Goal: Task Accomplishment & Management: Manage account settings

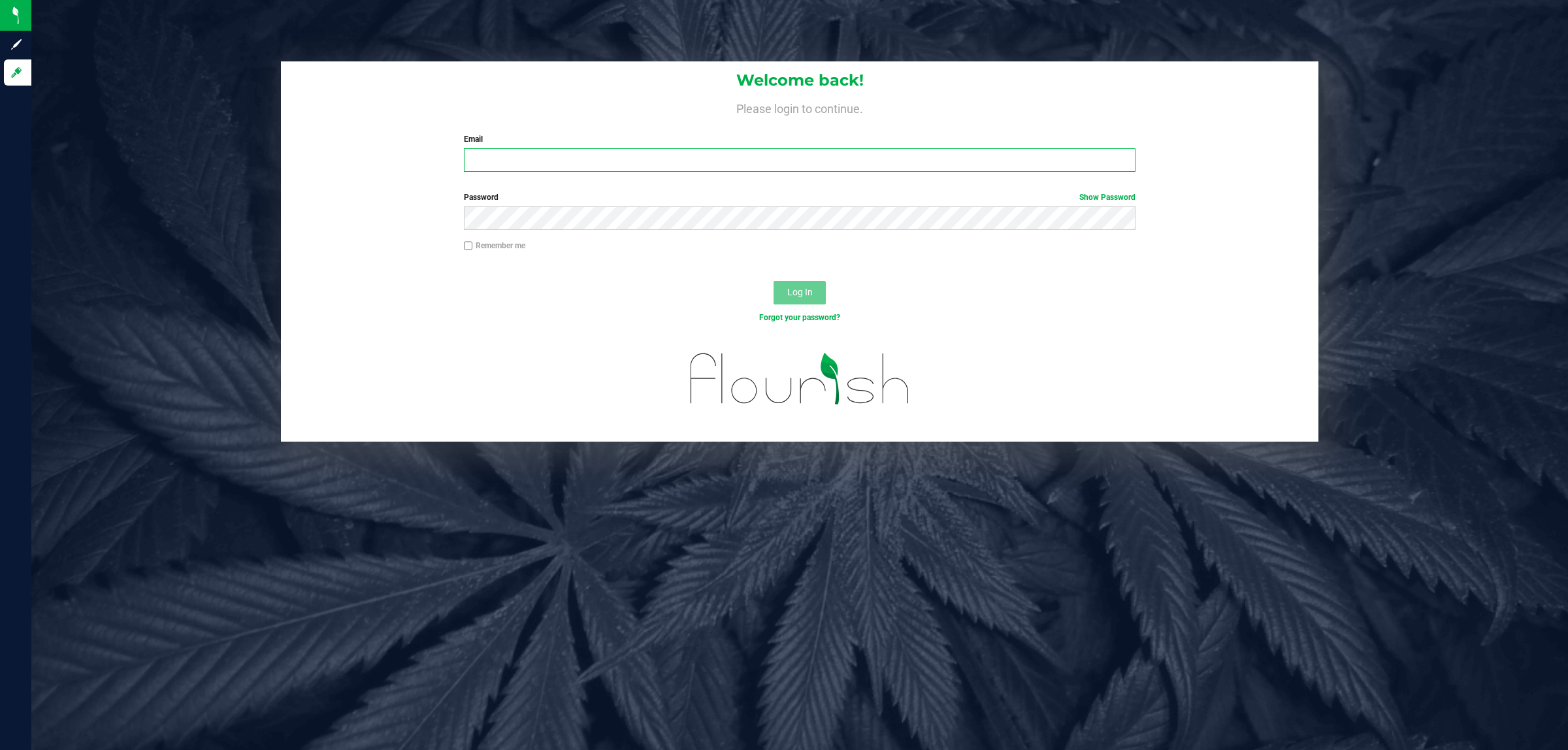
click at [520, 170] on input "Email" at bounding box center [799, 160] width 672 height 24
type input "[EMAIL_ADDRESS][DOMAIN_NAME]"
click at [773, 281] on button "Log In" at bounding box center [799, 293] width 52 height 24
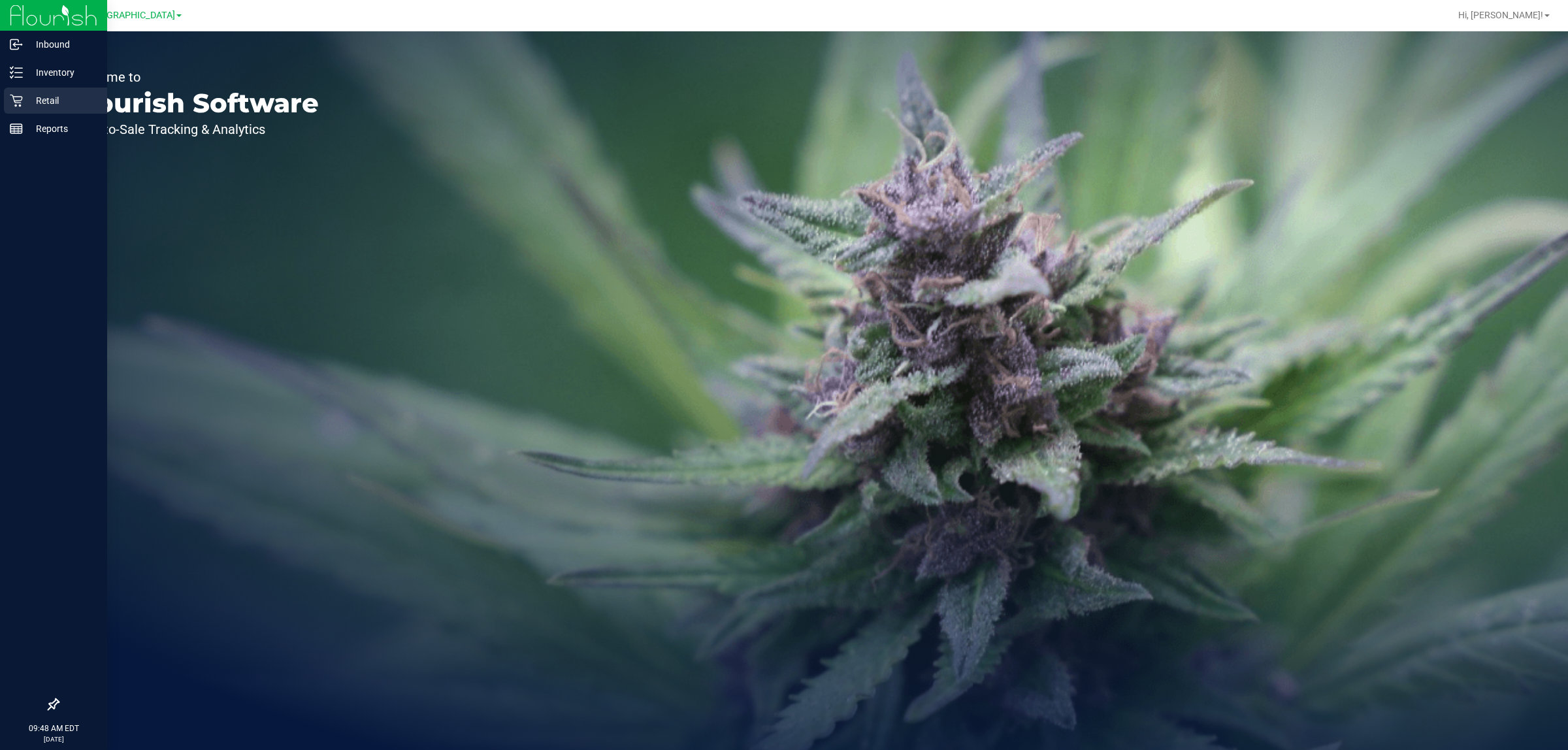
click at [30, 106] on p "Retail" at bounding box center [61, 101] width 78 height 16
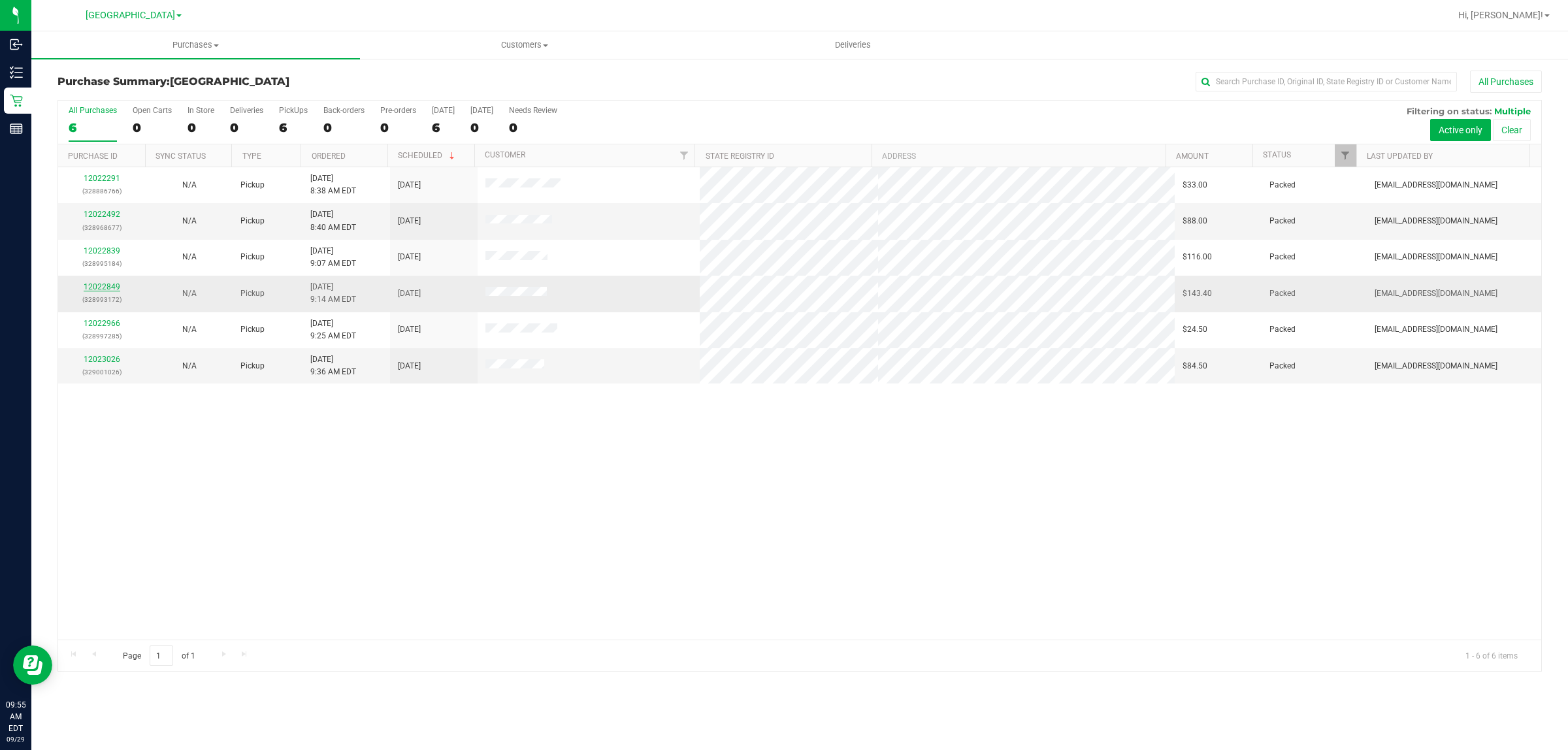
click at [90, 288] on link "12022849" at bounding box center [102, 287] width 36 height 9
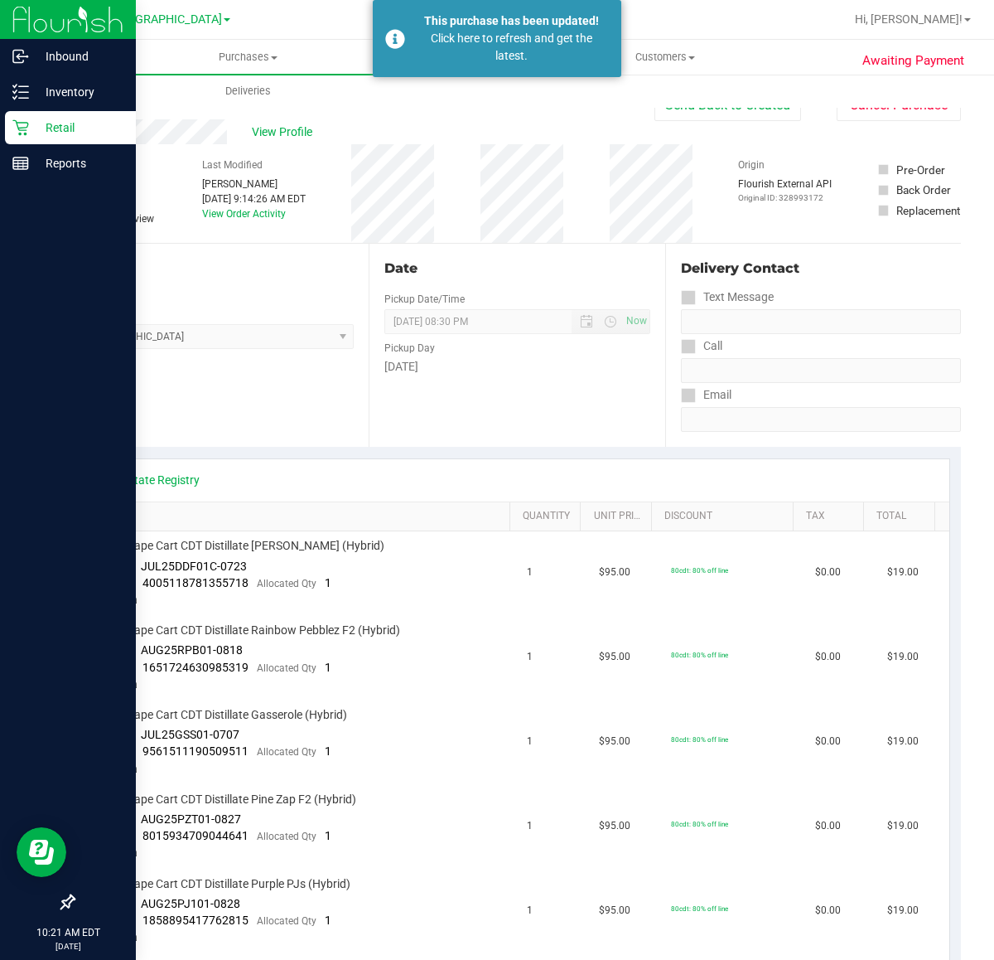
click at [31, 128] on p "Retail" at bounding box center [78, 128] width 99 height 20
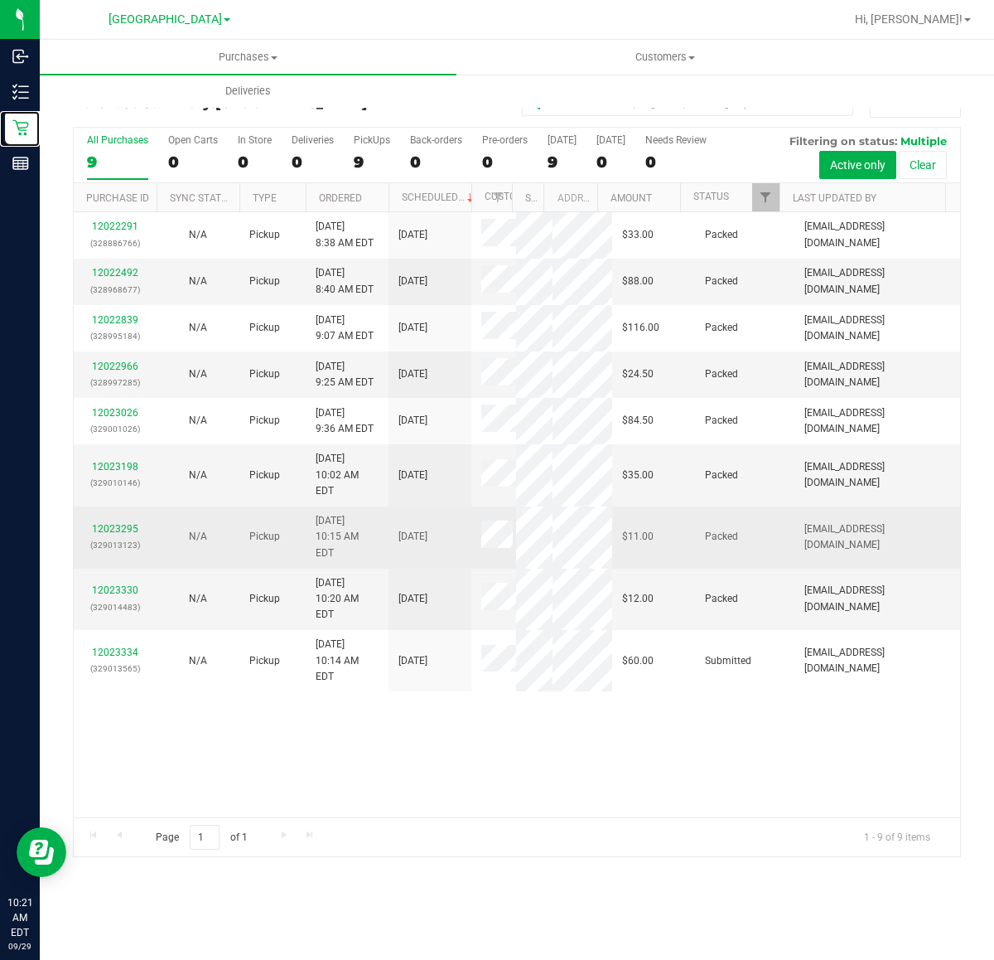
scroll to position [79, 0]
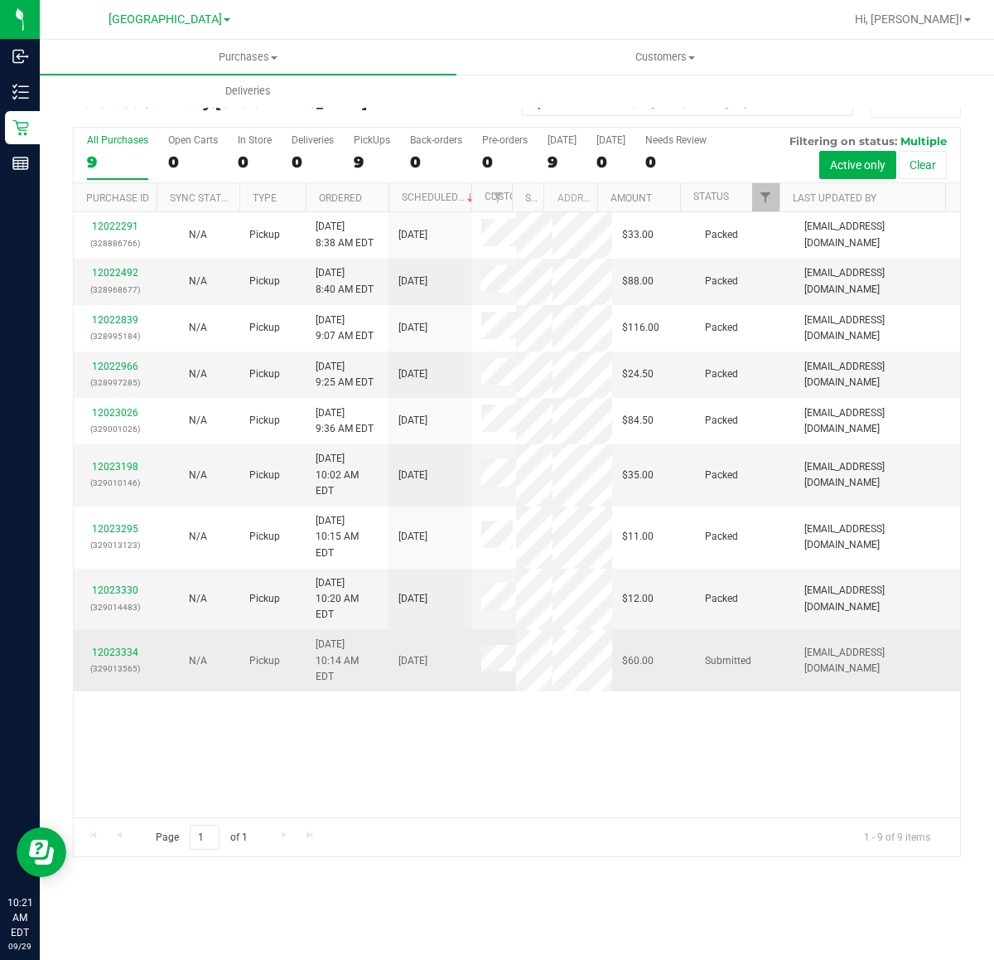
click at [109, 676] on div "12023334 (329013565)" at bounding box center [115, 660] width 63 height 31
click at [120, 658] on link "12023334" at bounding box center [115, 652] width 46 height 12
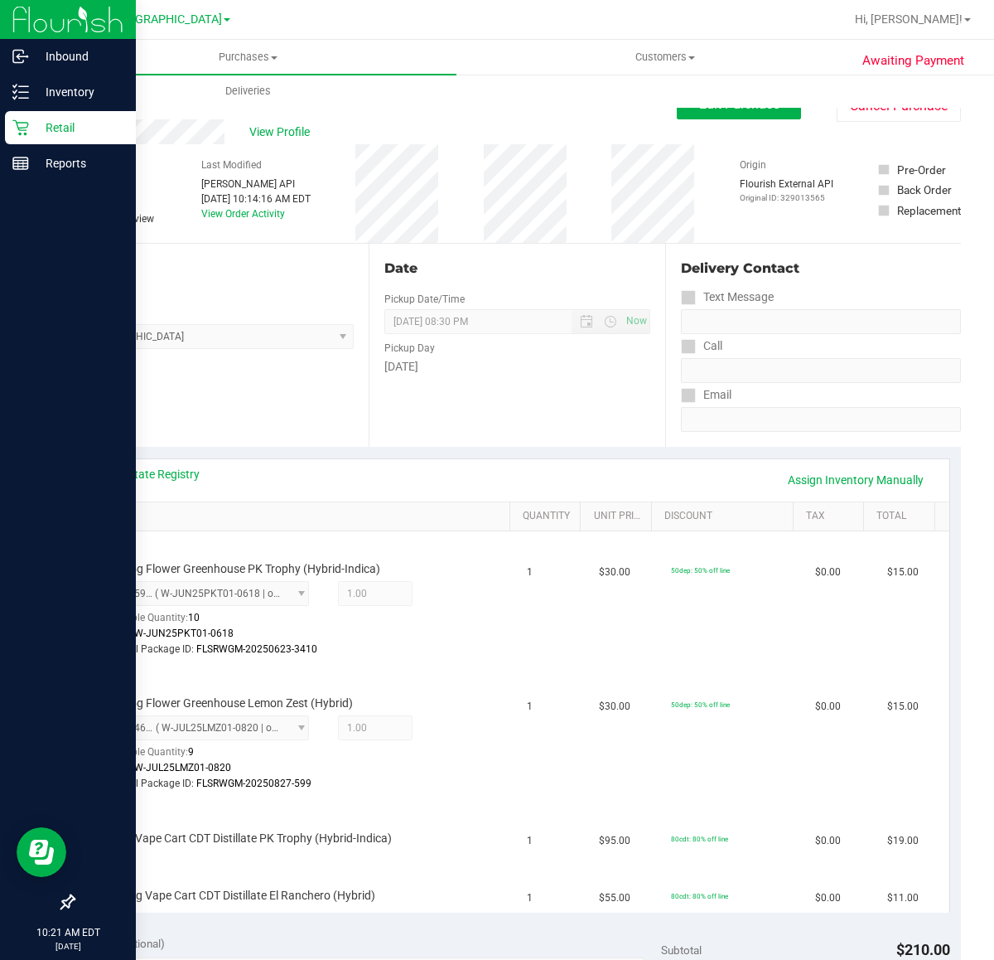
click at [34, 118] on p "Retail" at bounding box center [78, 128] width 99 height 20
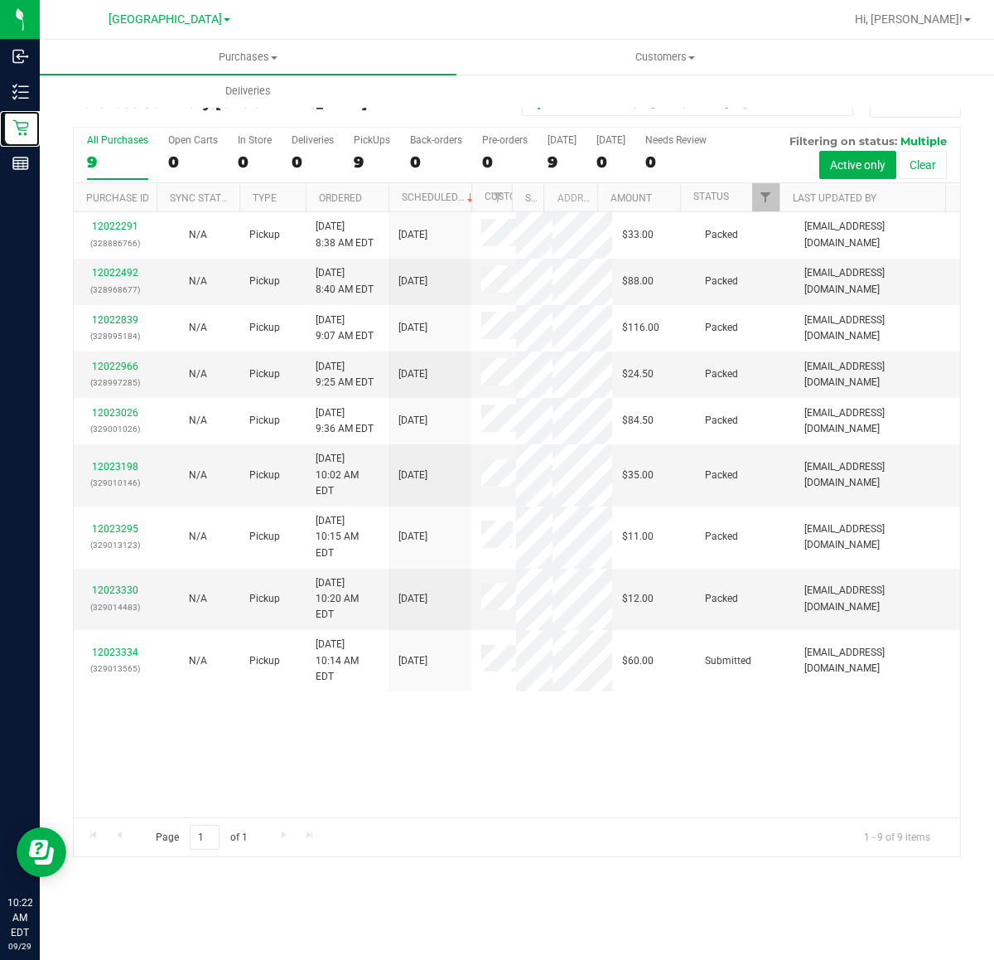
scroll to position [79, 0]
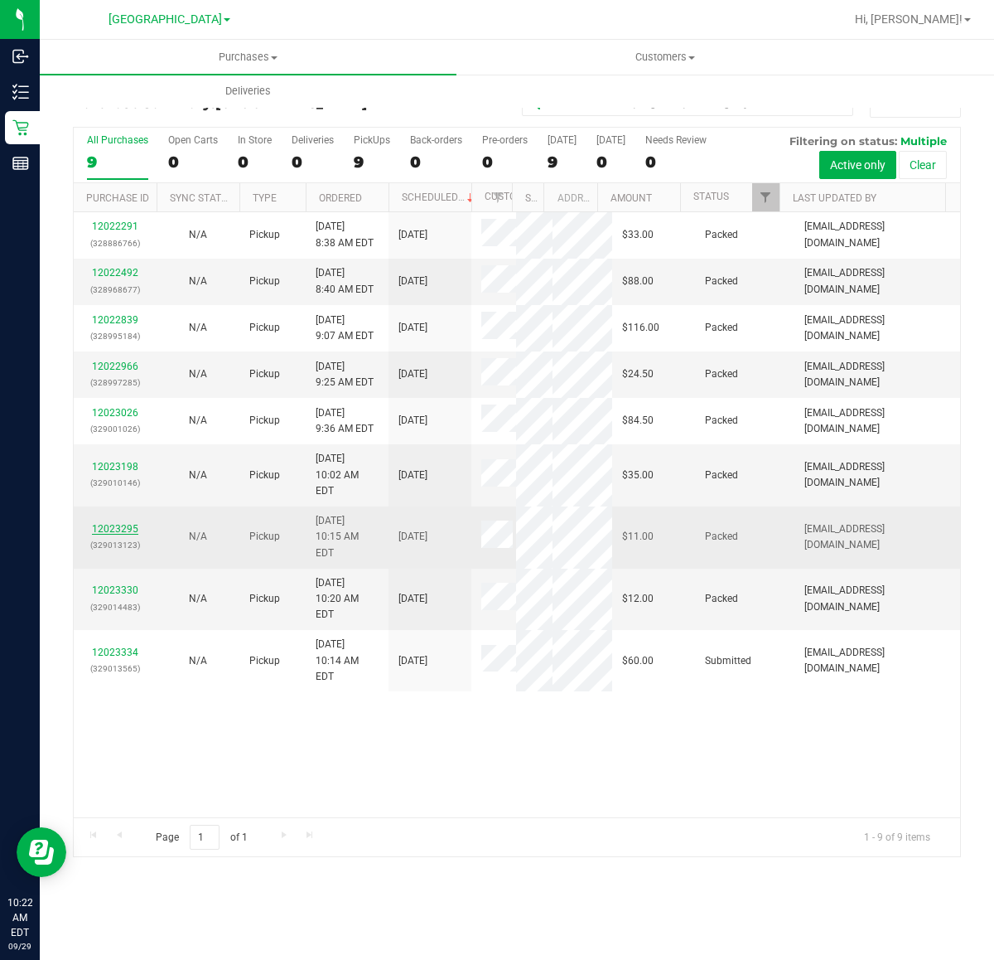
click at [104, 534] on link "12023295" at bounding box center [115, 529] width 46 height 12
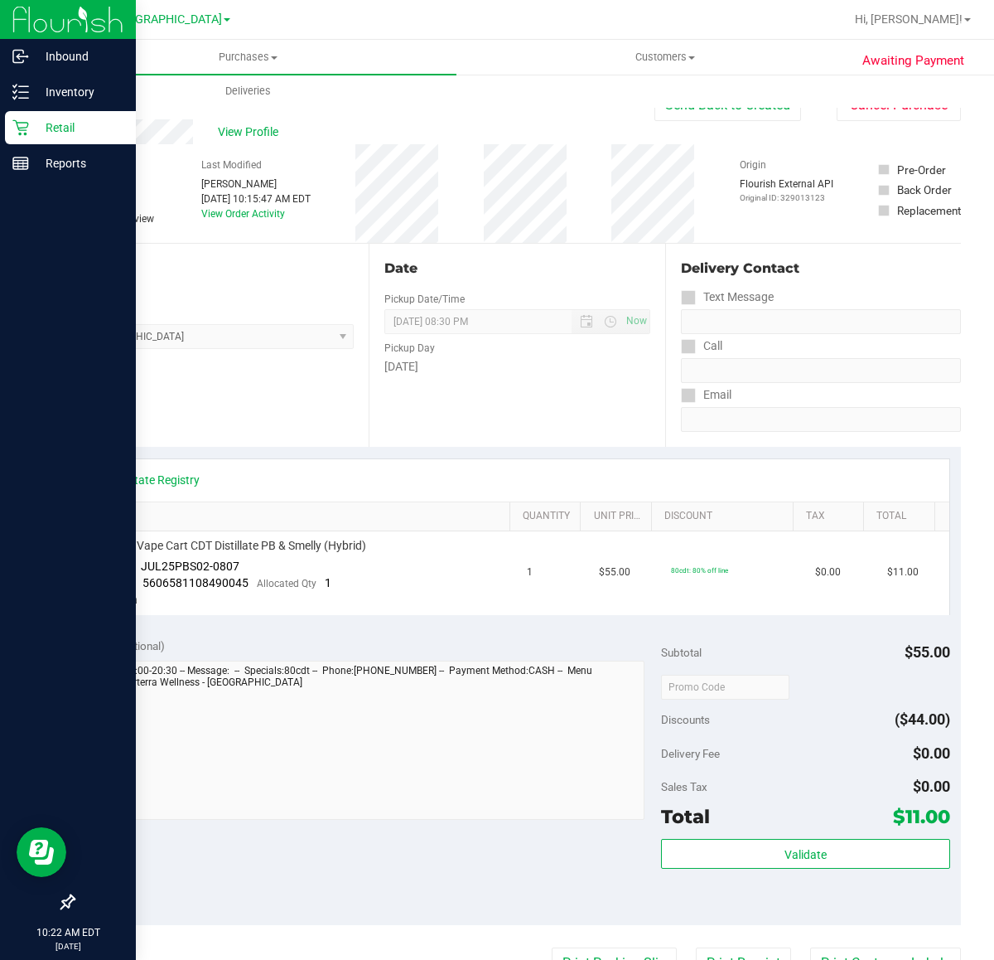
click at [22, 128] on icon at bounding box center [20, 127] width 17 height 17
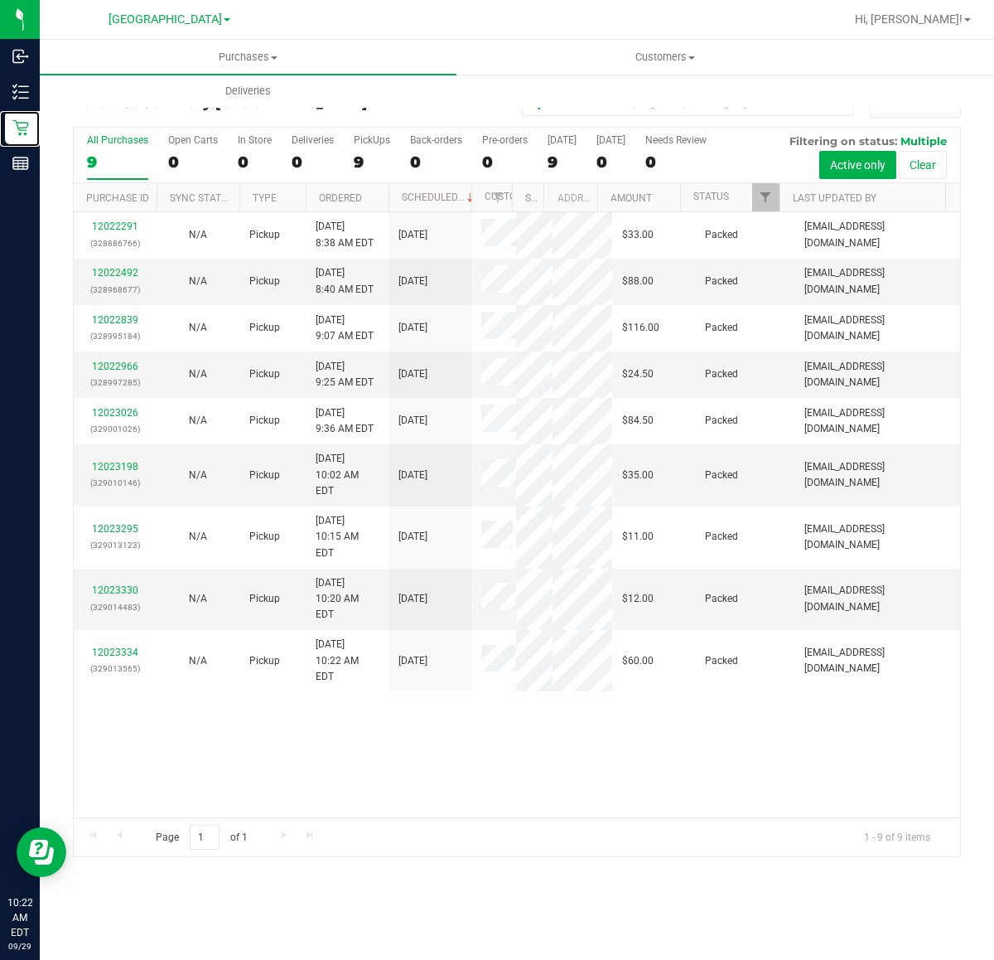
scroll to position [79, 0]
click at [109, 596] on link "12023330" at bounding box center [115, 590] width 46 height 12
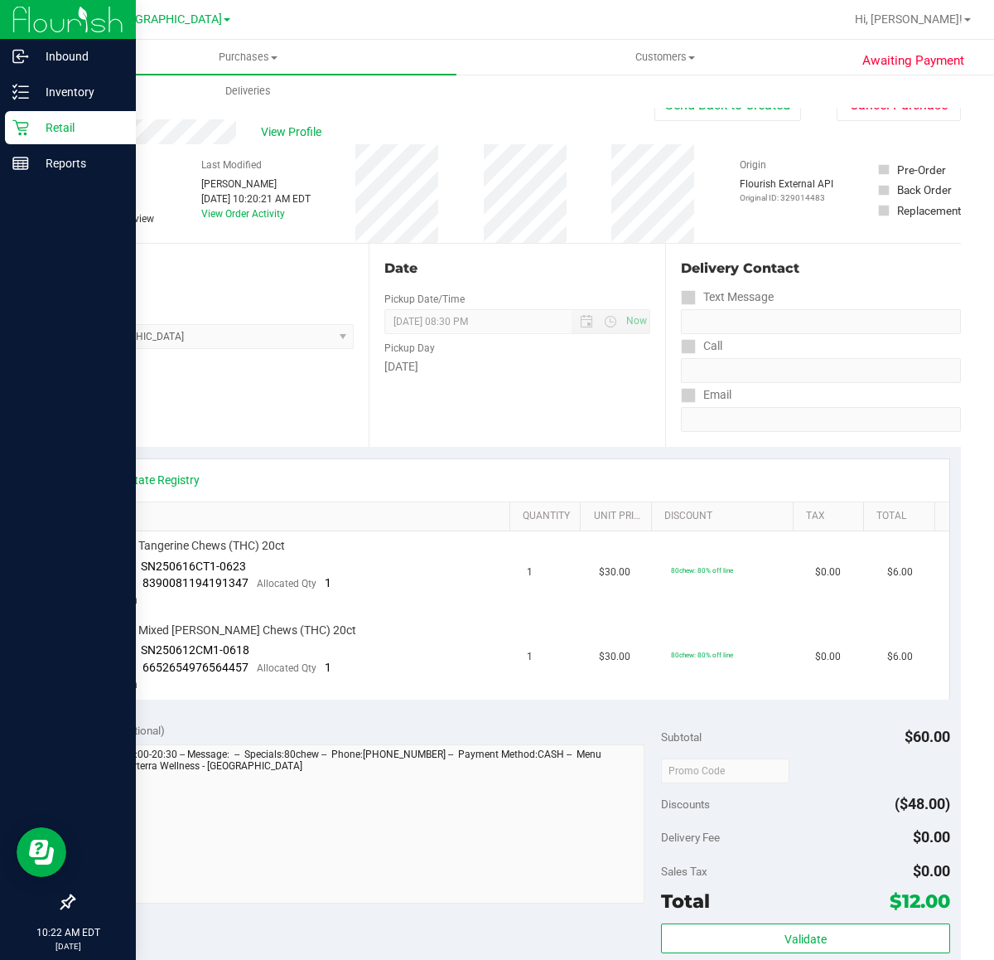
click at [25, 118] on div "Retail" at bounding box center [70, 127] width 131 height 33
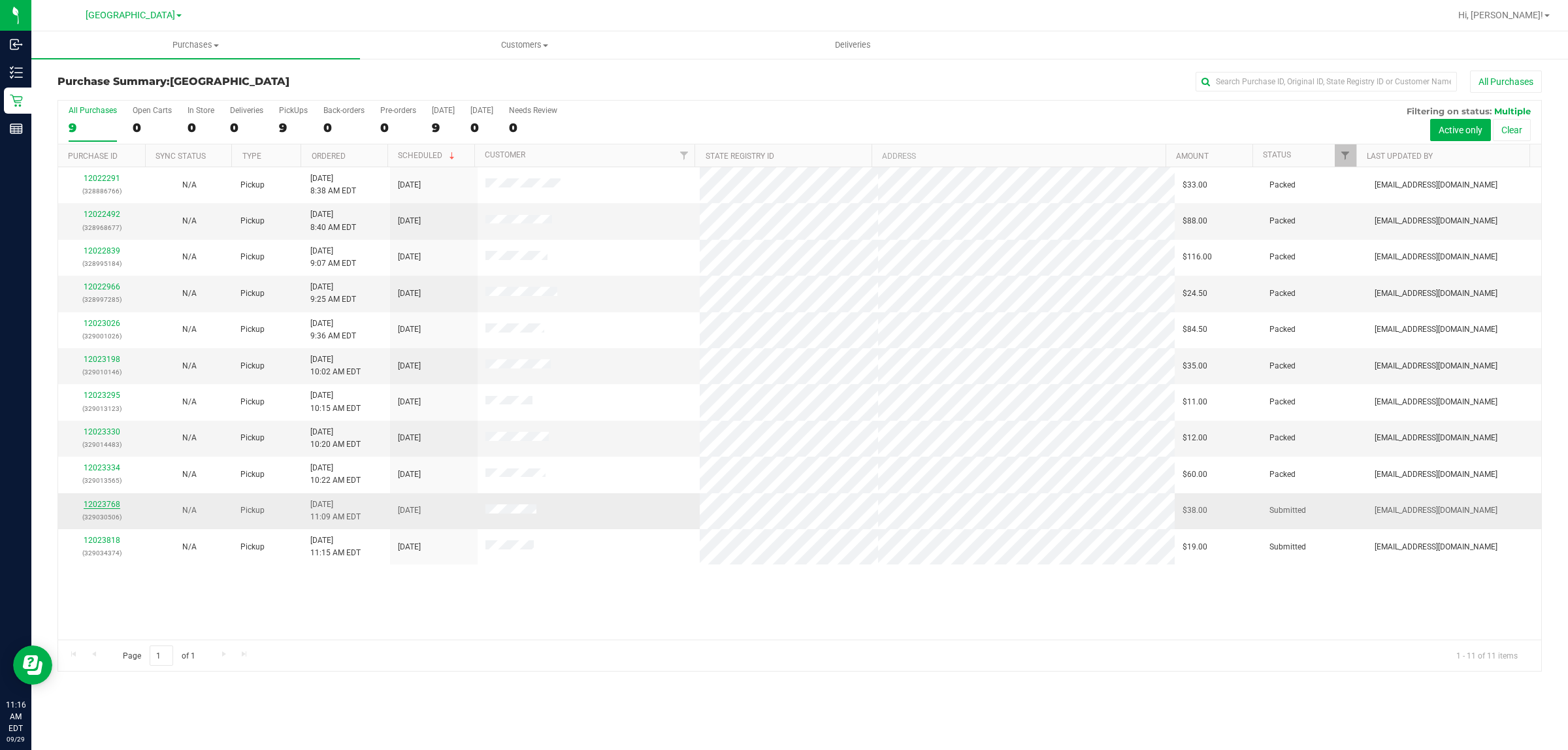
click at [102, 502] on link "12023768" at bounding box center [102, 505] width 36 height 9
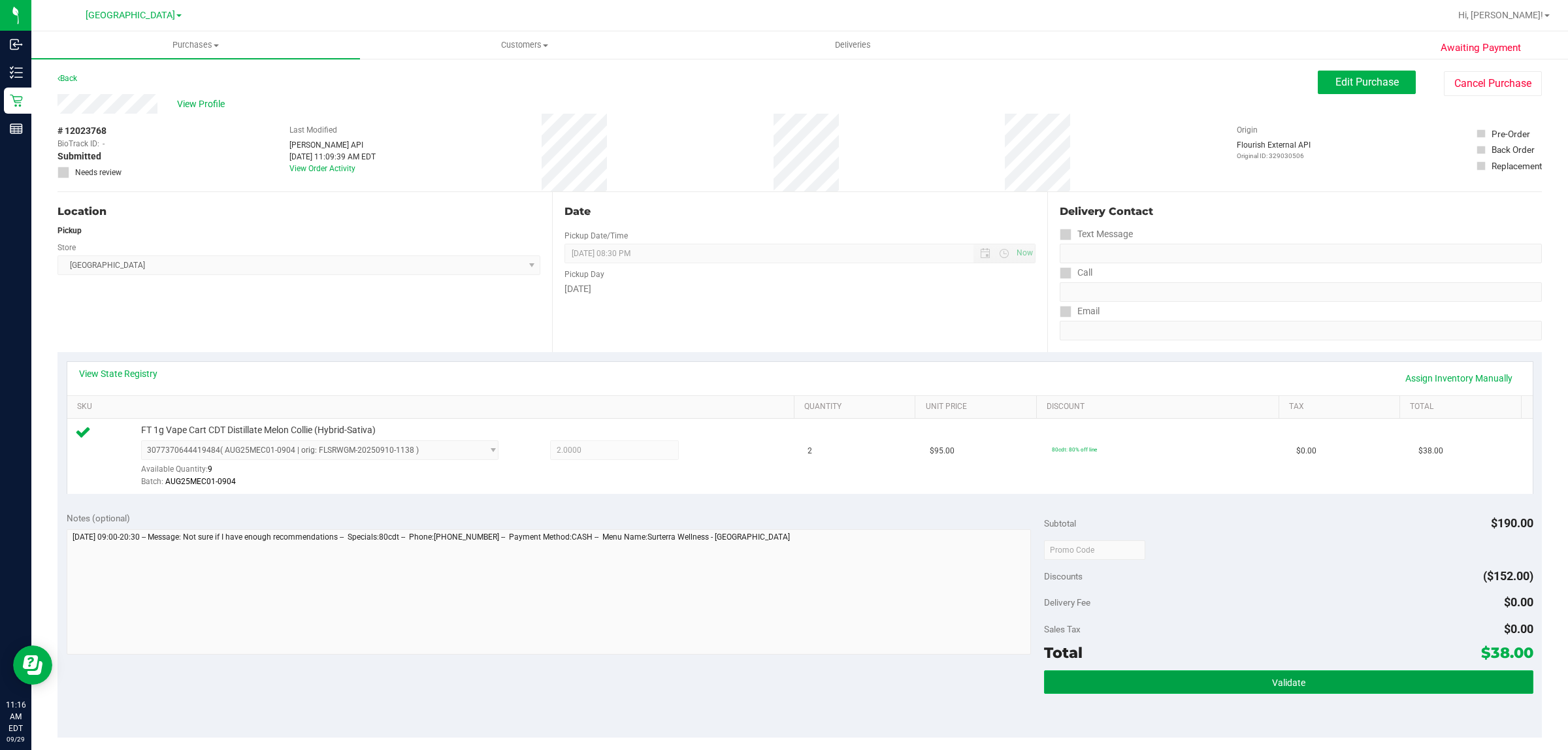
click at [1160, 684] on button "Validate" at bounding box center [1288, 682] width 489 height 24
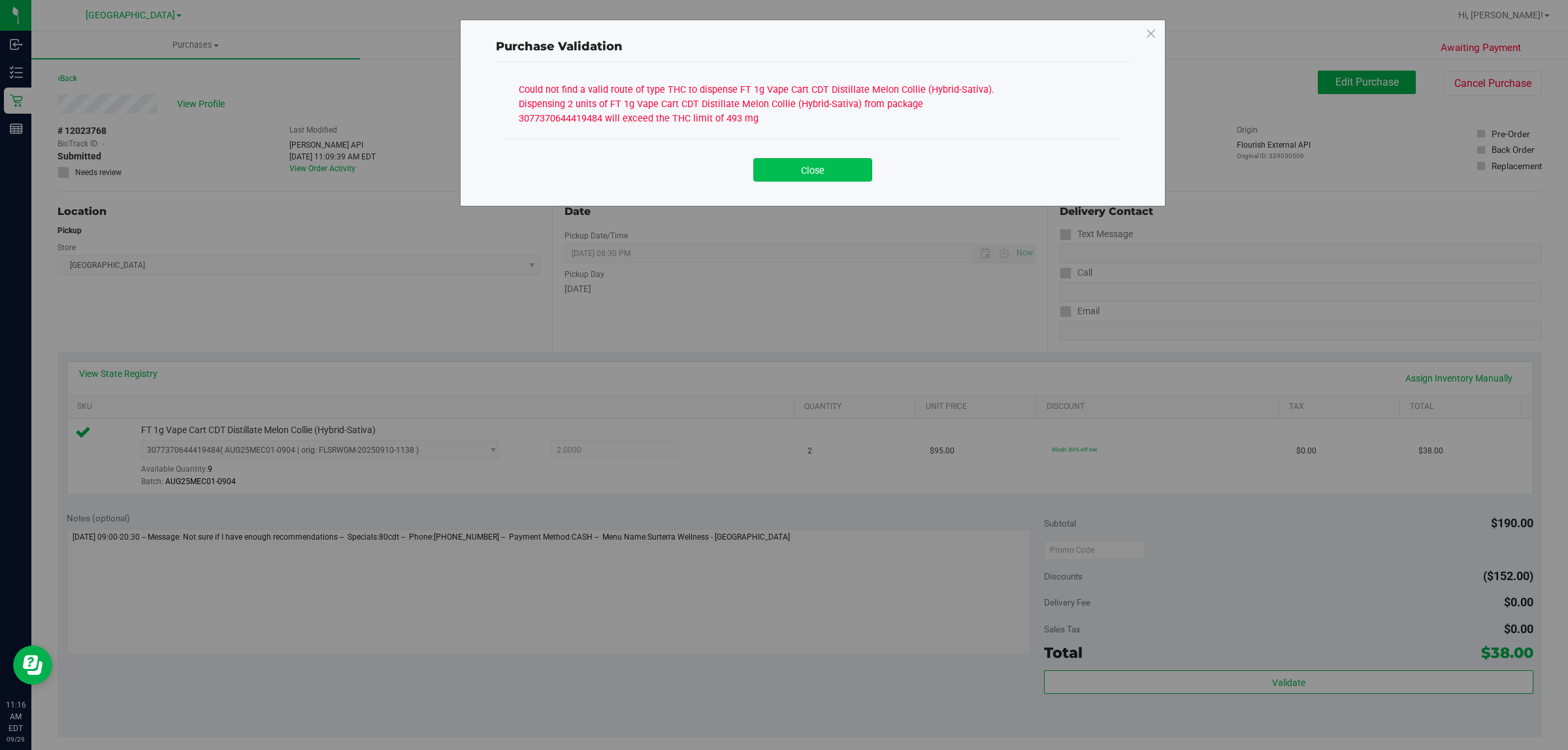
click at [780, 162] on button "Close" at bounding box center [812, 170] width 119 height 24
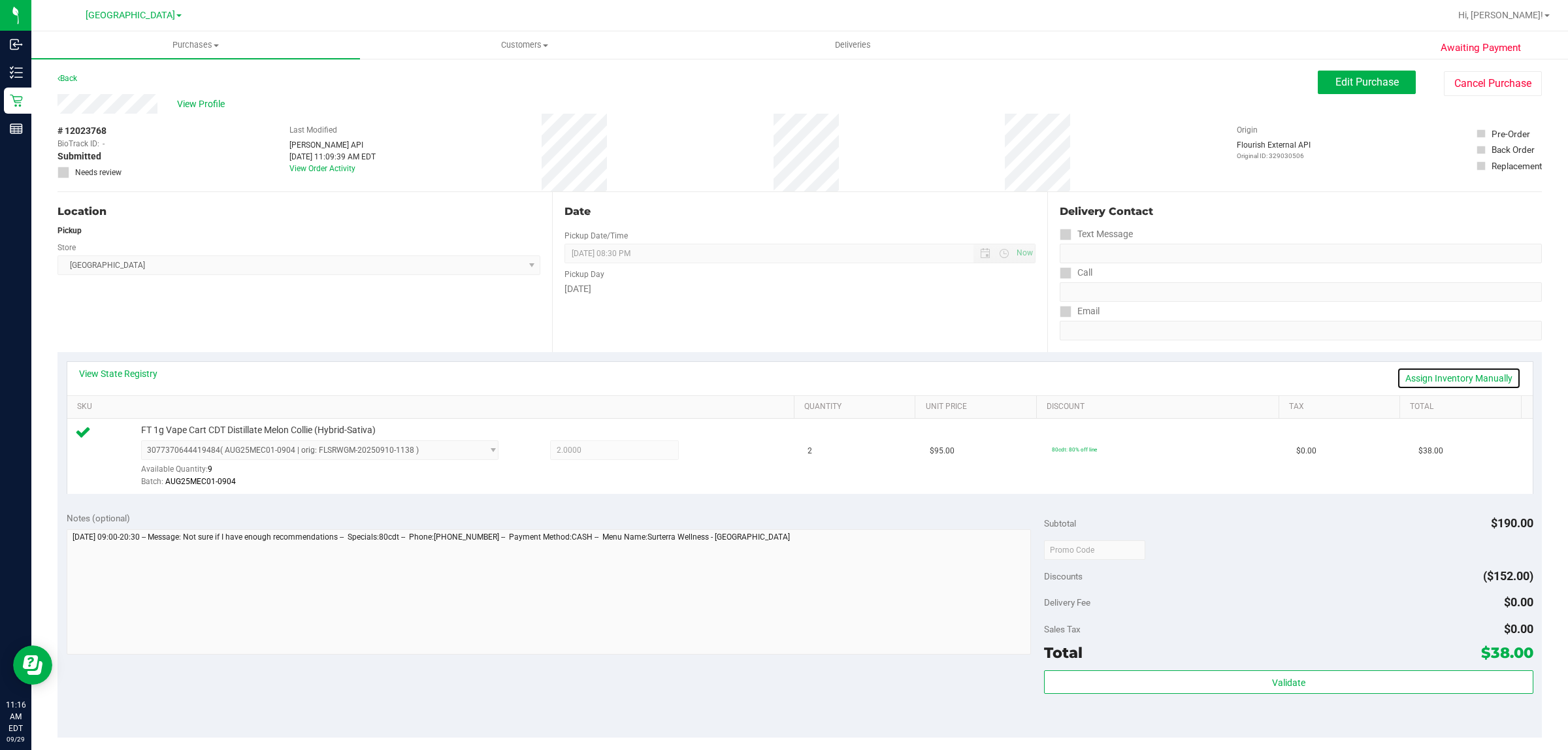
click at [1454, 377] on link "Assign Inventory Manually" at bounding box center [1458, 379] width 124 height 22
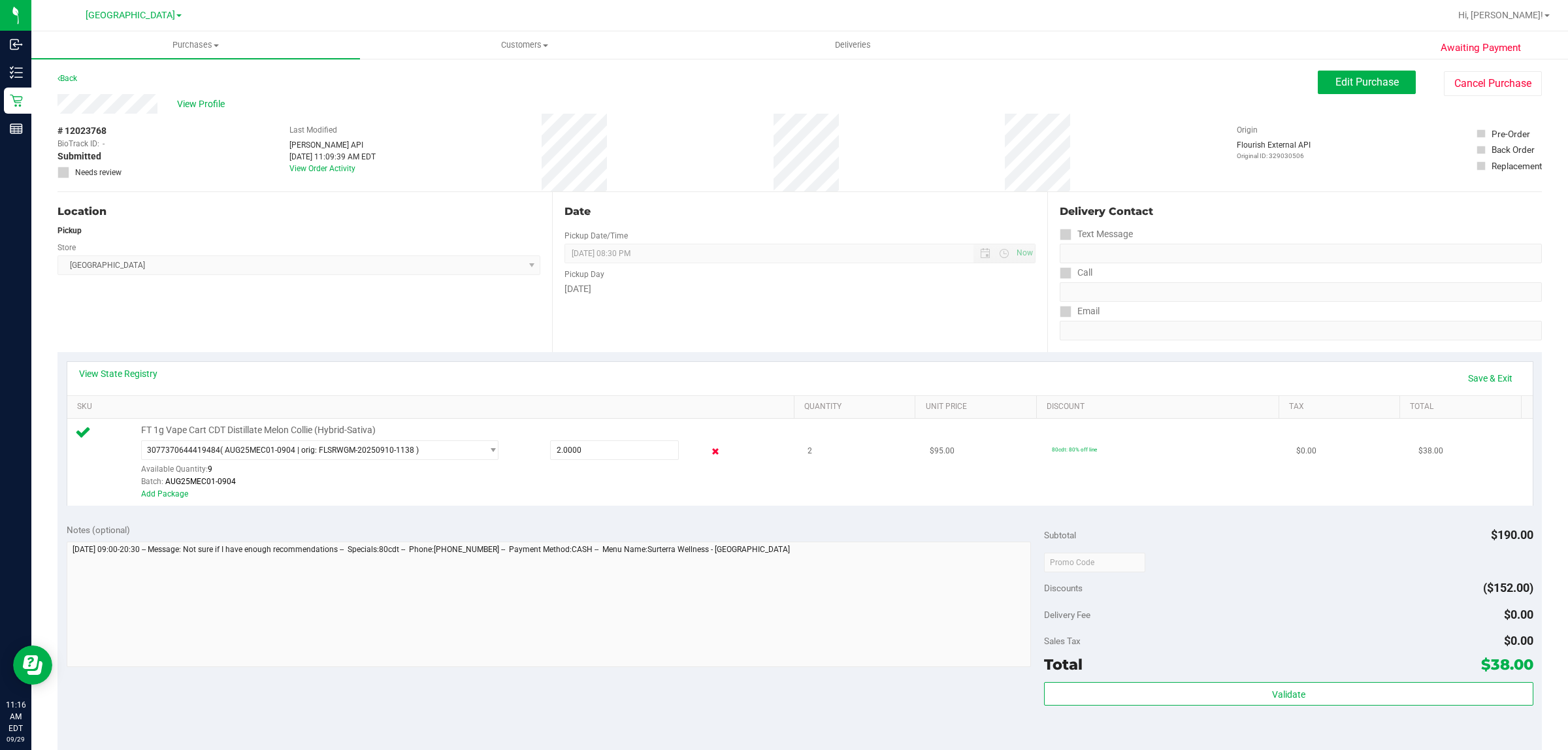
click at [709, 449] on icon at bounding box center [715, 451] width 13 height 15
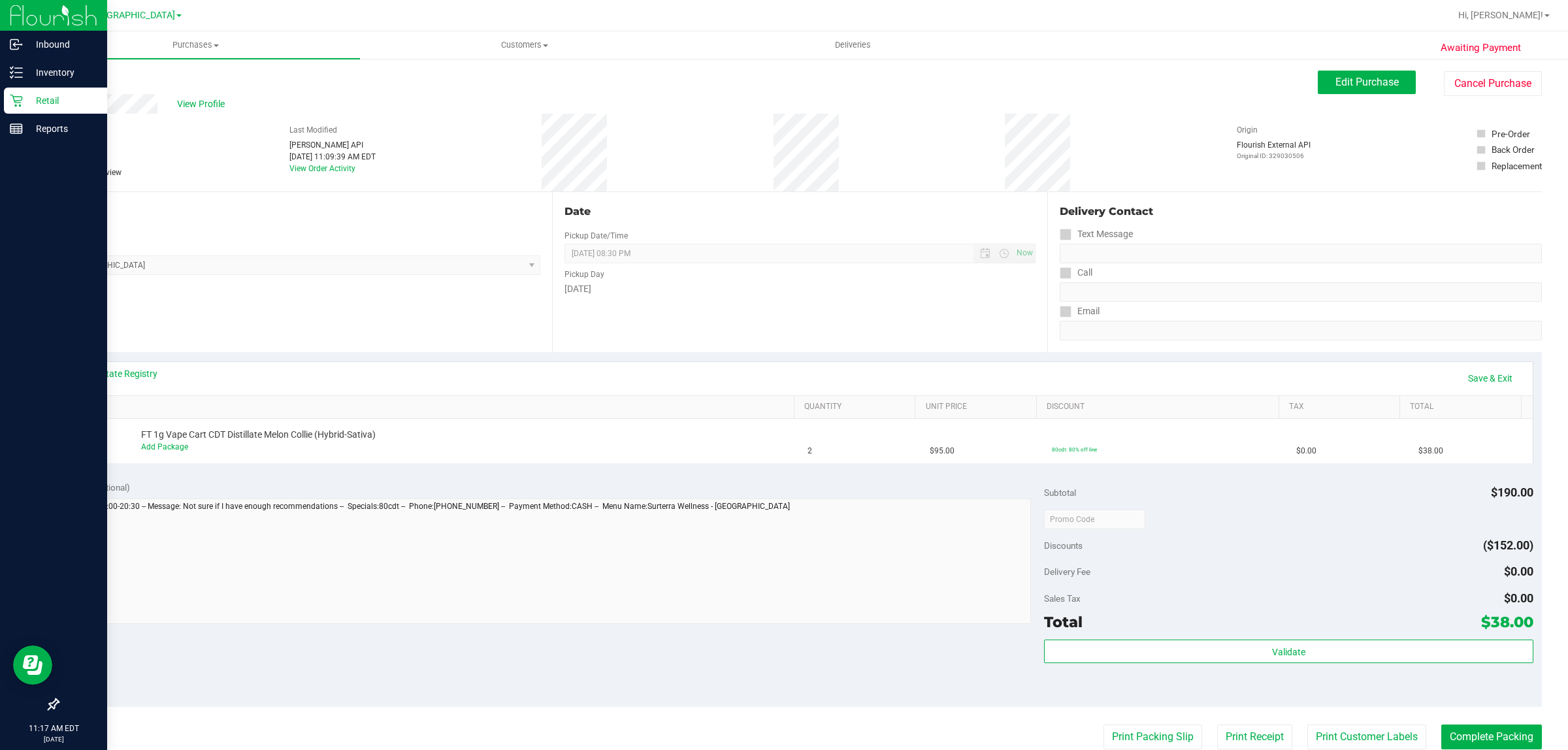
click at [43, 109] on div "Retail" at bounding box center [55, 100] width 103 height 26
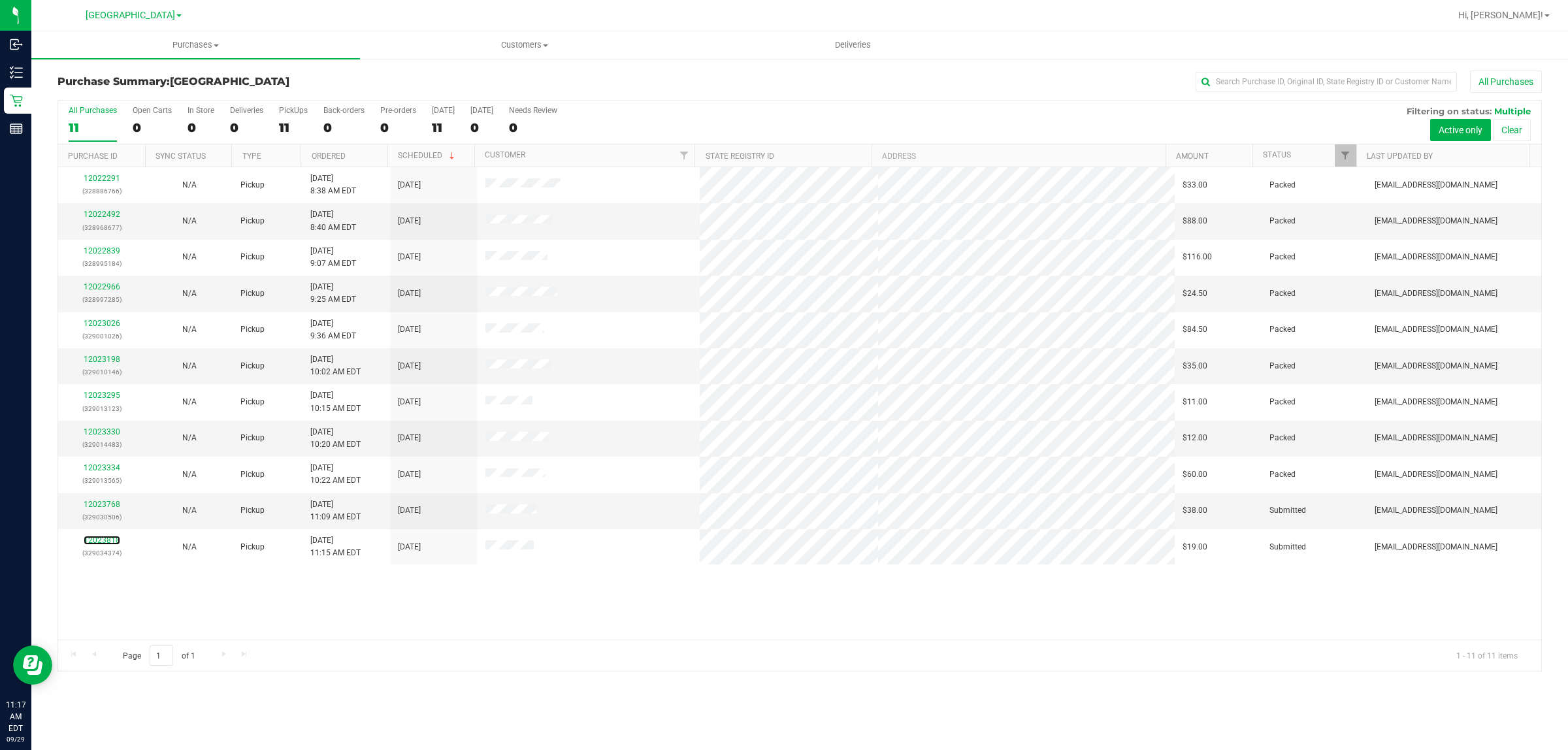
click at [102, 543] on link "12023818" at bounding box center [102, 540] width 36 height 9
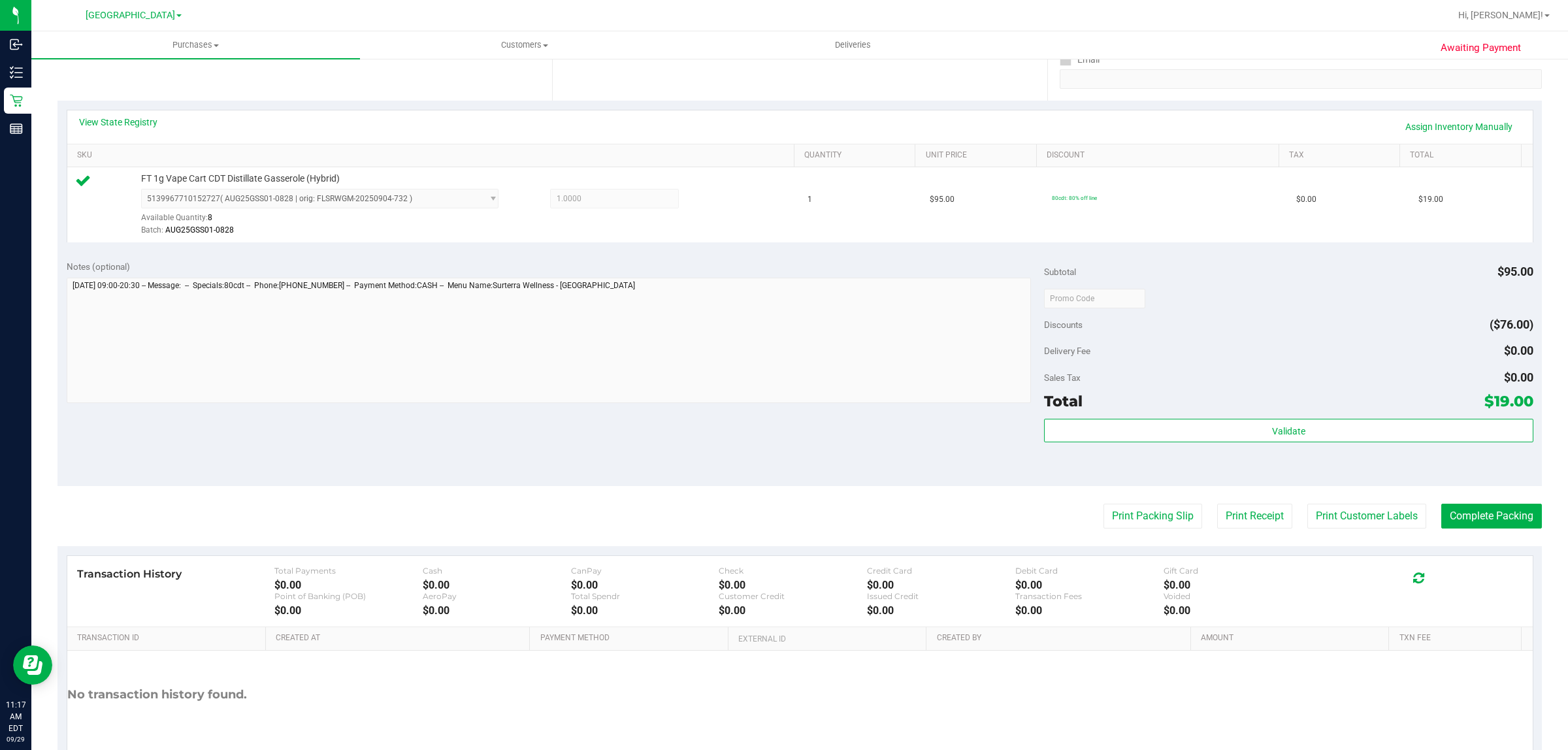
scroll to position [318, 0]
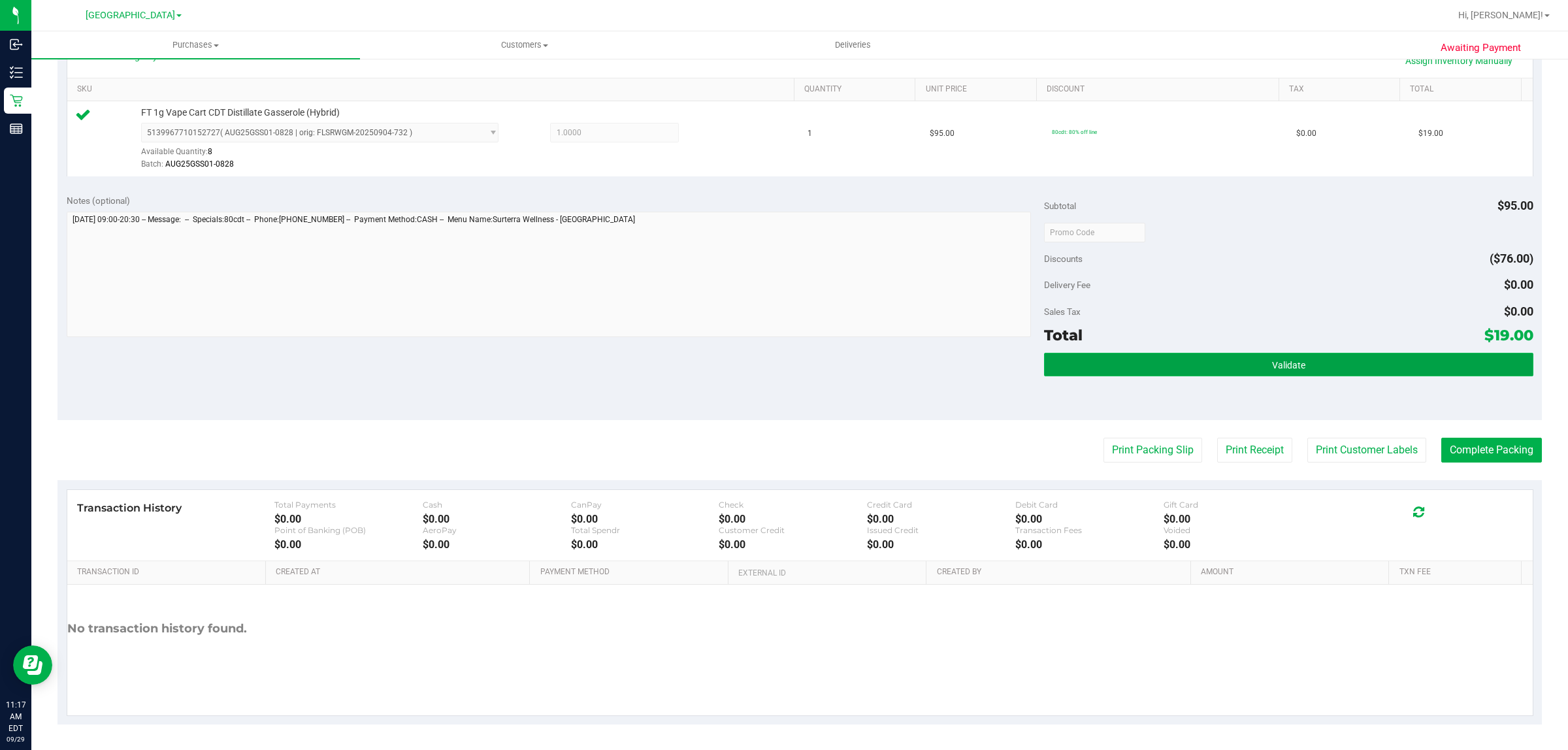
click at [1174, 367] on button "Validate" at bounding box center [1288, 364] width 489 height 24
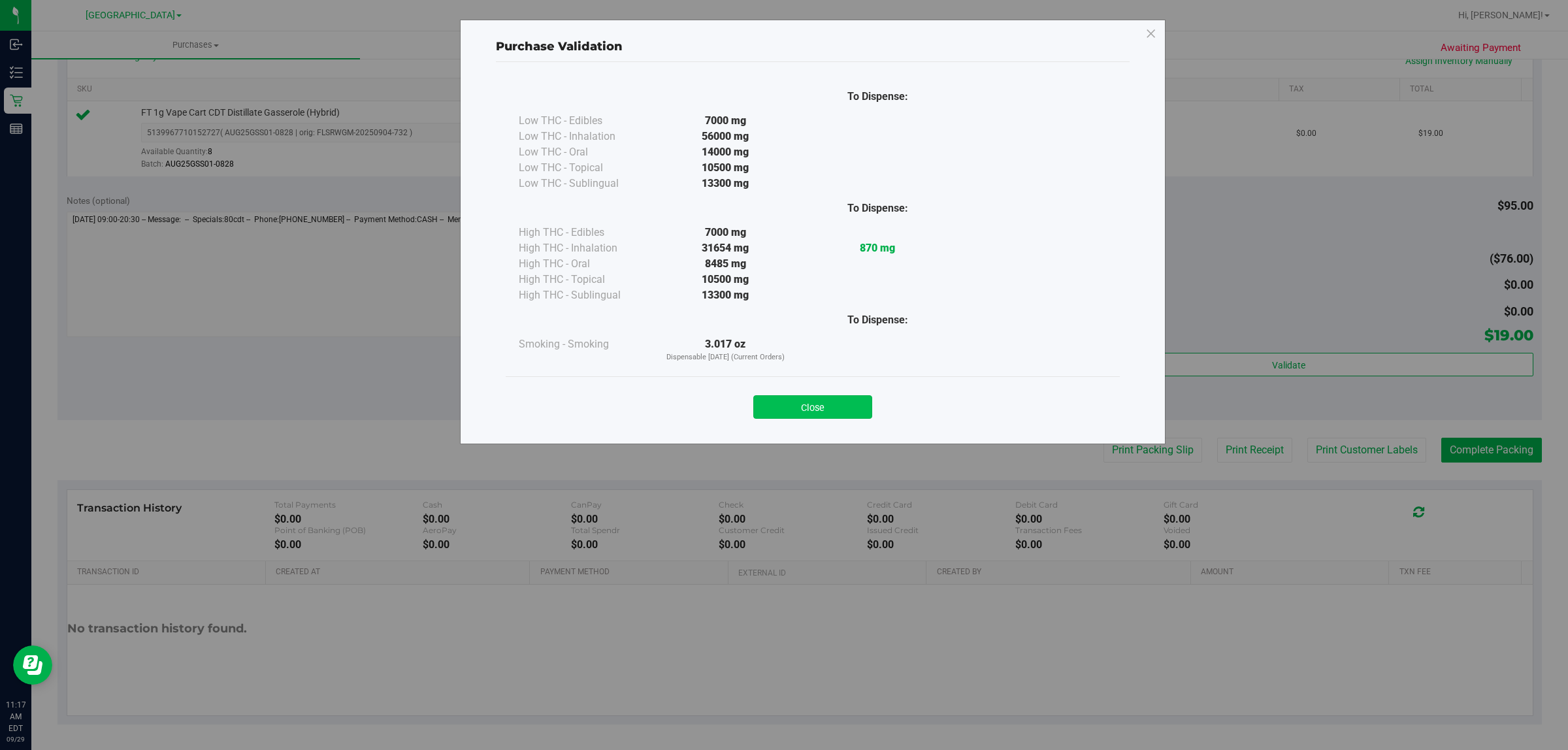
click at [787, 405] on button "Close" at bounding box center [812, 407] width 119 height 24
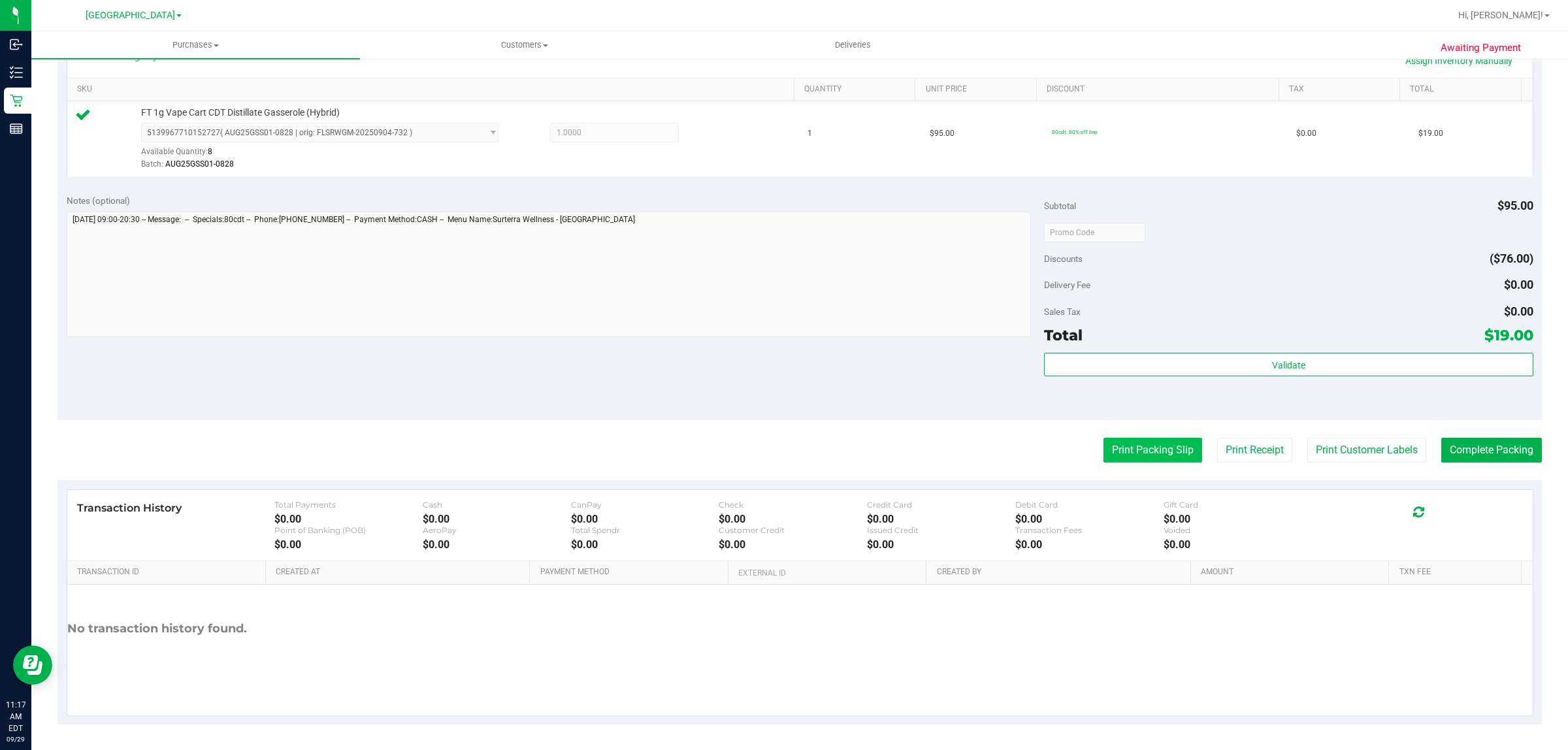
click at [1126, 449] on button "Print Packing Slip" at bounding box center [1153, 450] width 99 height 24
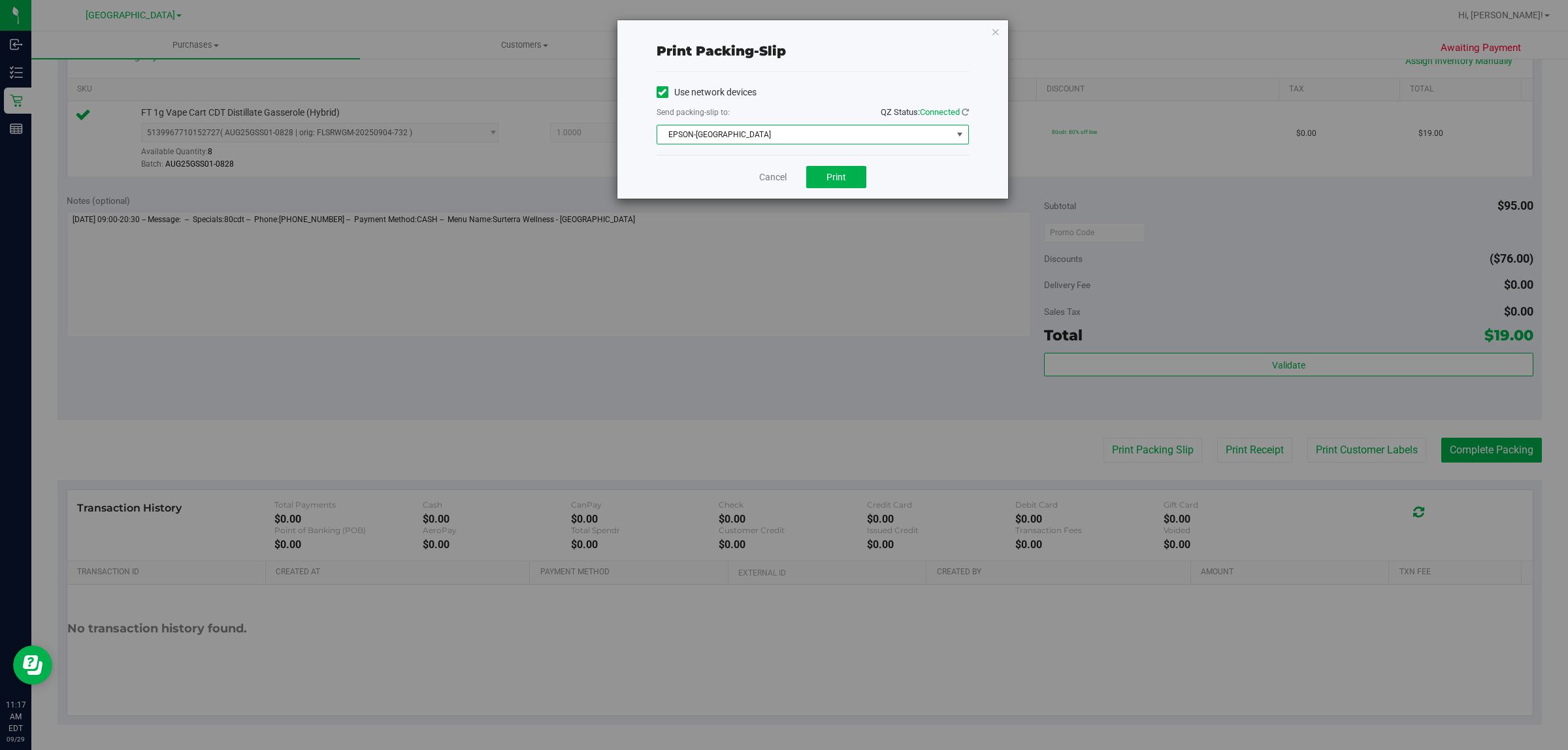
click at [804, 132] on span "EPSON-[GEOGRAPHIC_DATA]" at bounding box center [805, 134] width 295 height 18
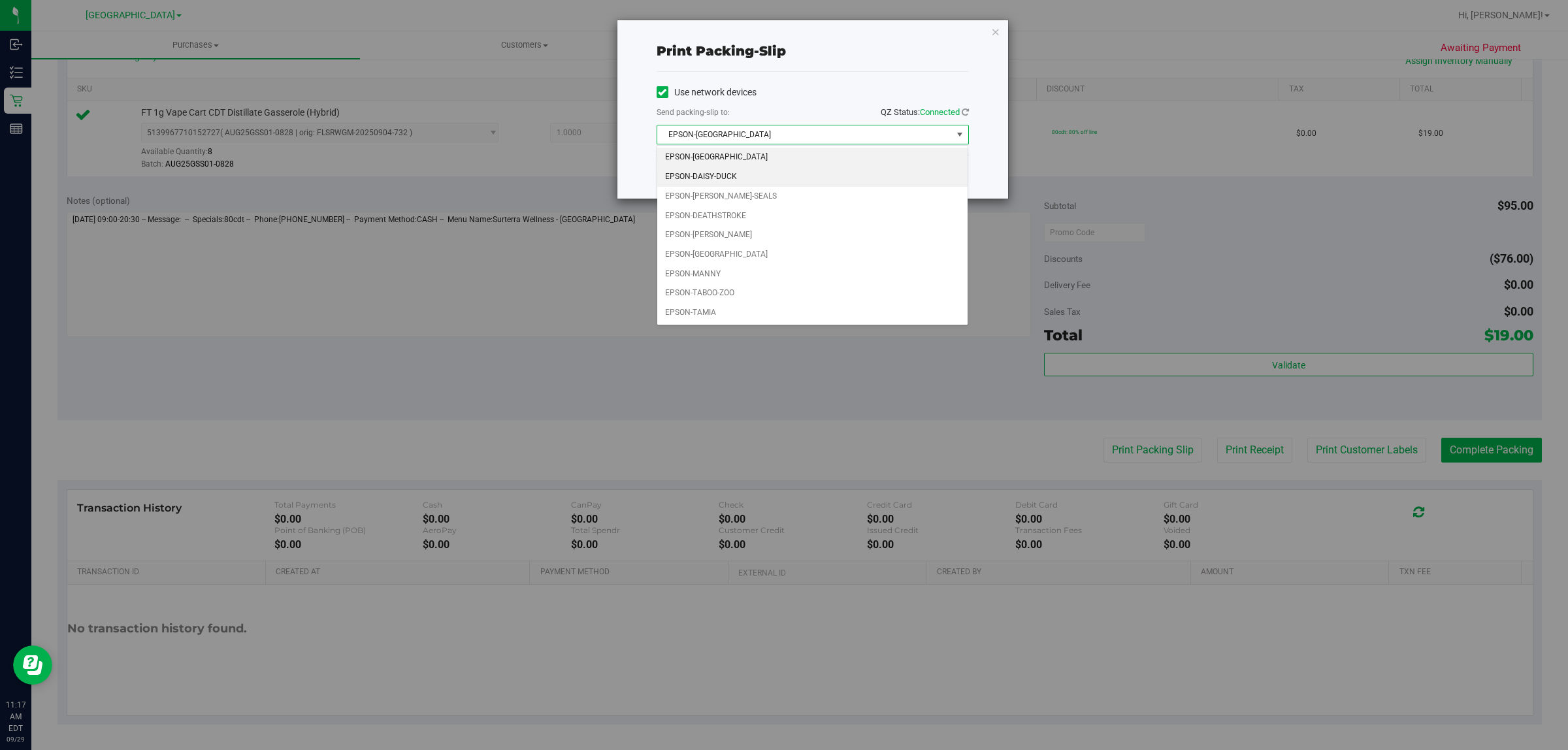
click at [734, 174] on li "EPSON-DAISY-DUCK" at bounding box center [813, 177] width 311 height 20
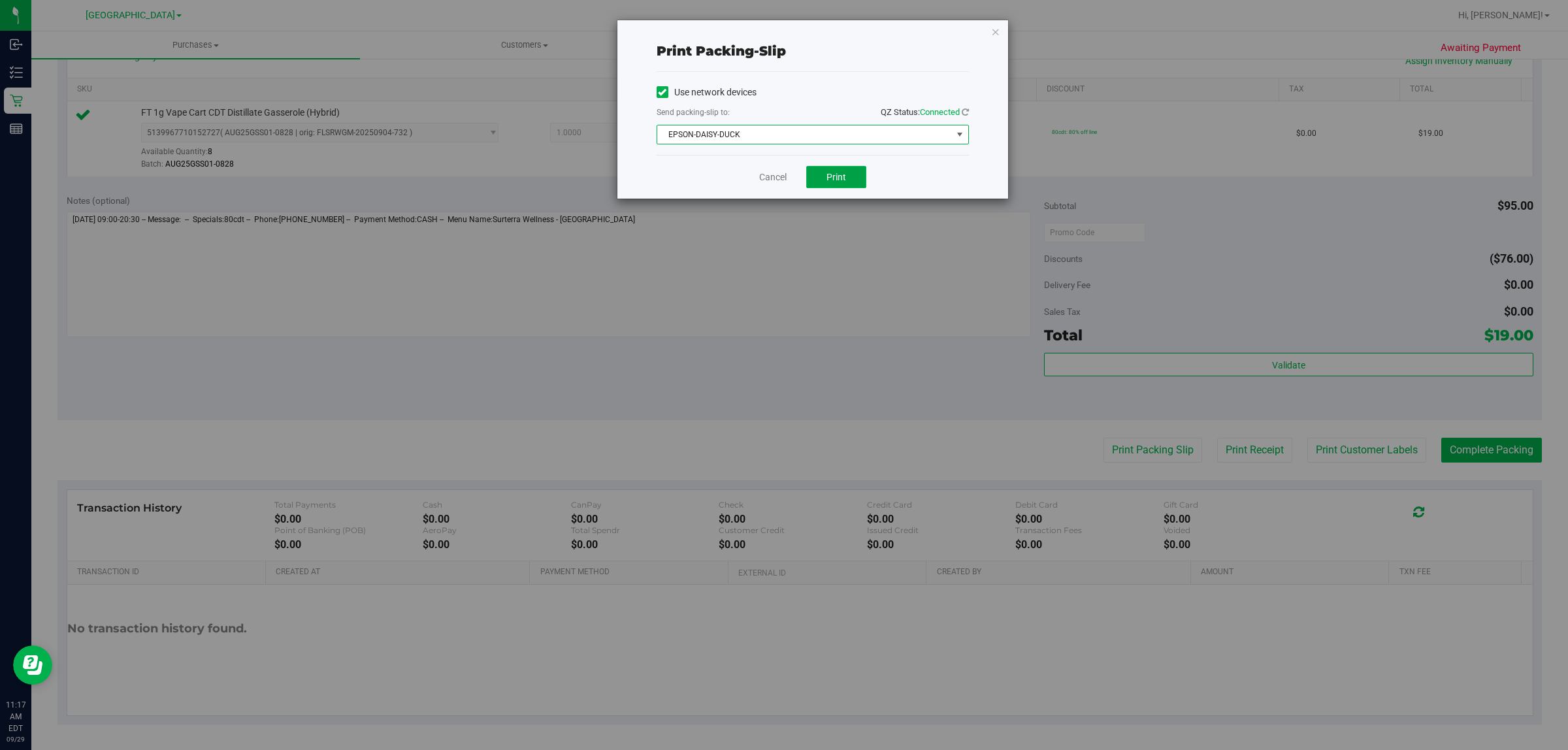
click at [851, 181] on button "Print" at bounding box center [836, 177] width 60 height 22
click at [996, 29] on icon "button" at bounding box center [996, 32] width 9 height 16
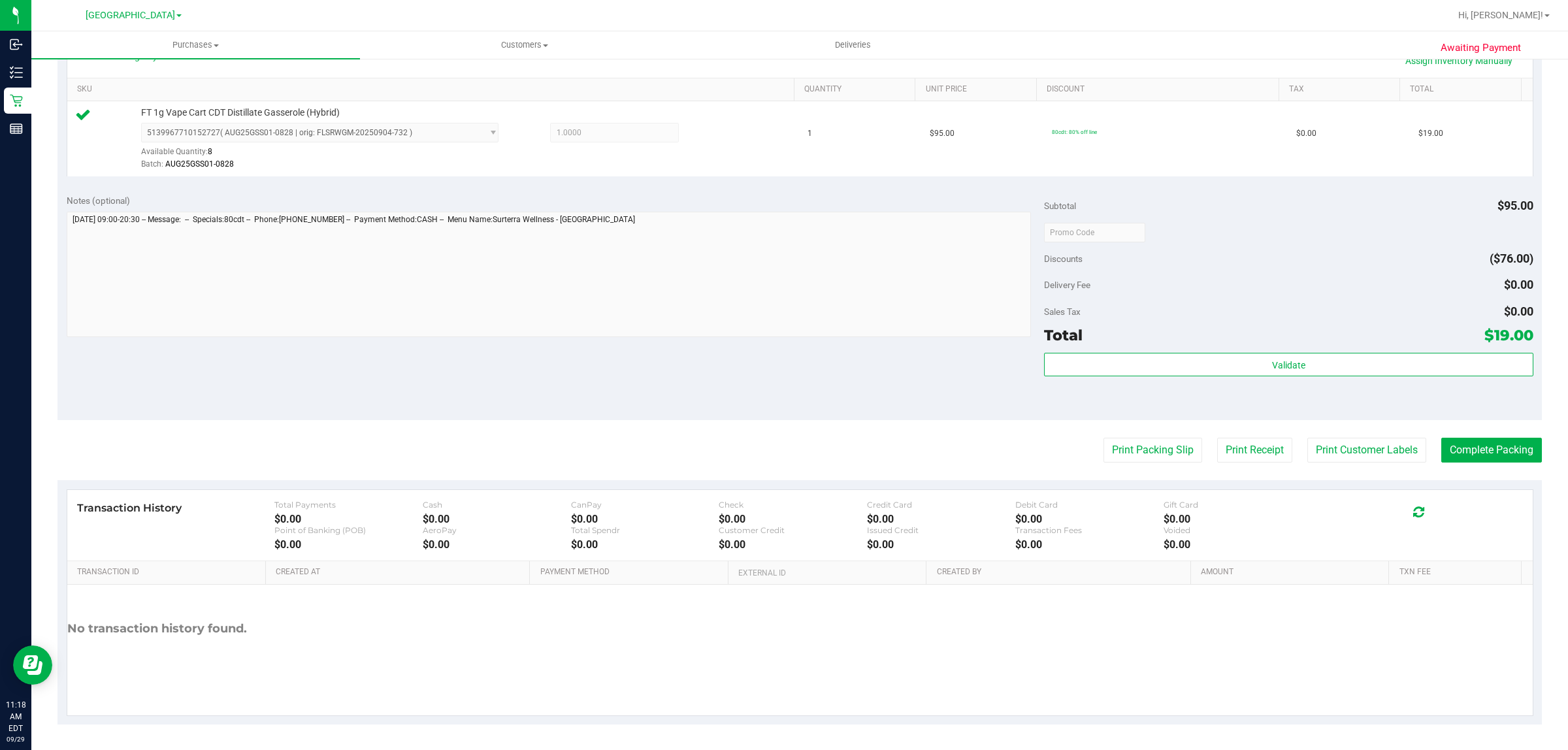
click at [1473, 465] on purchase-details "Back Edit Purchase Cancel Purchase View Profile # 12023818 BioTrack ID: - Submi…" at bounding box center [799, 239] width 1484 height 972
click at [1477, 449] on button "Complete Packing" at bounding box center [1492, 450] width 101 height 24
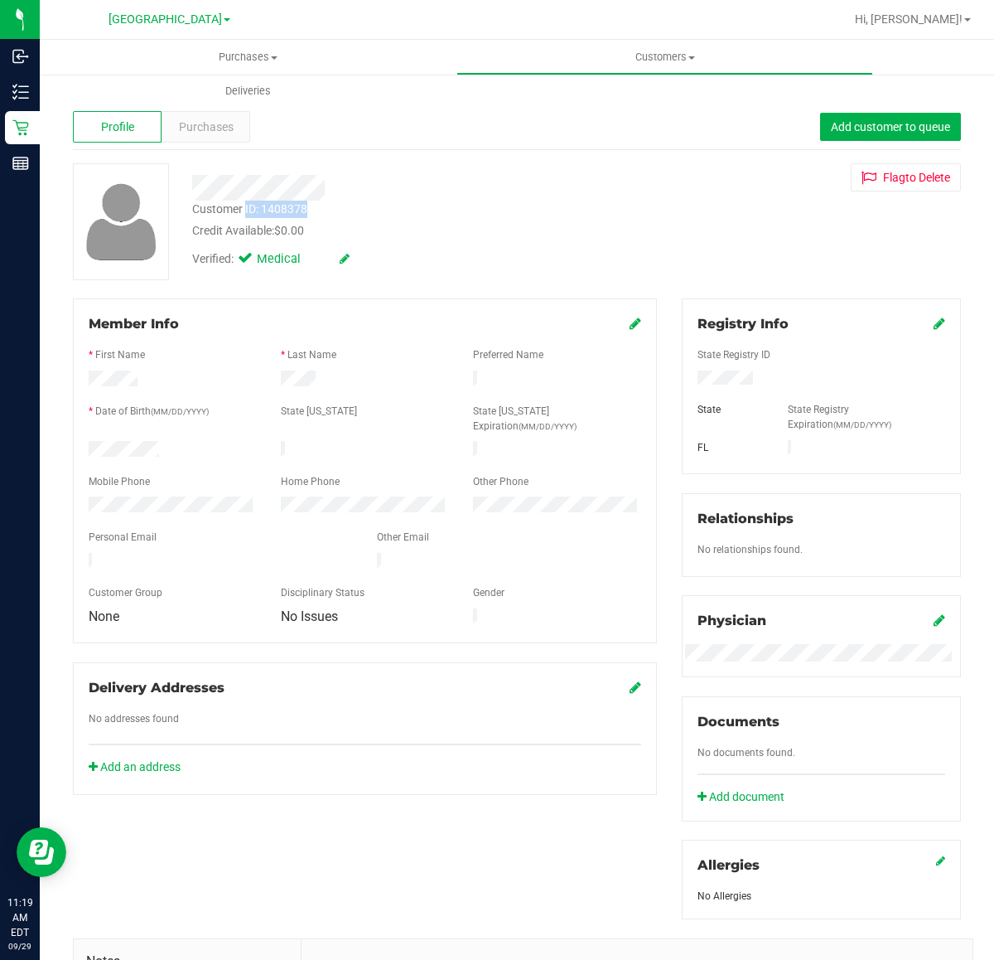
drag, startPoint x: 317, startPoint y: 205, endPoint x: 246, endPoint y: 212, distance: 71.6
click at [246, 212] on div "Customer ID: 1408378 Credit Available: $0.00" at bounding box center [408, 220] width 457 height 39
copy div "ID: 1408378"
click at [188, 129] on span "Purchases" at bounding box center [206, 126] width 55 height 17
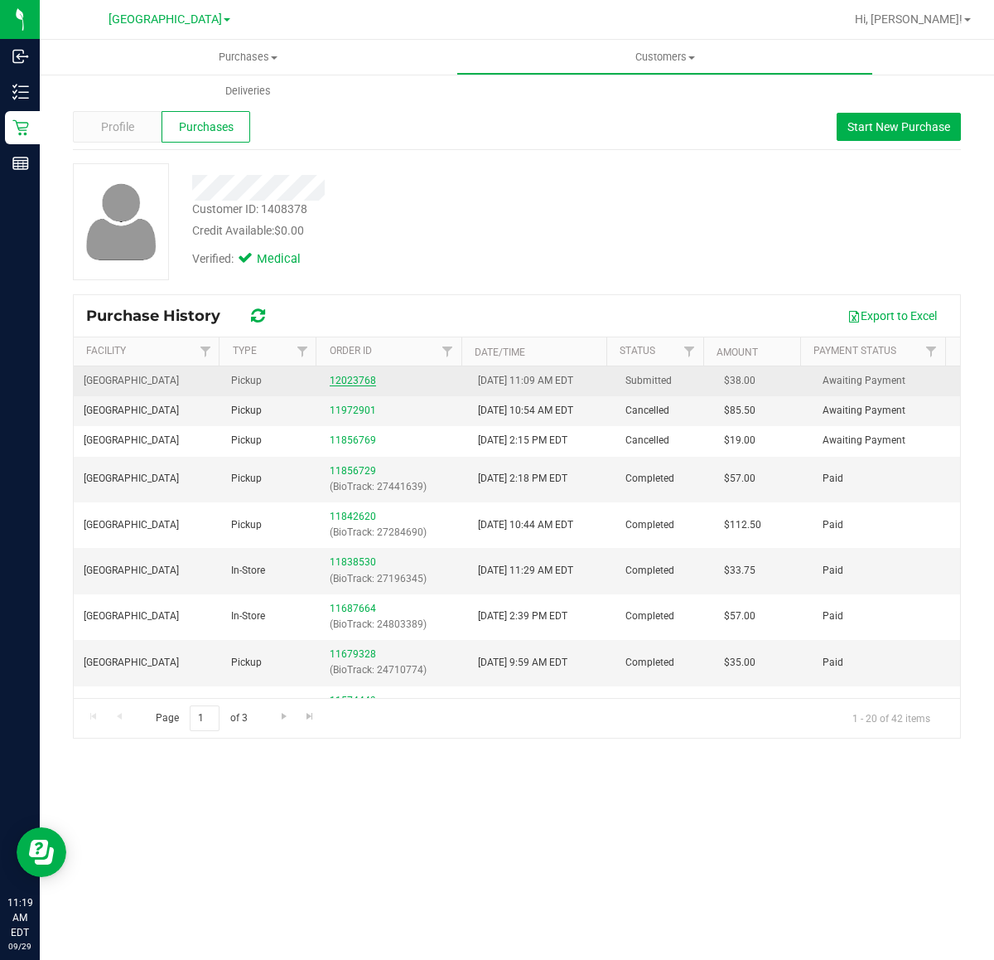
click at [336, 375] on link "12023768" at bounding box center [353, 381] width 46 height 12
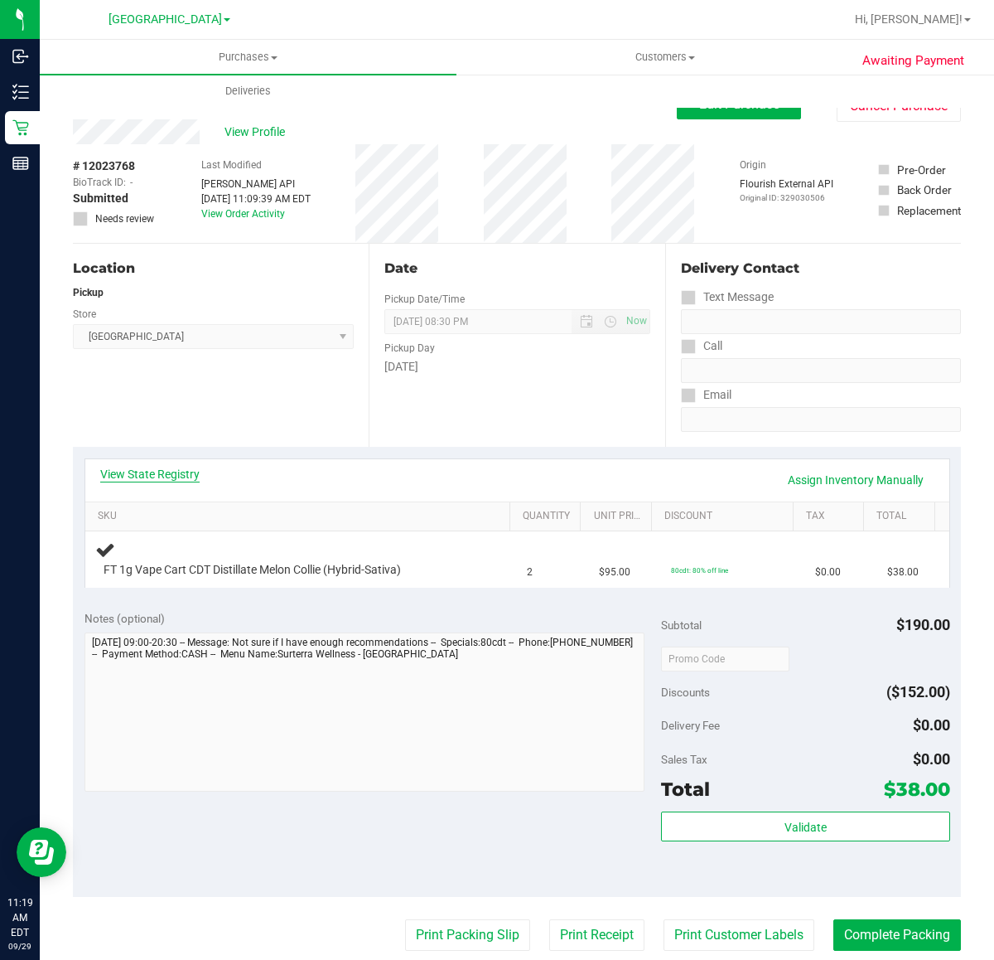
click at [168, 469] on link "View State Registry" at bounding box center [149, 474] width 99 height 17
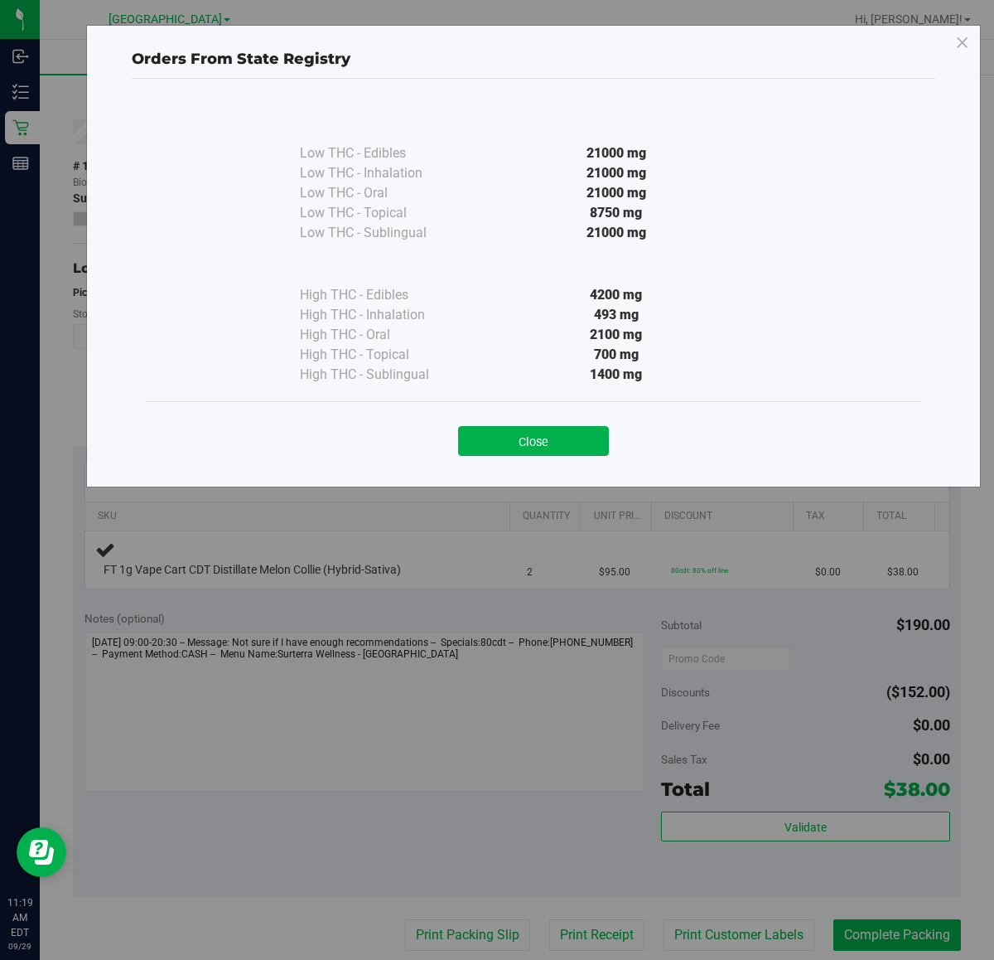
drag, startPoint x: 659, startPoint y: 313, endPoint x: 581, endPoint y: 317, distance: 78.0
click at [581, 317] on div "493 mg" at bounding box center [617, 315] width 302 height 20
copy div "493 mg"
click at [528, 442] on button "Close" at bounding box center [533, 441] width 151 height 30
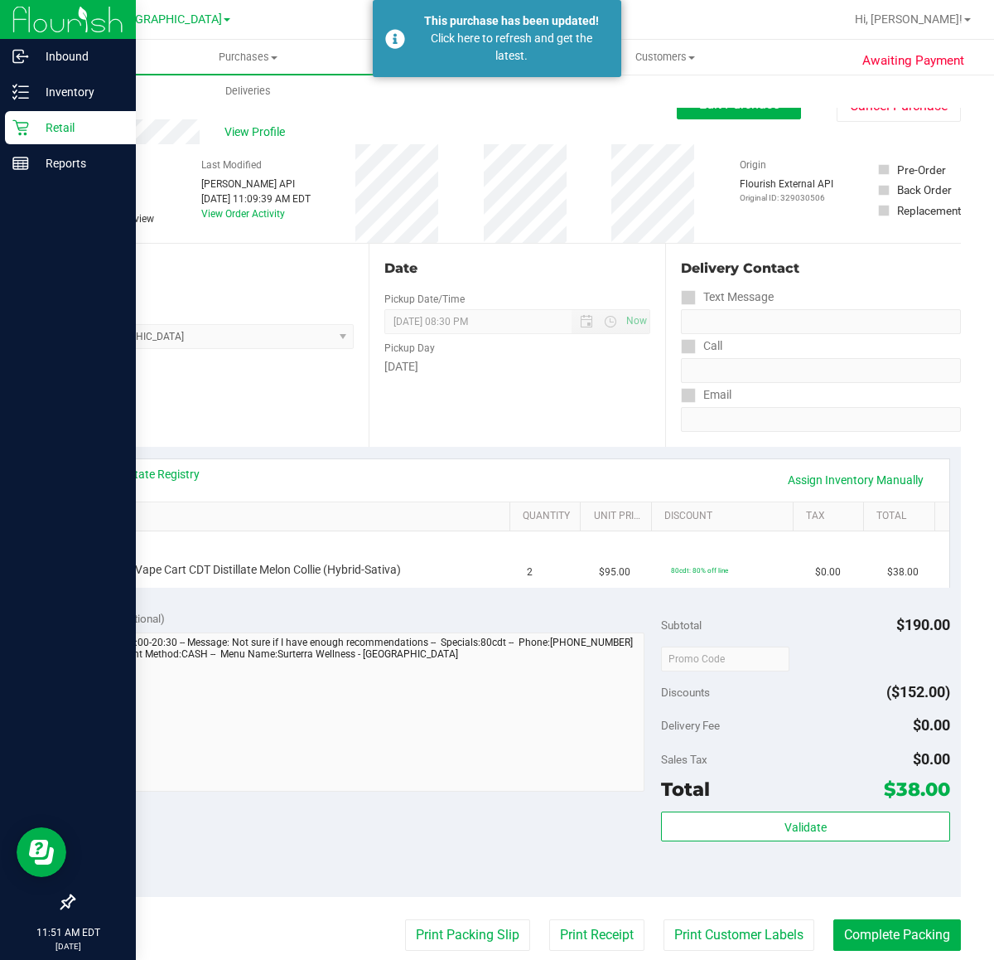
click at [39, 121] on p "Retail" at bounding box center [78, 128] width 99 height 20
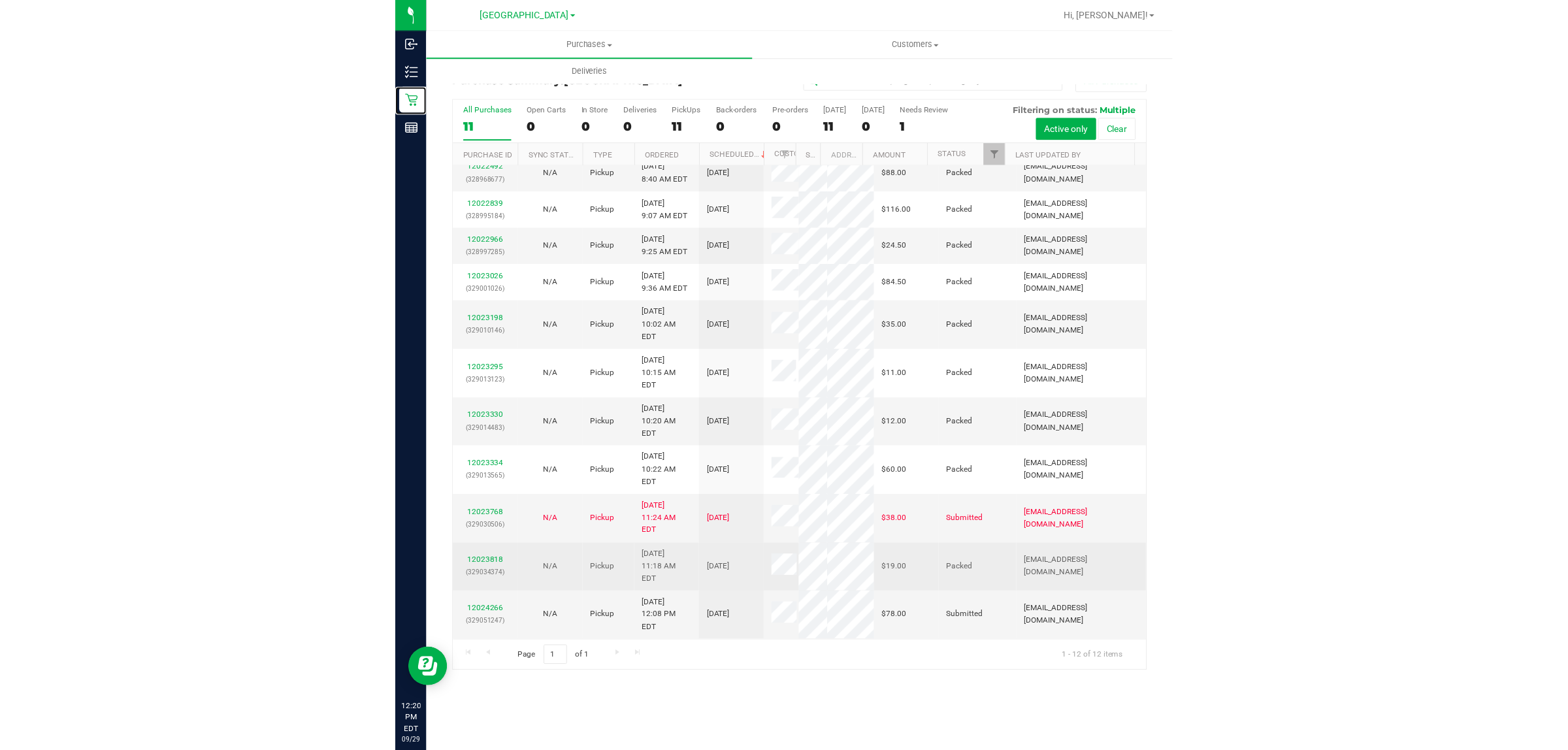
scroll to position [233, 0]
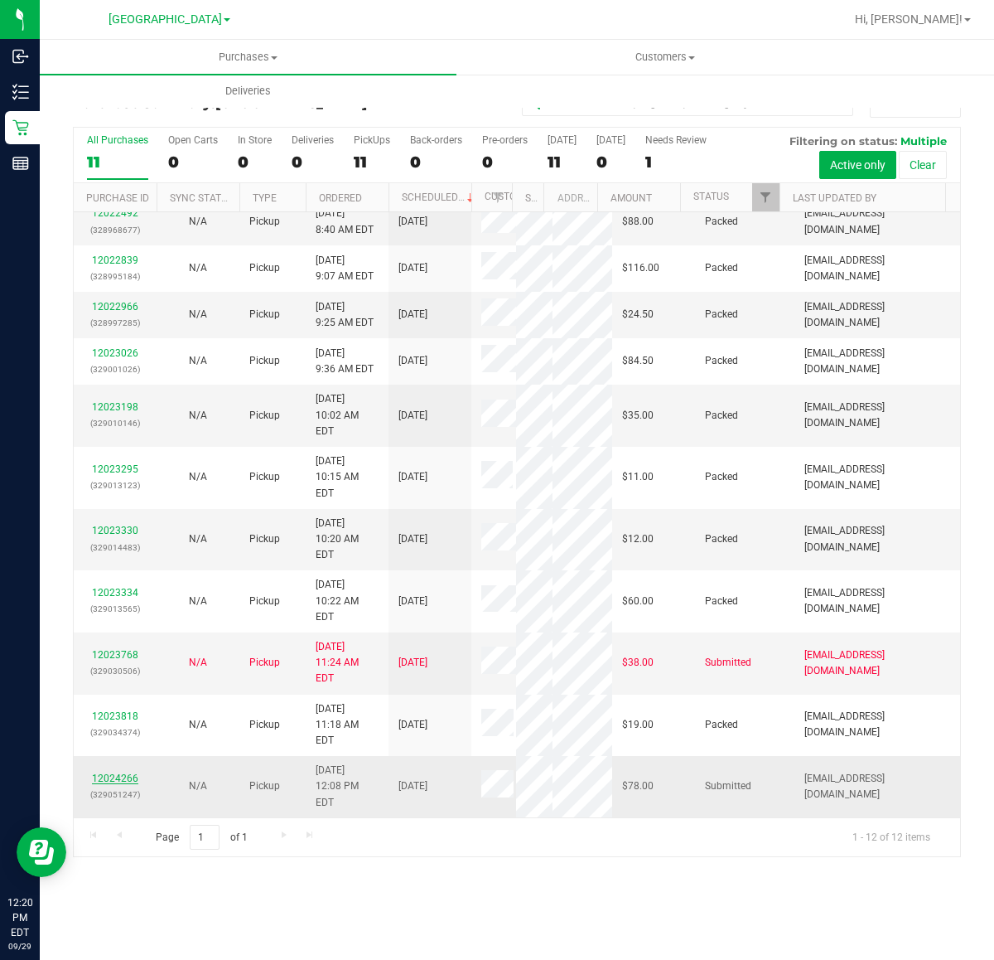
click at [118, 784] on link "12024266" at bounding box center [115, 778] width 46 height 12
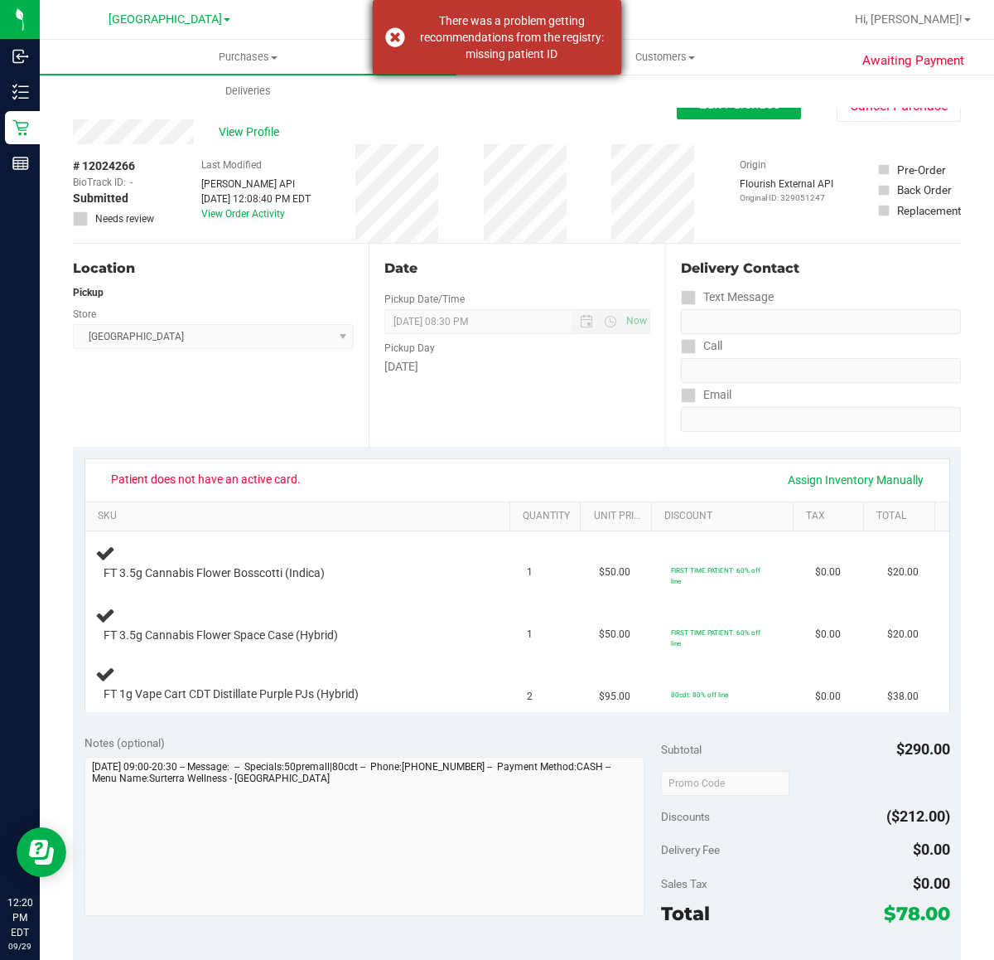
click at [531, 34] on div "There was a problem getting recommendations from the registry: missing patient …" at bounding box center [511, 37] width 195 height 50
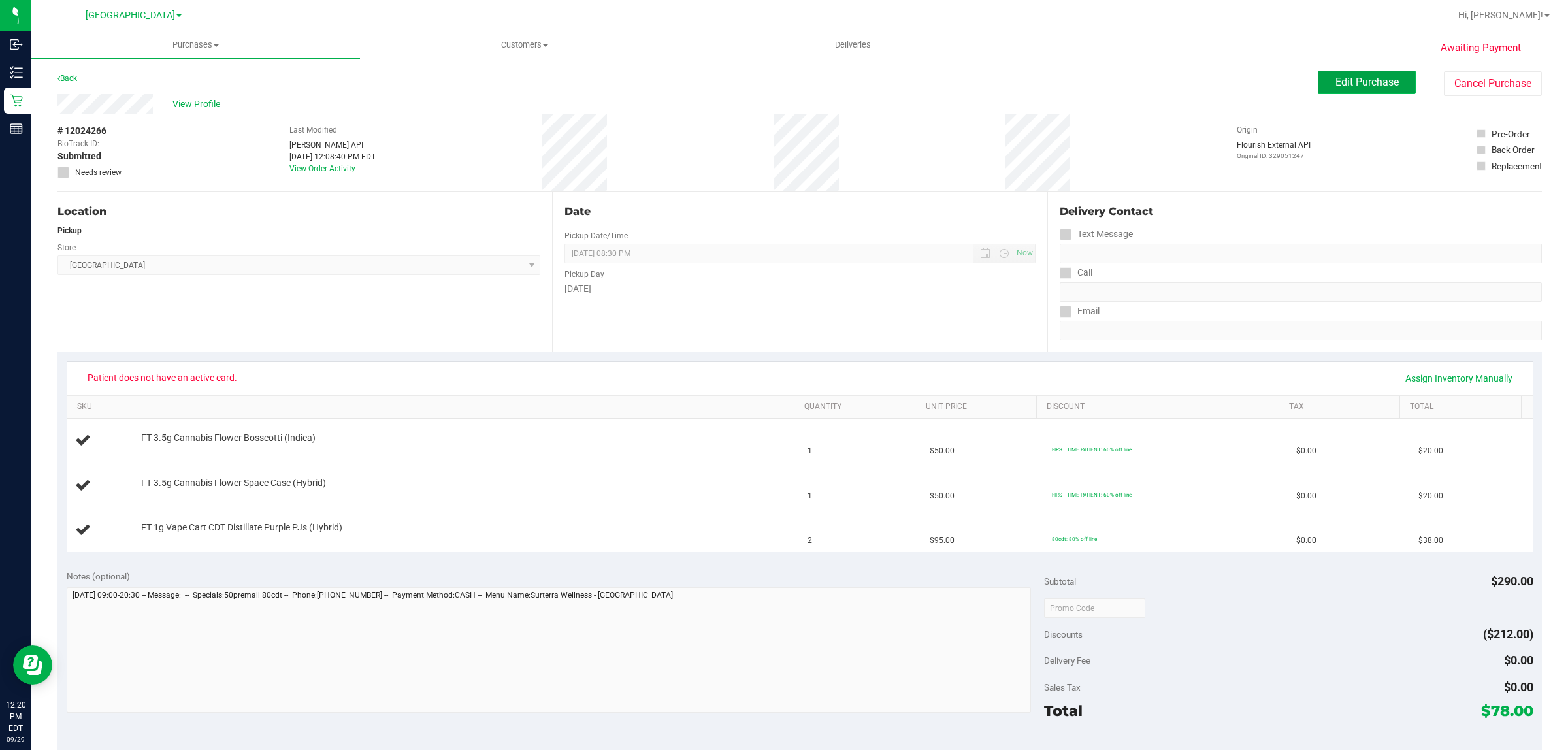
click at [1347, 75] on button "Edit Purchase" at bounding box center [1366, 82] width 98 height 24
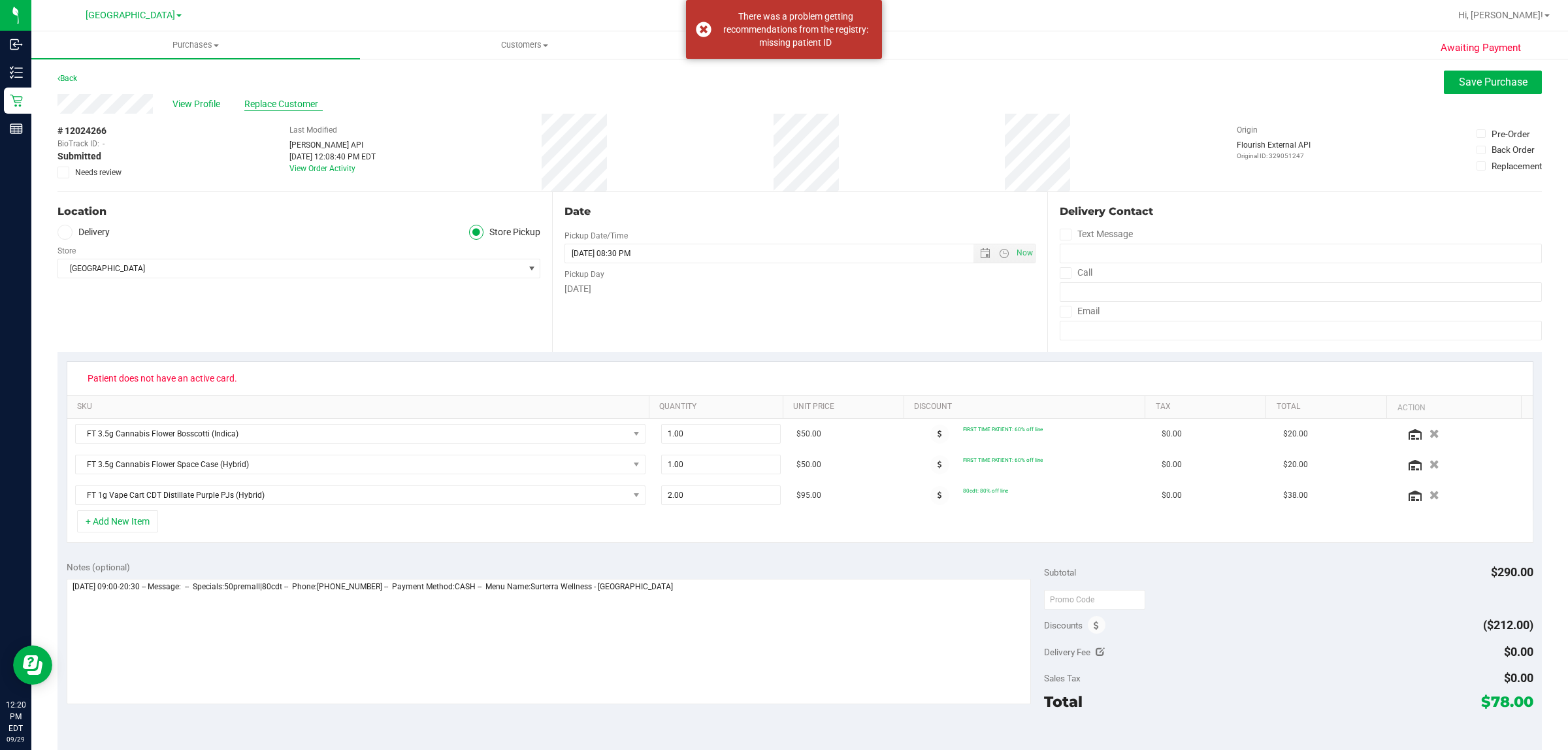
click at [263, 98] on span "Replace Customer" at bounding box center [283, 103] width 78 height 13
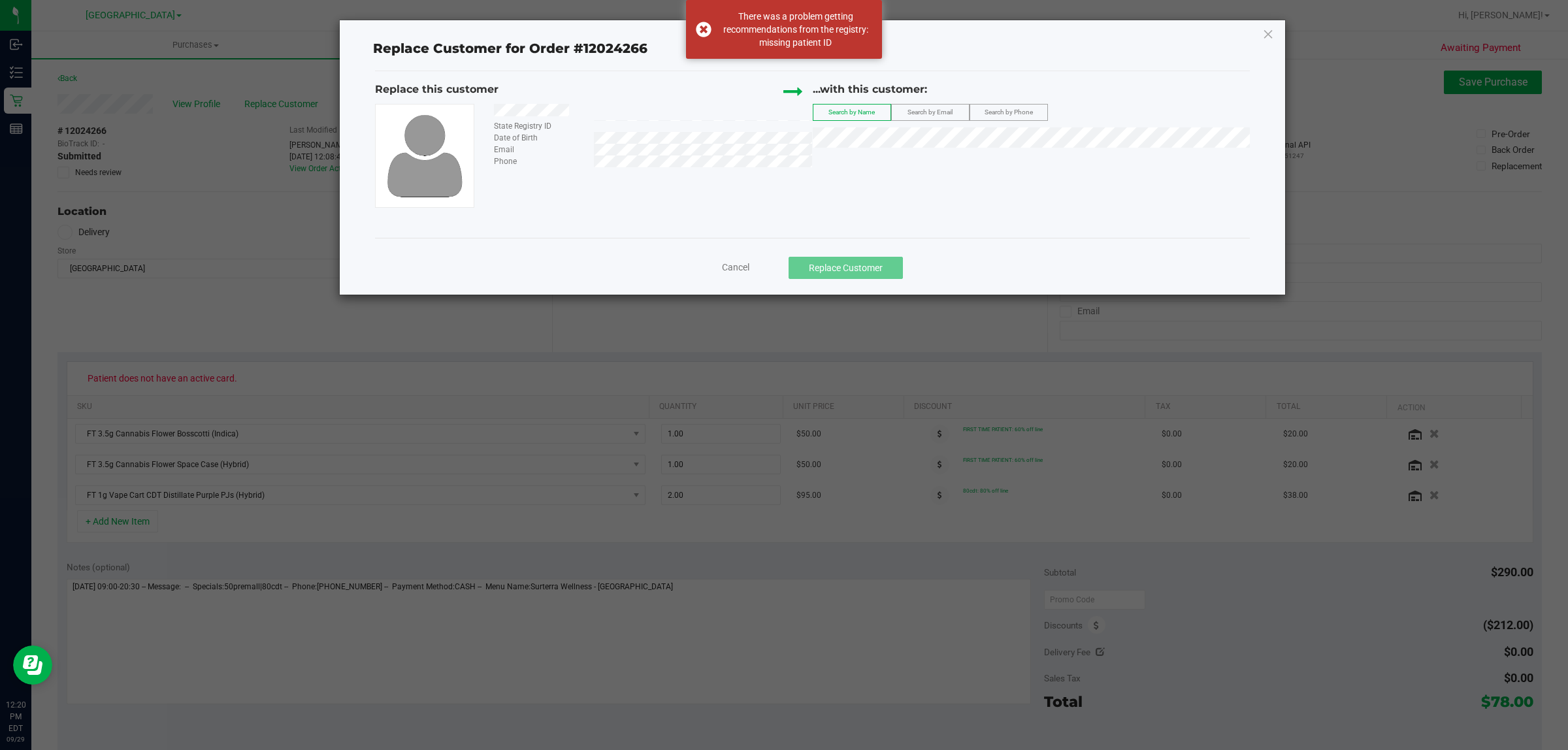
click at [557, 201] on div "State Registry ID Date of Birth Email Phone" at bounding box center [594, 155] width 438 height 103
click at [1016, 109] on span "Search by Phone" at bounding box center [1008, 112] width 48 height 7
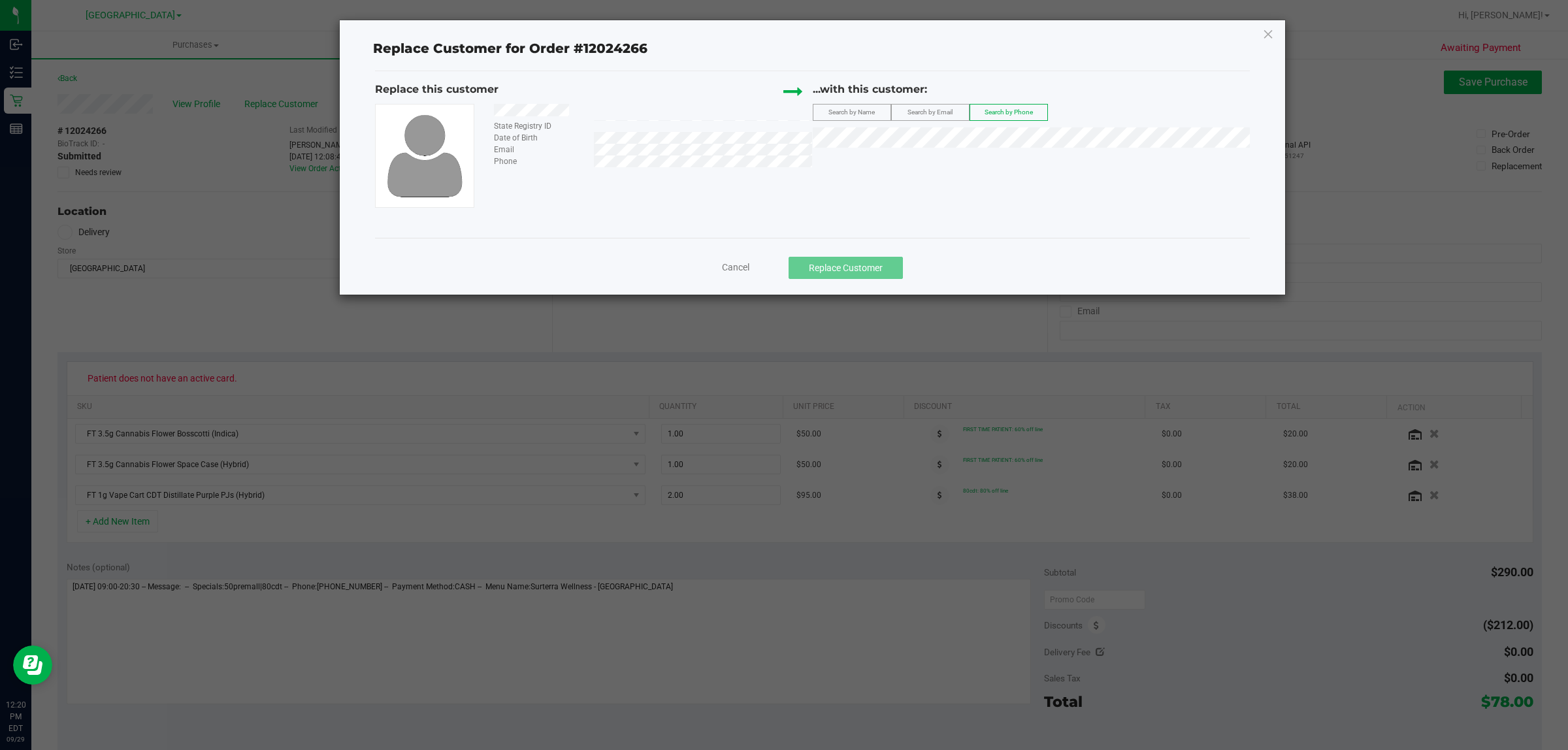
click at [581, 144] on div "Email" at bounding box center [648, 149] width 328 height 12
click at [939, 112] on span "Search by Email" at bounding box center [929, 112] width 45 height 7
click at [855, 155] on li "[PERSON_NAME] ([EMAIL_ADDRESS][DOMAIN_NAME])" at bounding box center [1031, 159] width 436 height 18
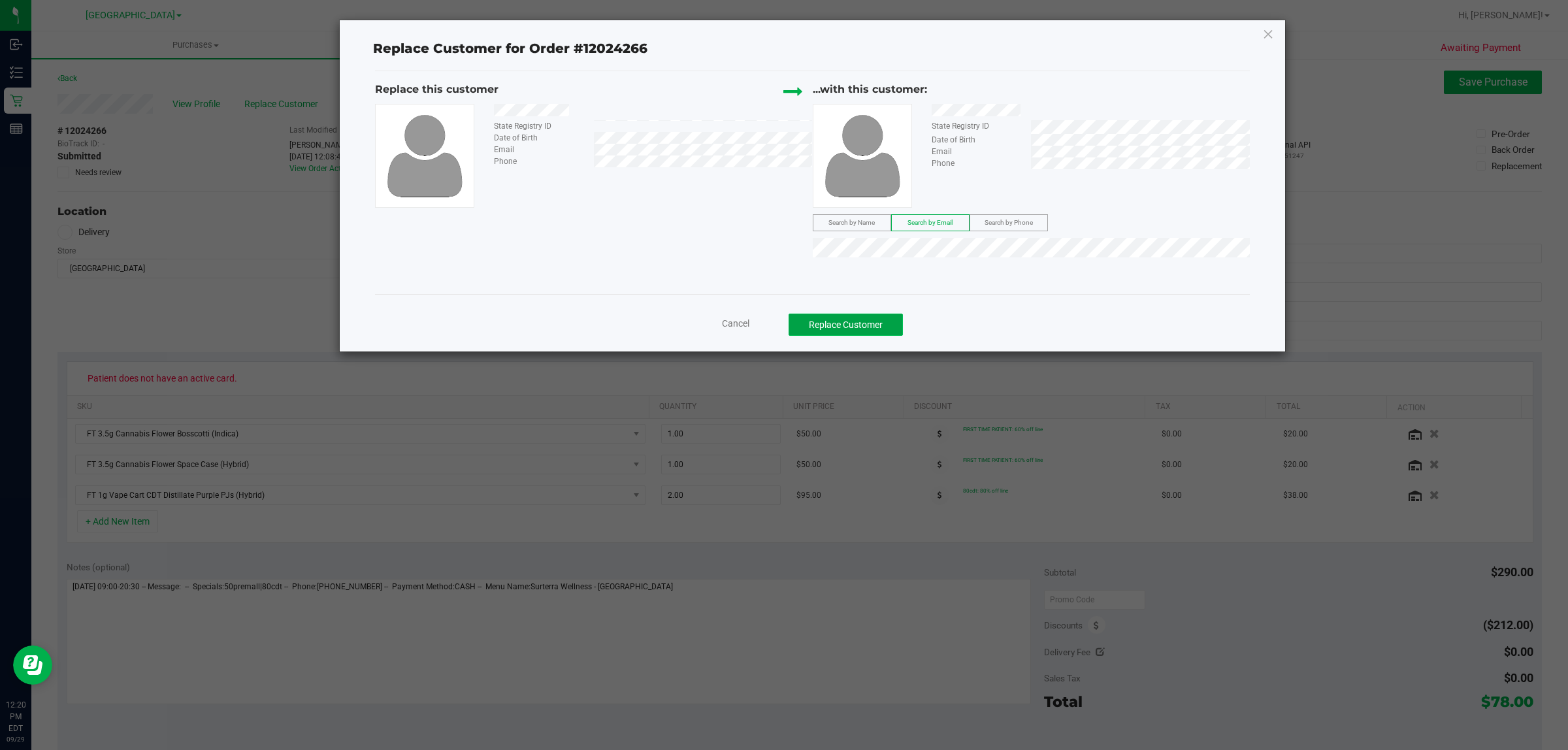
click at [853, 326] on button "Replace Customer" at bounding box center [845, 325] width 114 height 22
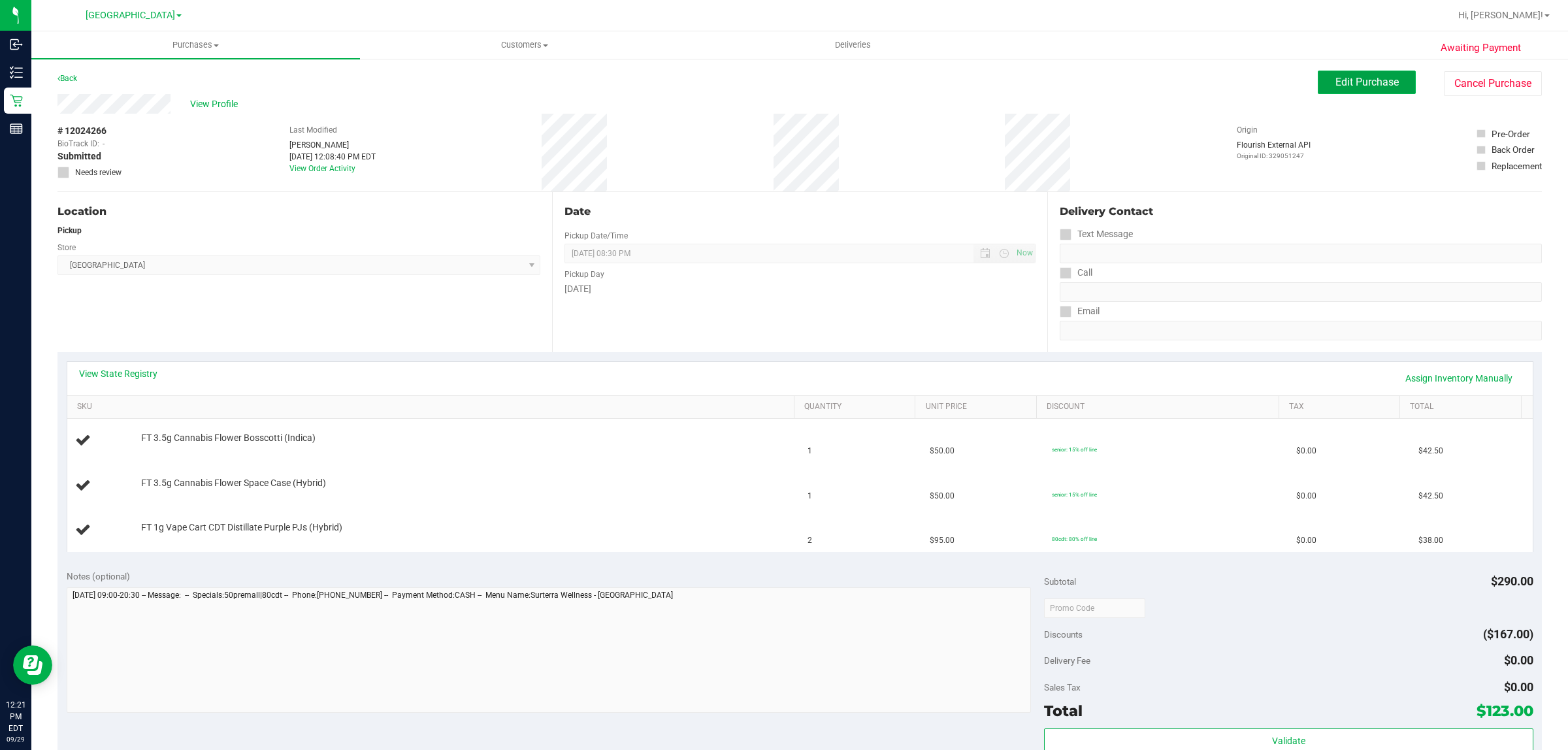
click at [1350, 74] on button "Edit Purchase" at bounding box center [1366, 82] width 98 height 24
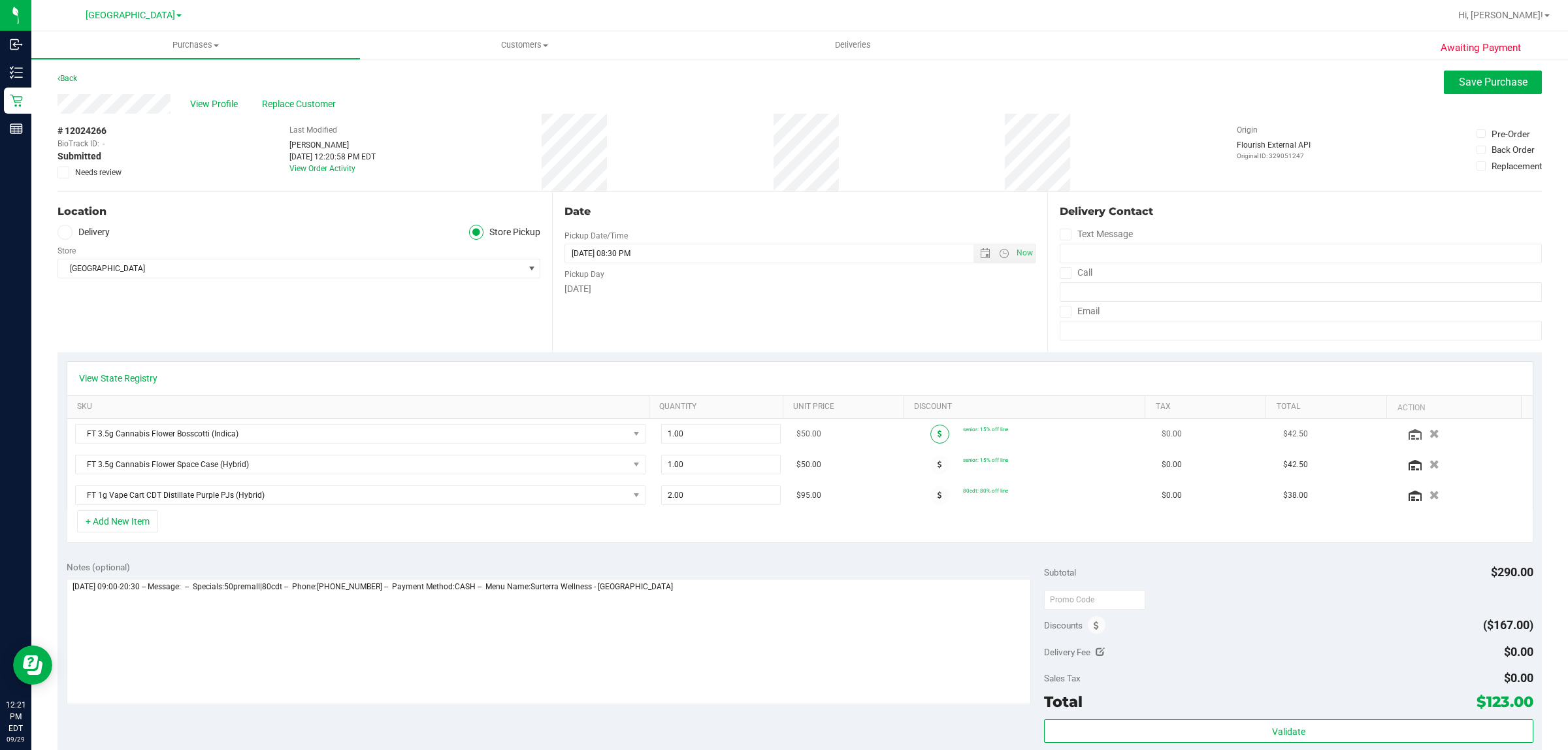
click at [937, 435] on icon at bounding box center [940, 434] width 5 height 8
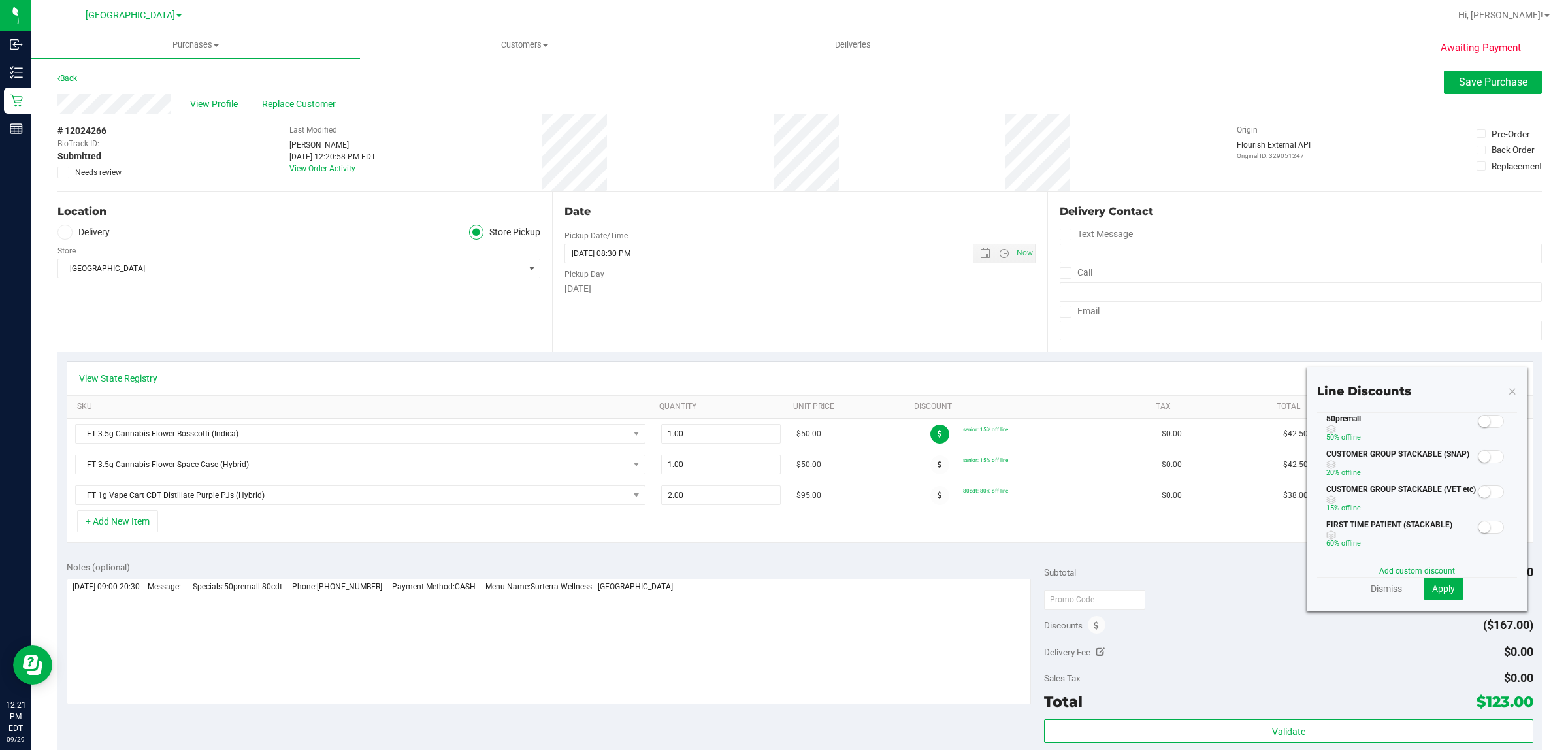
click at [1478, 416] on small at bounding box center [1484, 421] width 12 height 12
click at [1431, 601] on div "Line Discounts 50premall 50% off line CUSTOMER GROUP STACKABLE (SNAP) 20% off l…" at bounding box center [1417, 490] width 221 height 244
click at [1432, 585] on span "Apply" at bounding box center [1443, 588] width 23 height 10
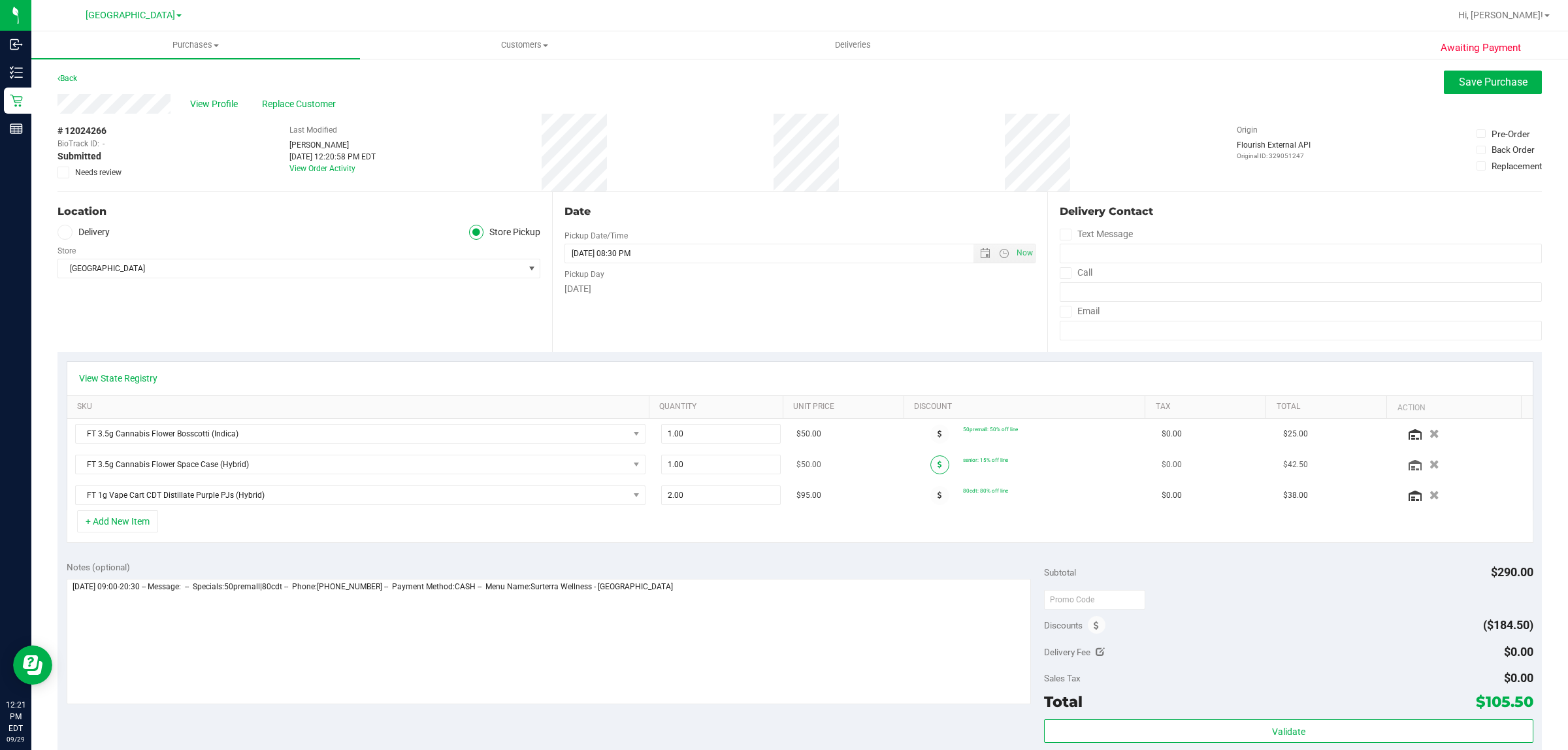
click at [937, 465] on icon at bounding box center [940, 465] width 5 height 8
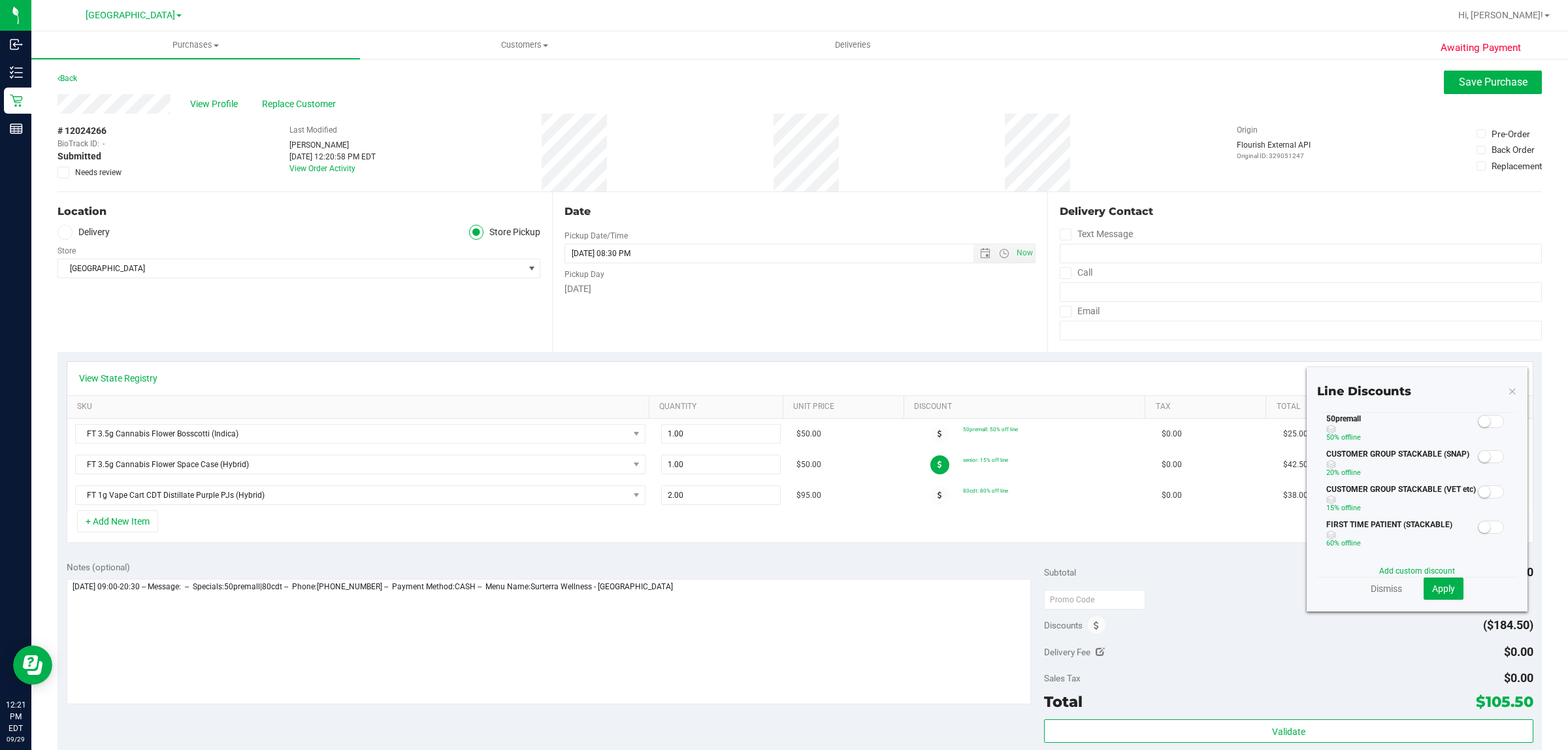
click at [1478, 420] on small at bounding box center [1484, 421] width 12 height 12
click at [1432, 593] on span "Apply" at bounding box center [1443, 588] width 23 height 10
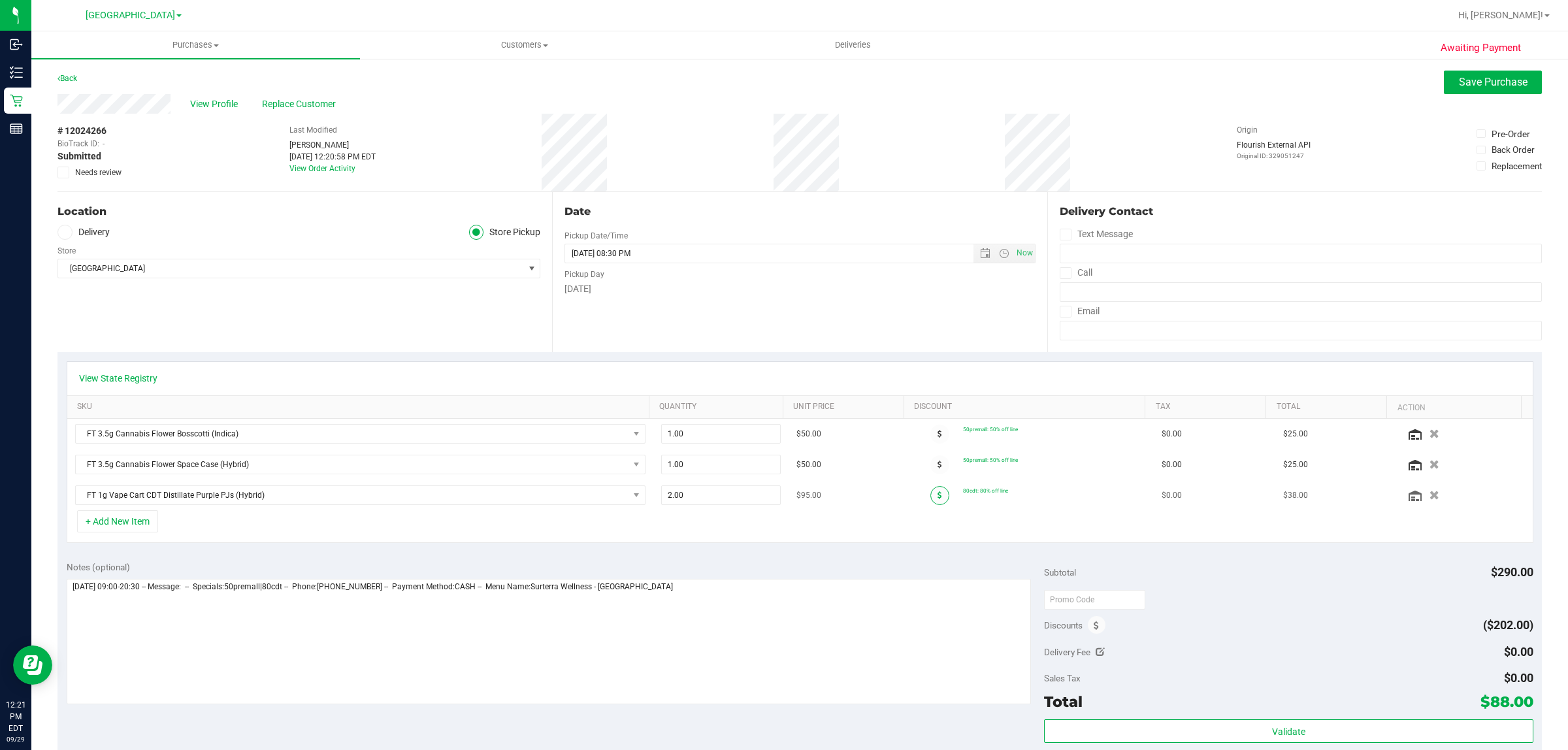
click at [930, 498] on span at bounding box center [940, 495] width 19 height 19
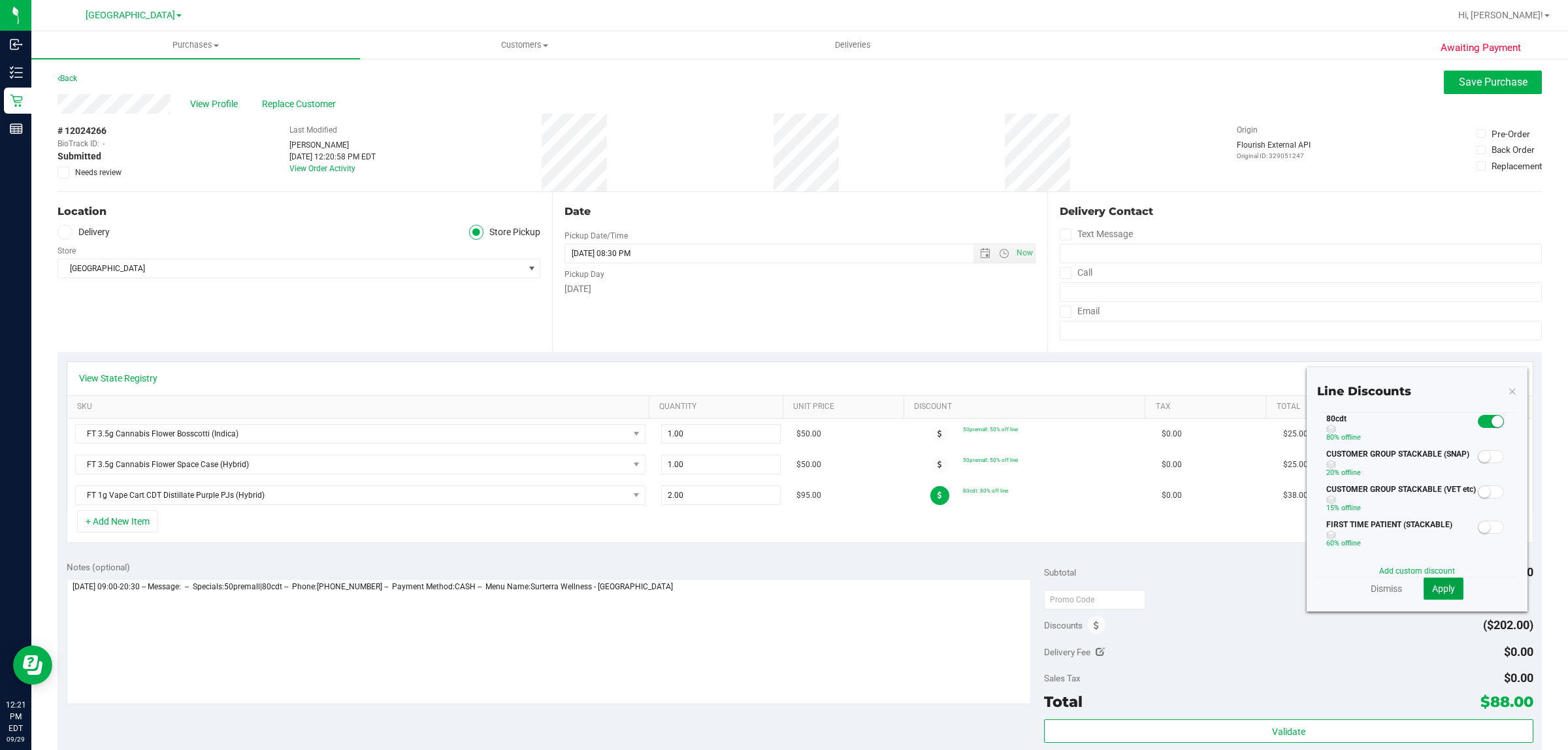
click at [1440, 580] on button "Apply" at bounding box center [1443, 588] width 40 height 22
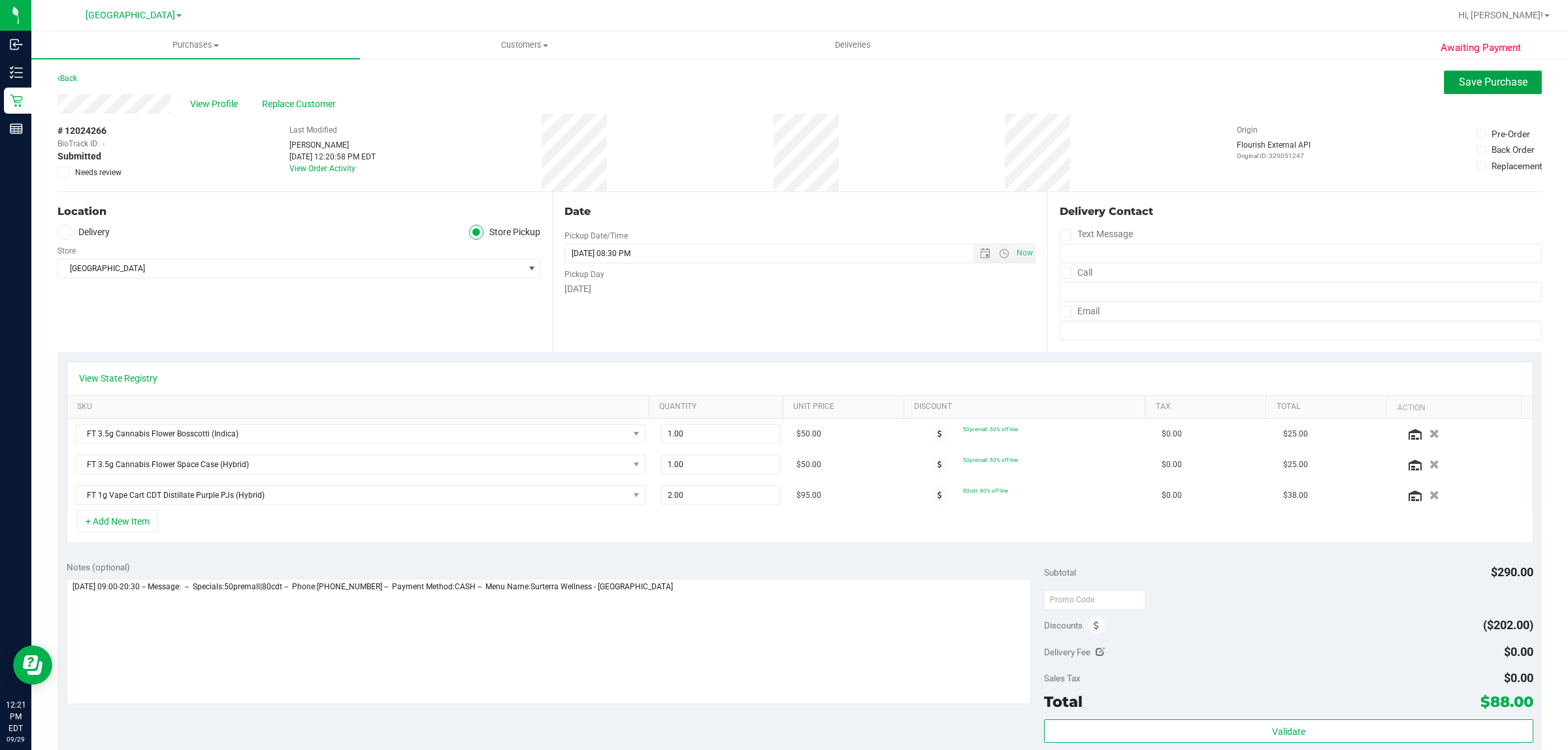
click at [1458, 85] on span "Save Purchase" at bounding box center [1492, 82] width 69 height 13
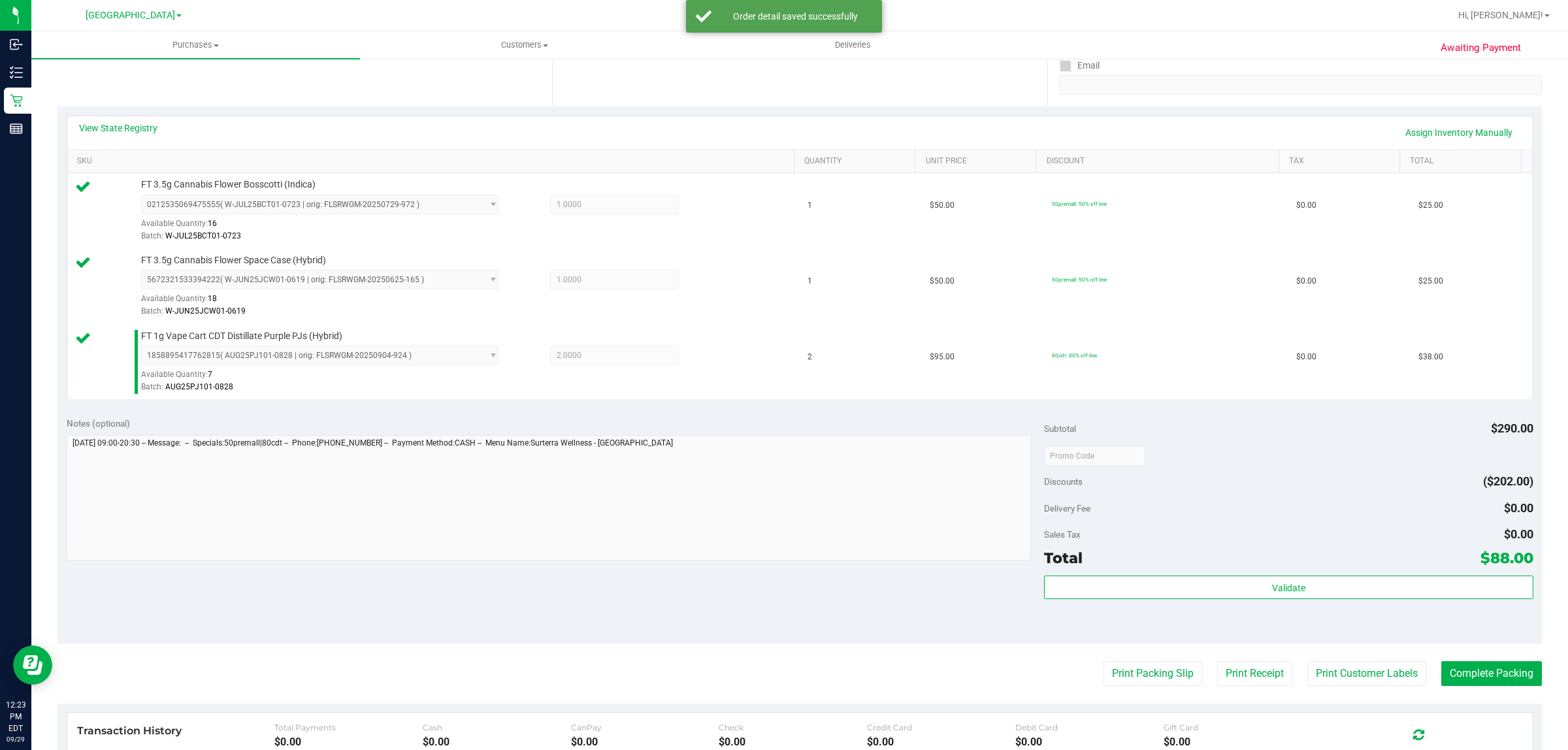
scroll to position [469, 0]
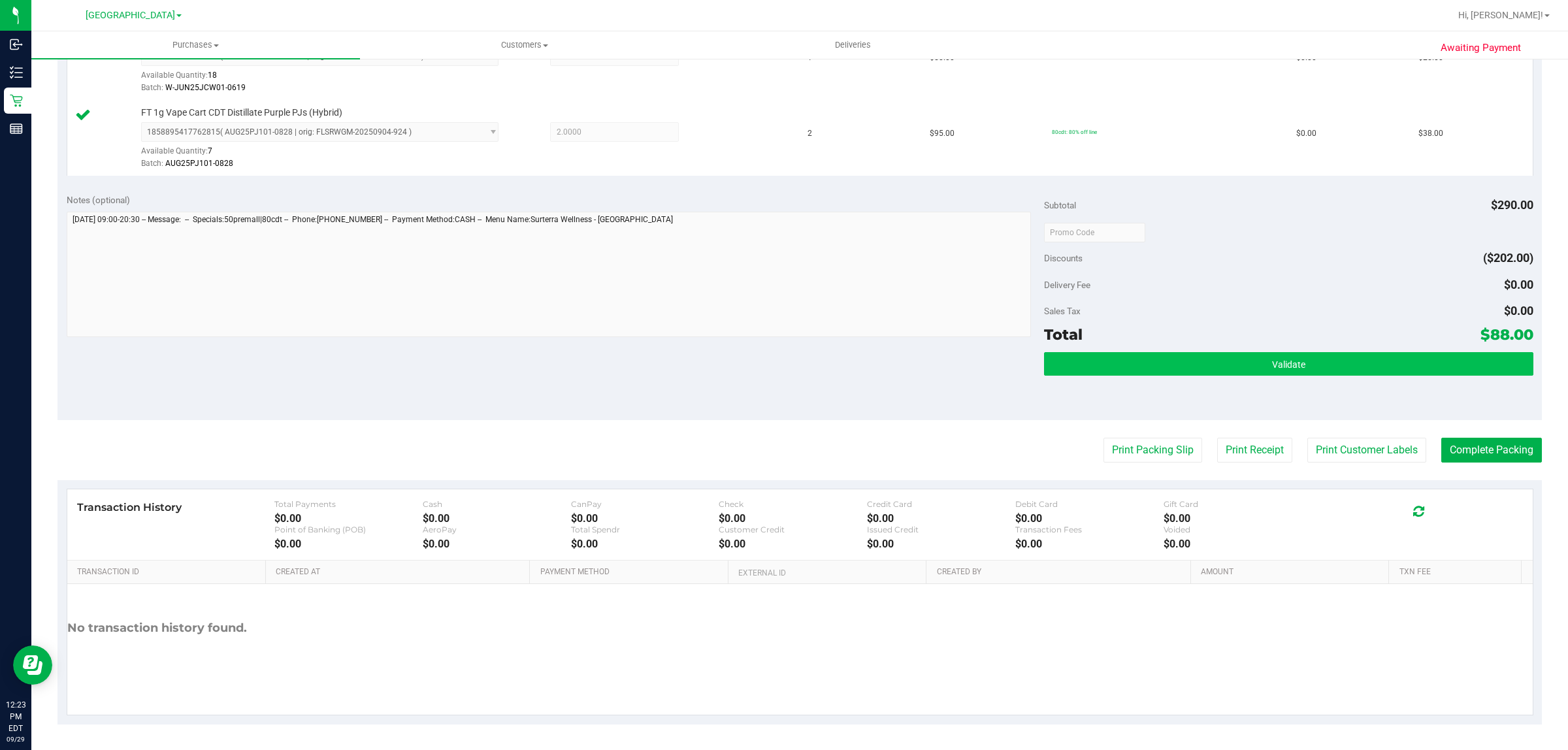
drag, startPoint x: 1289, startPoint y: 350, endPoint x: 1291, endPoint y: 364, distance: 14.1
click at [1288, 358] on div "Subtotal $290.00 Discounts ($202.00) Delivery Fee $0.00 Sales Tax $0.00 Total $…" at bounding box center [1288, 302] width 489 height 218
click at [1291, 367] on span "Validate" at bounding box center [1288, 364] width 33 height 10
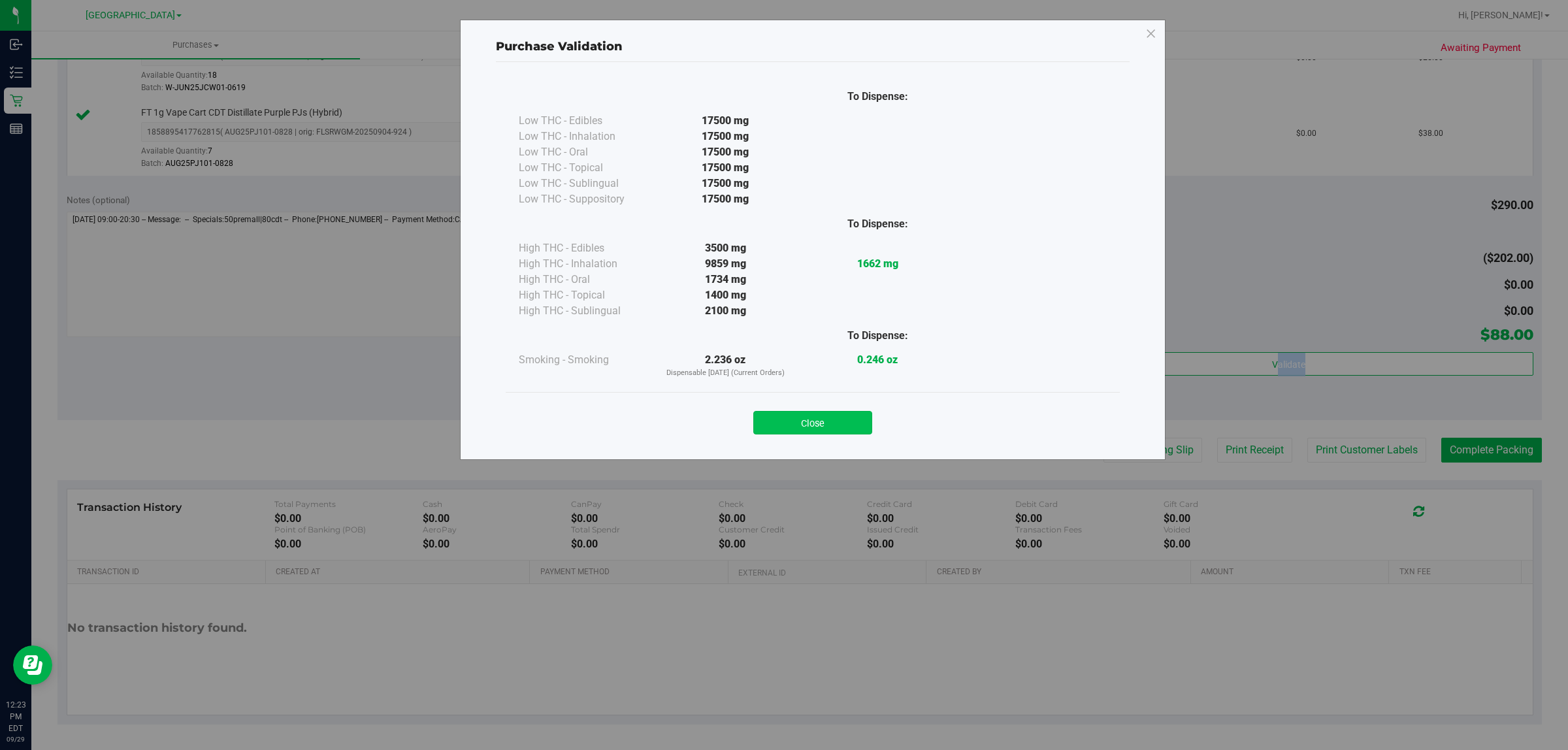
click at [835, 424] on button "Close" at bounding box center [812, 423] width 119 height 24
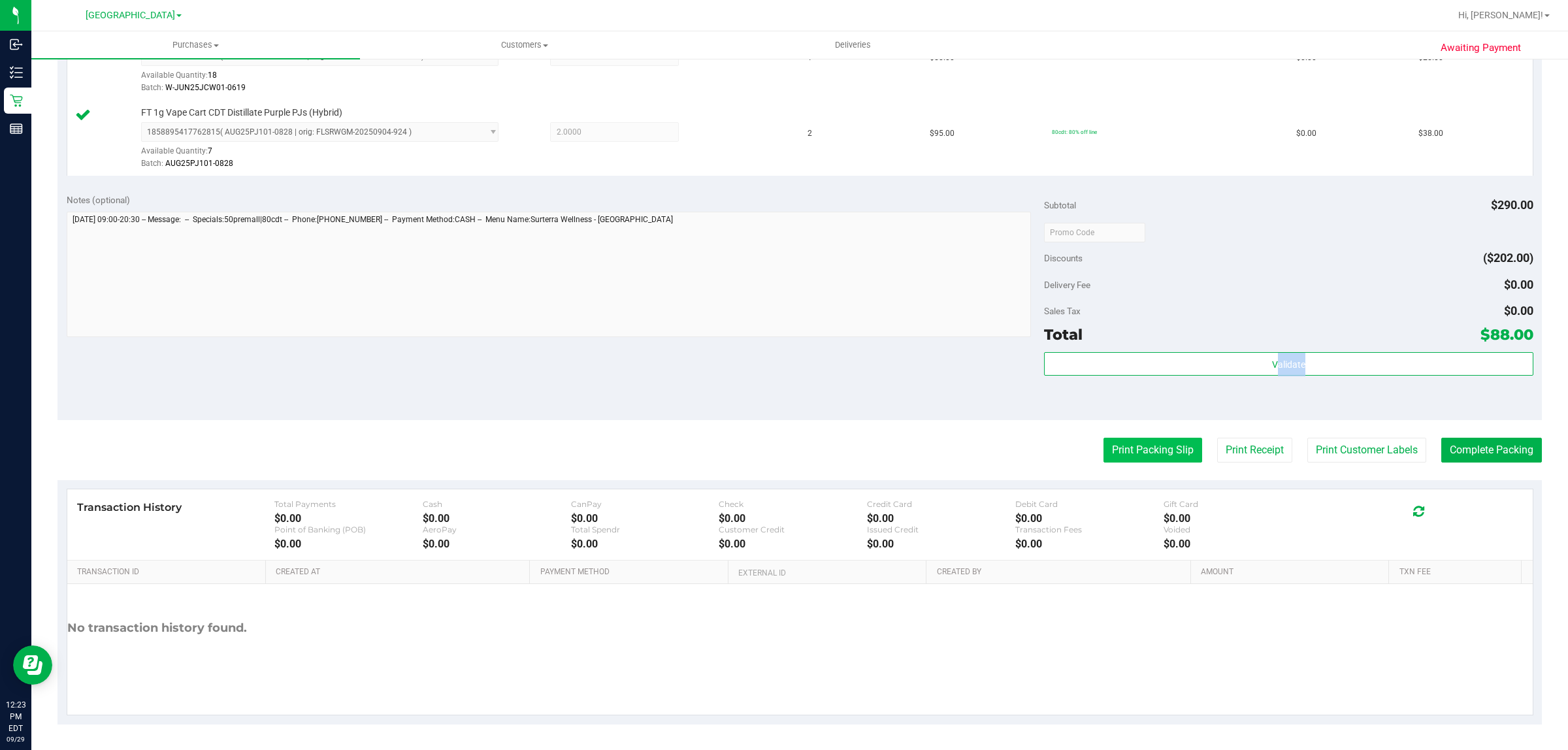
click at [1112, 451] on button "Print Packing Slip" at bounding box center [1153, 450] width 99 height 24
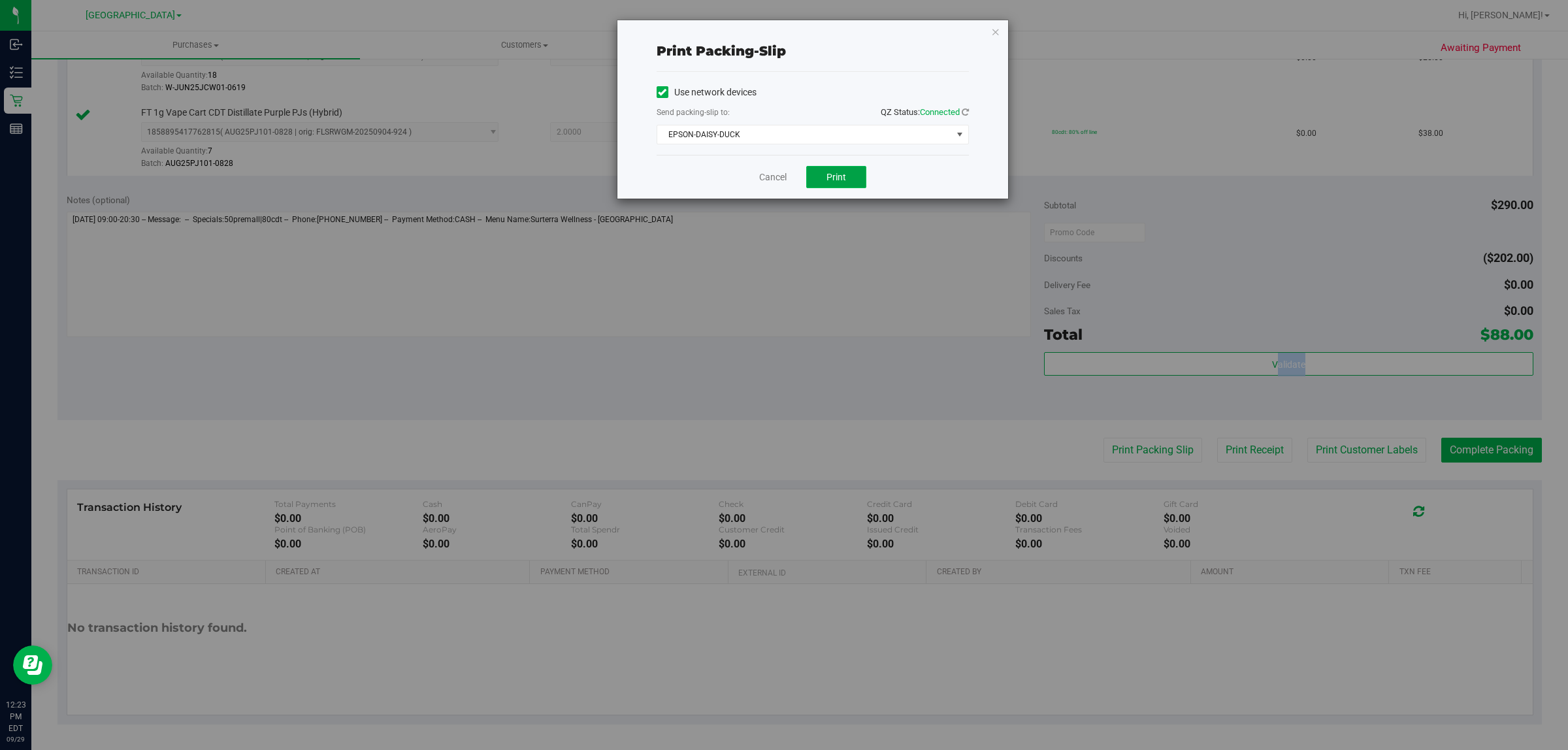
click at [821, 167] on button "Print" at bounding box center [836, 177] width 60 height 22
click at [997, 30] on icon "button" at bounding box center [996, 32] width 9 height 16
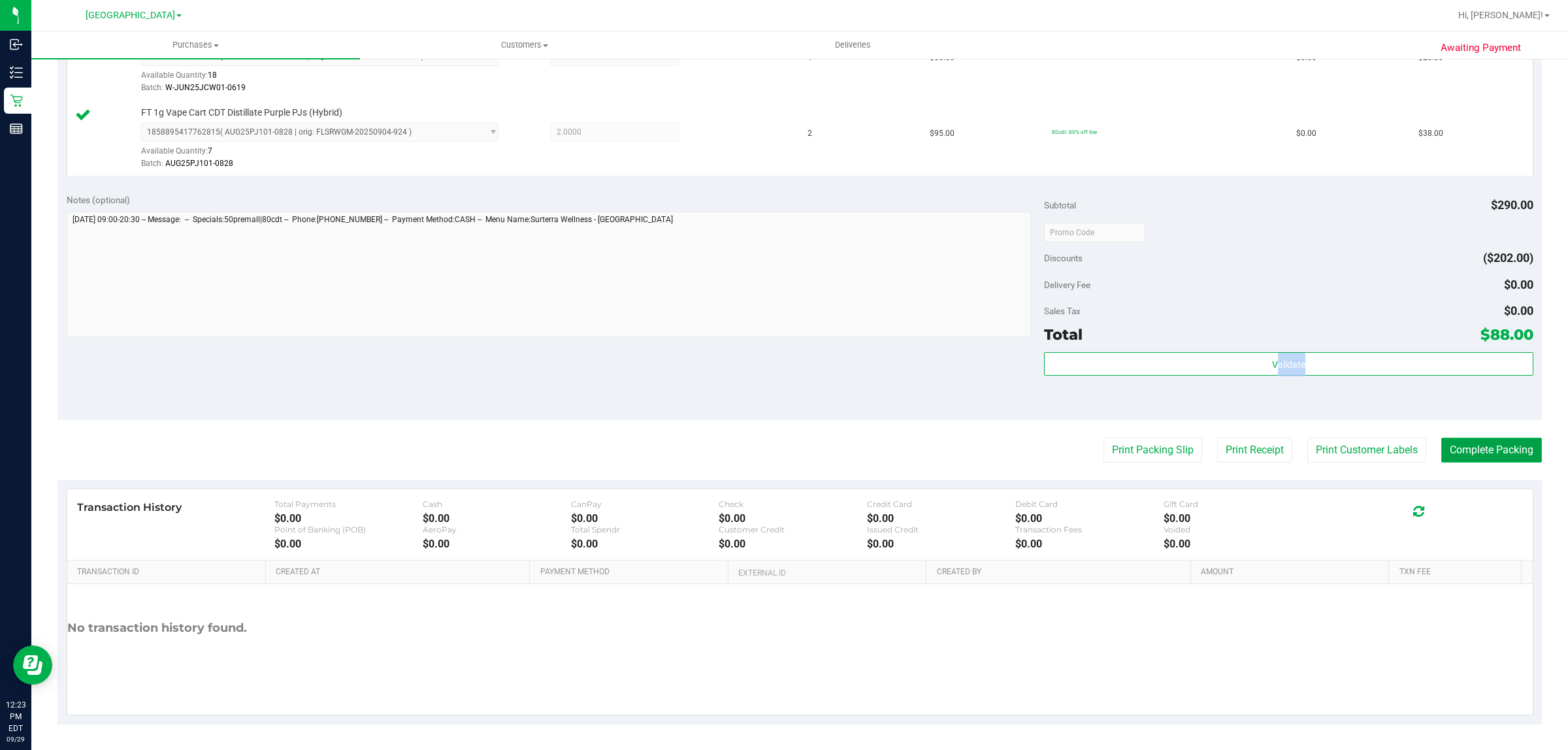
click at [1454, 456] on button "Complete Packing" at bounding box center [1492, 450] width 101 height 24
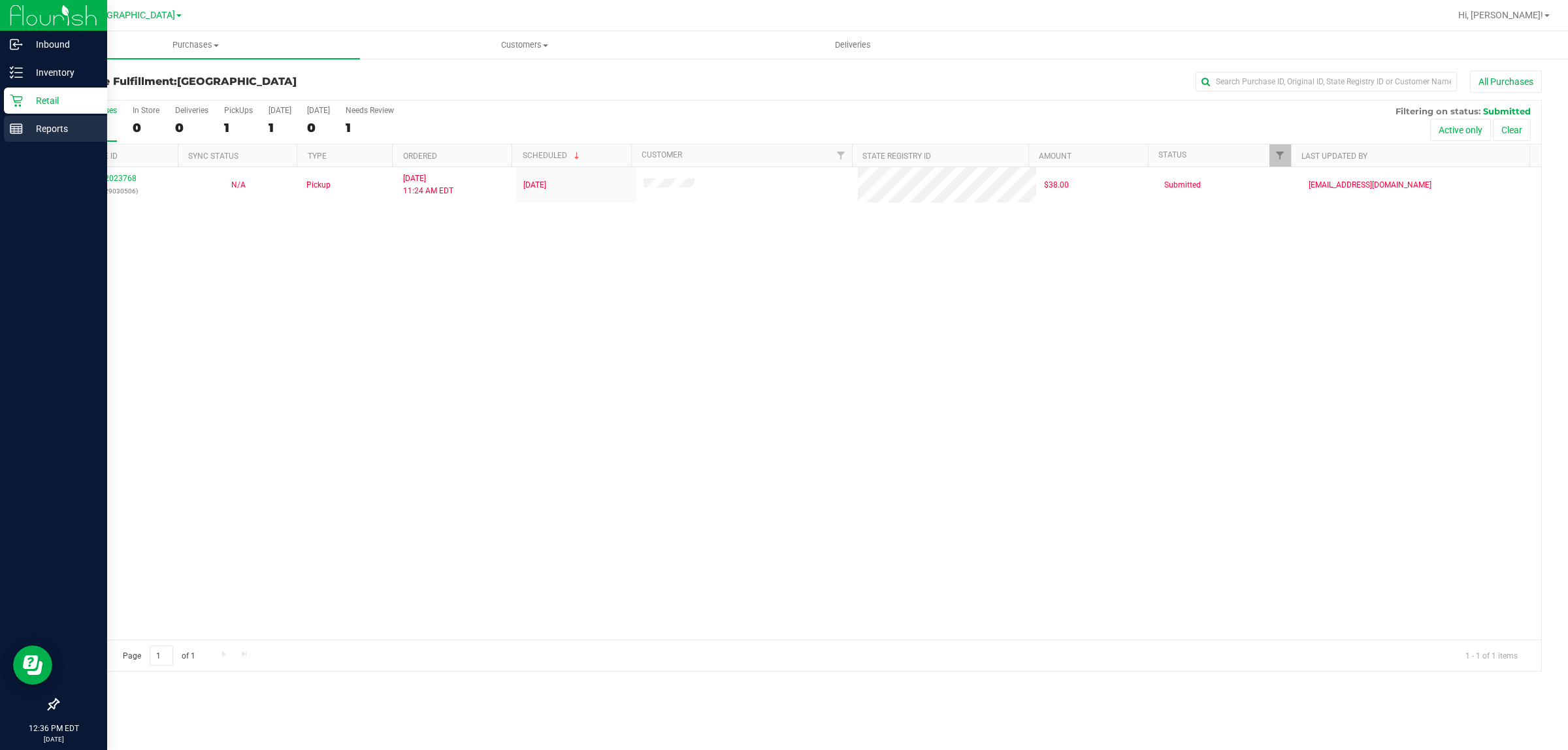
click at [11, 128] on icon at bounding box center [16, 129] width 13 height 13
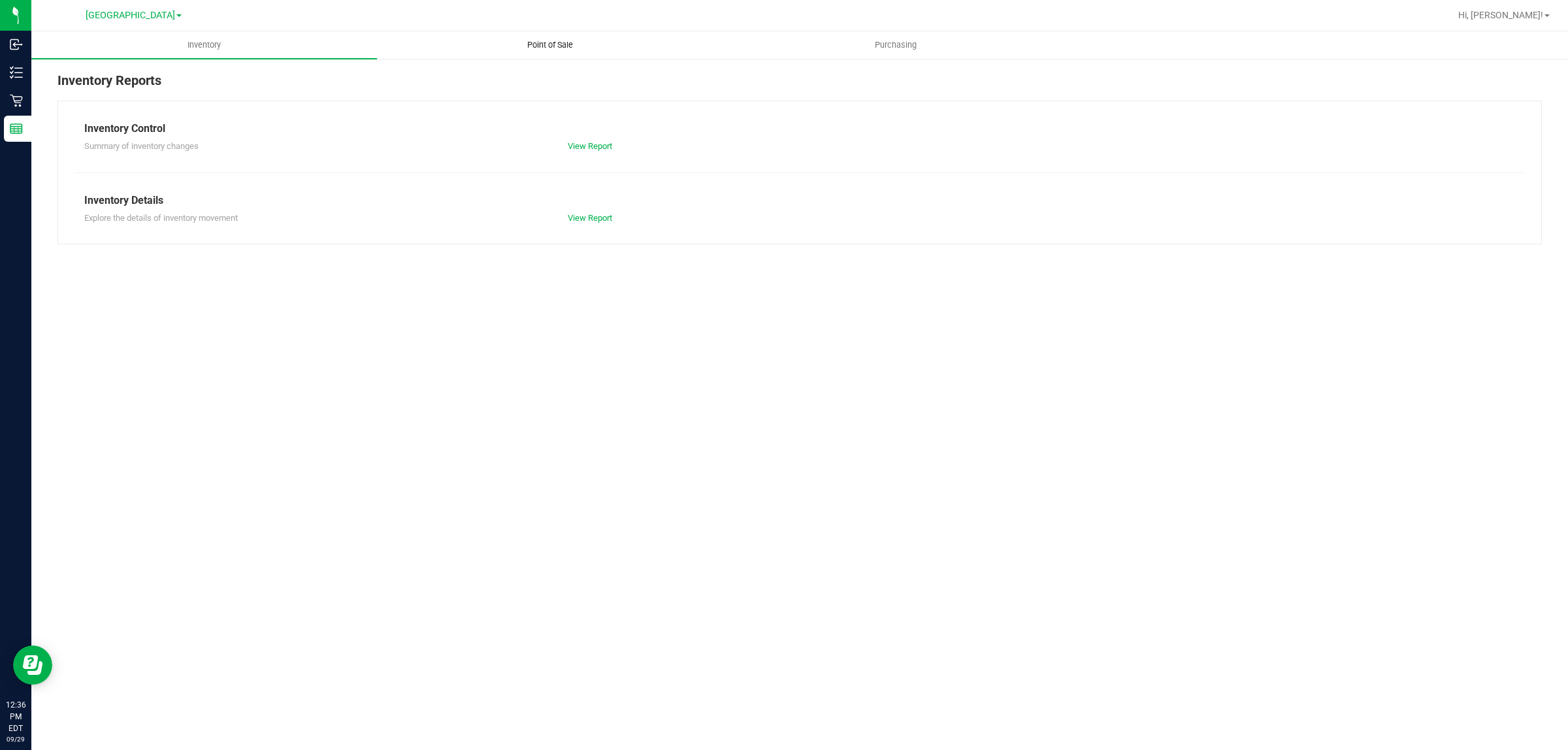
click at [555, 46] on span "Point of Sale" at bounding box center [549, 45] width 81 height 12
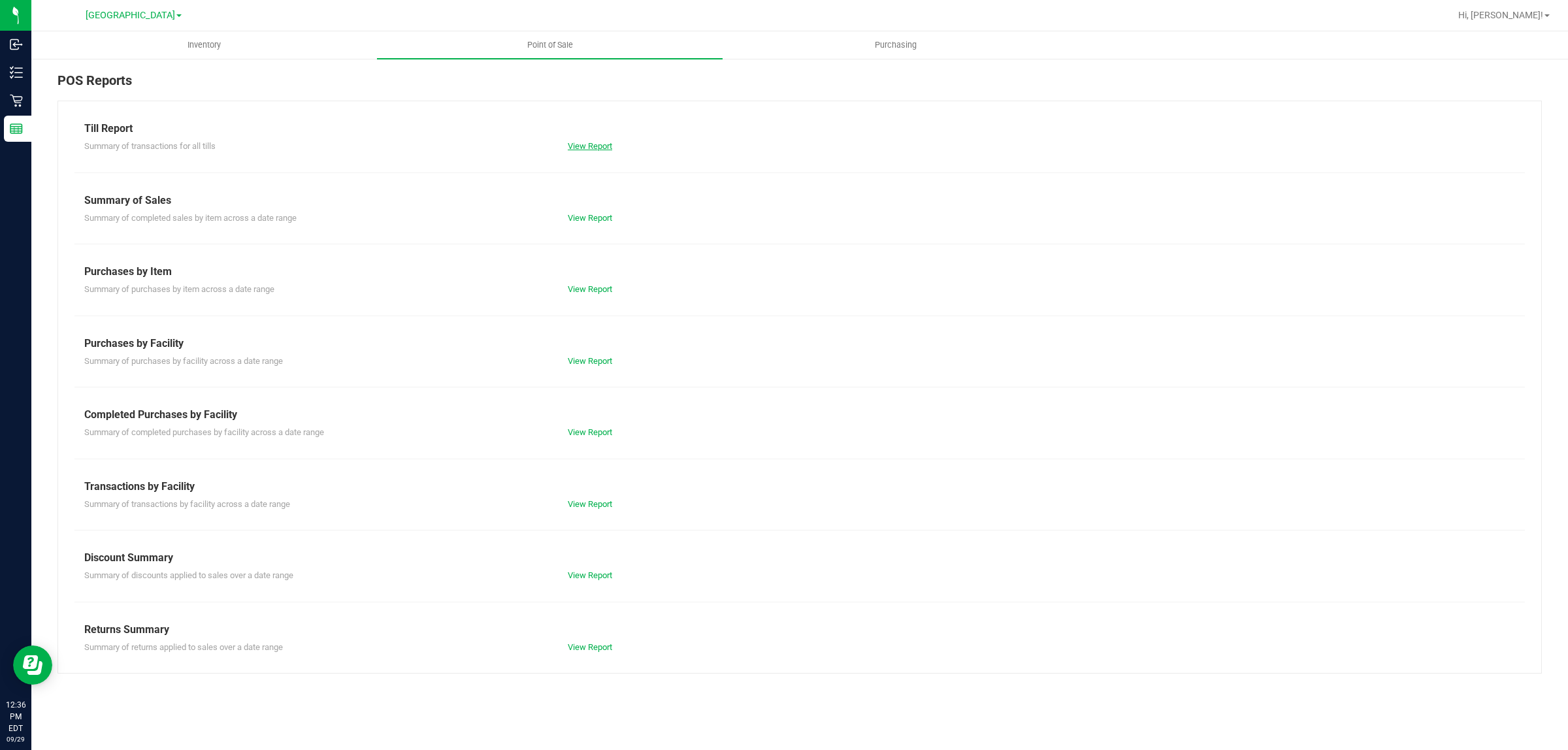
click at [612, 147] on link "View Report" at bounding box center [590, 146] width 44 height 9
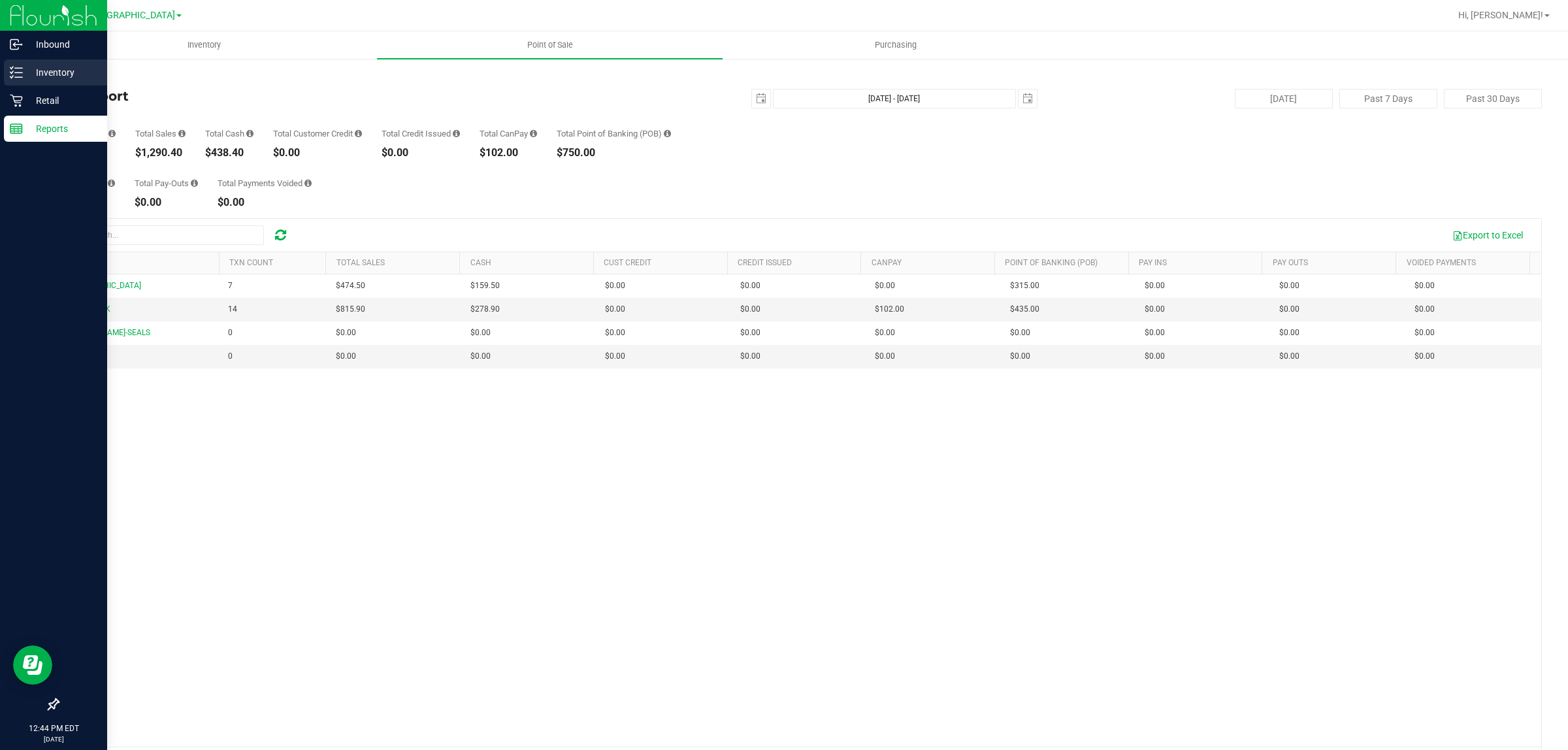
click at [29, 73] on p "Inventory" at bounding box center [61, 73] width 78 height 16
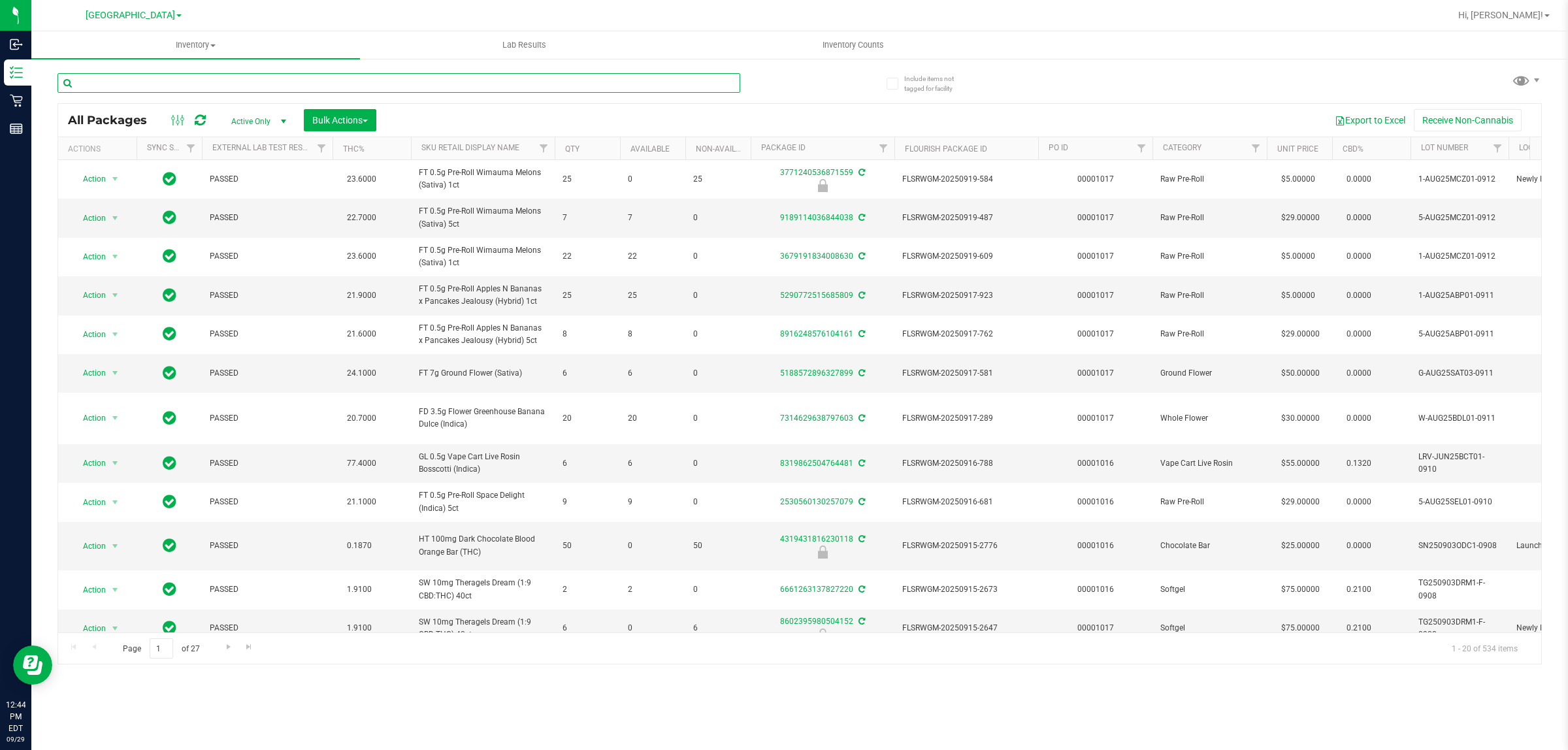
click at [138, 82] on input "text" at bounding box center [399, 83] width 683 height 20
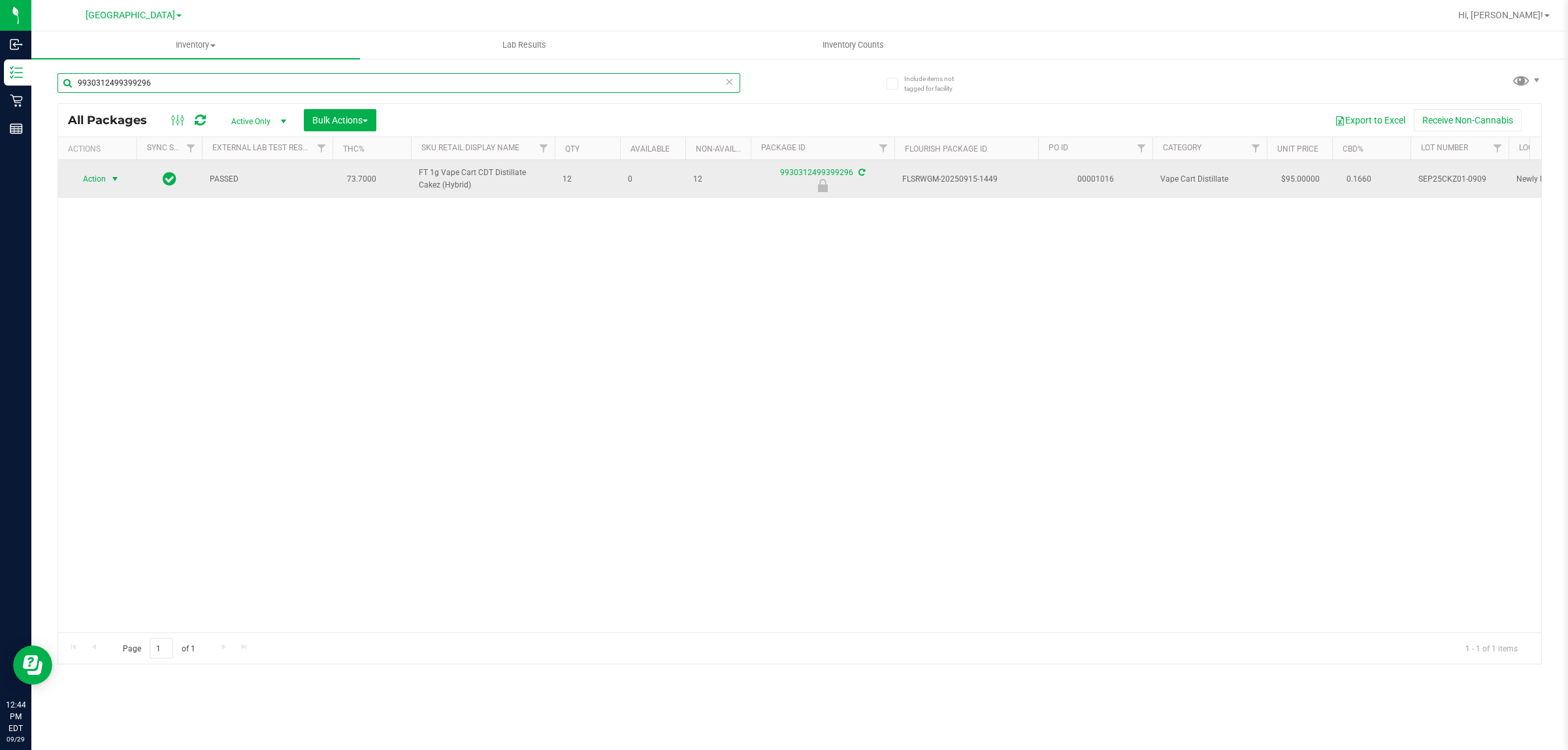
type input "9930312499399296"
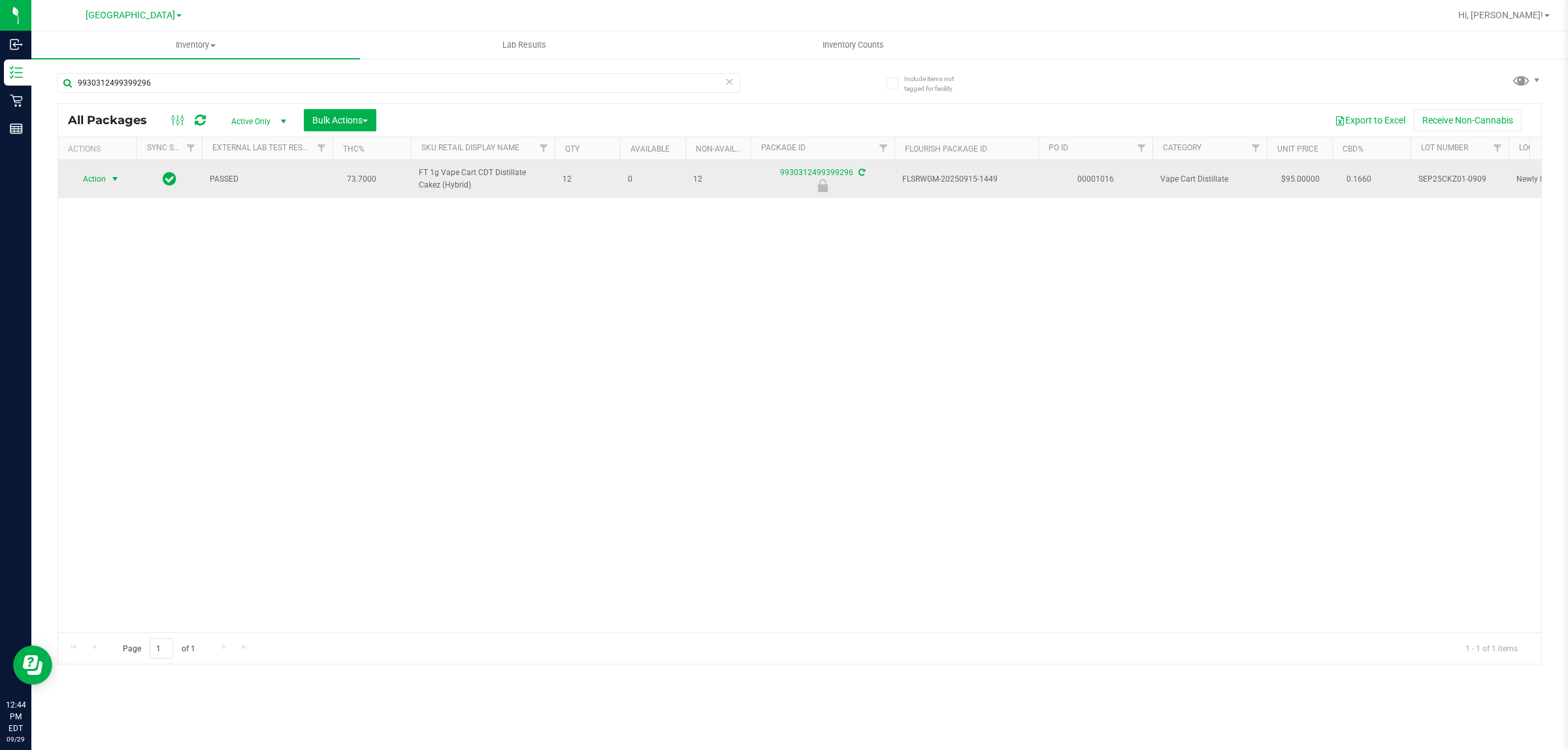
click at [86, 185] on span "Action" at bounding box center [88, 178] width 35 height 18
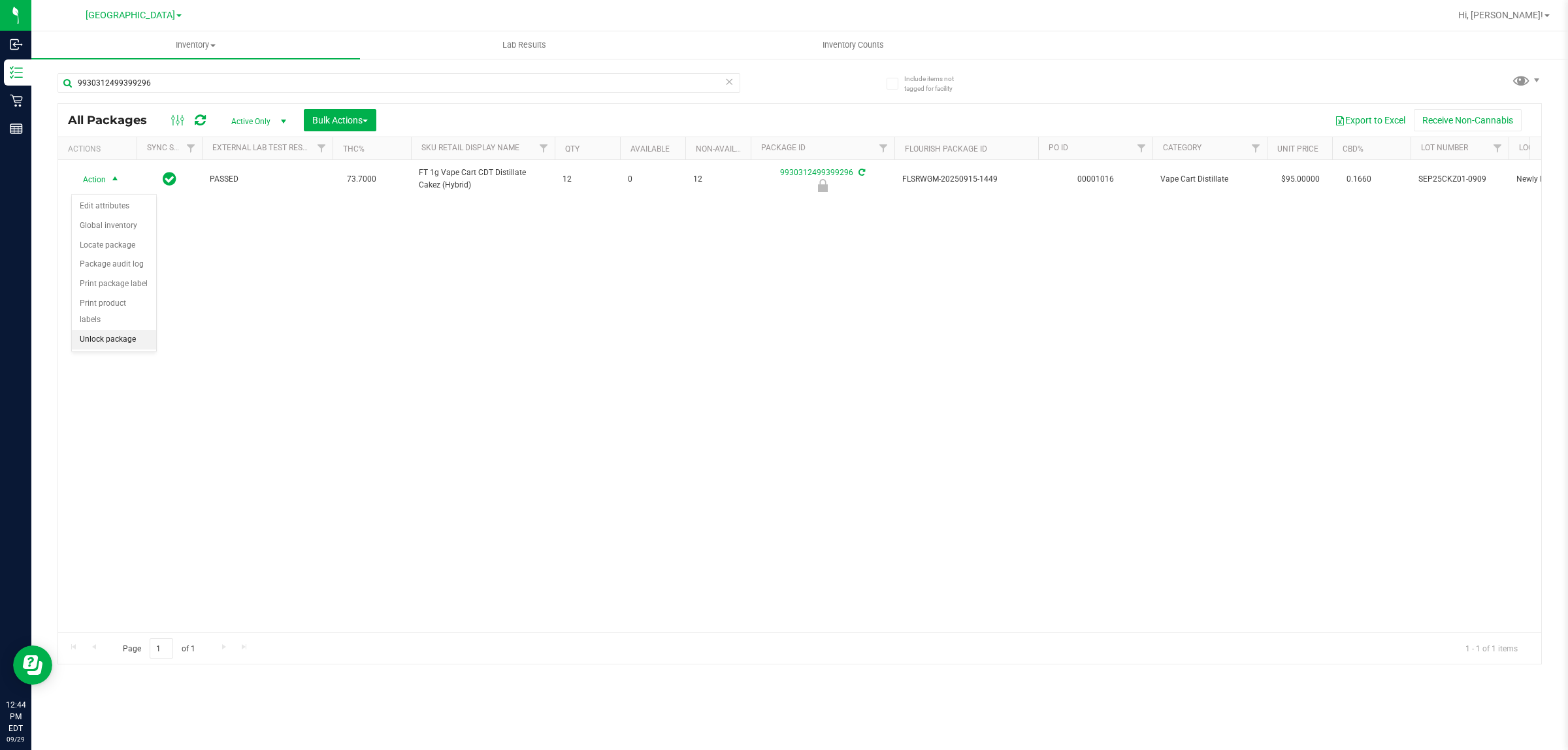
click at [111, 330] on li "Unlock package" at bounding box center [114, 339] width 84 height 20
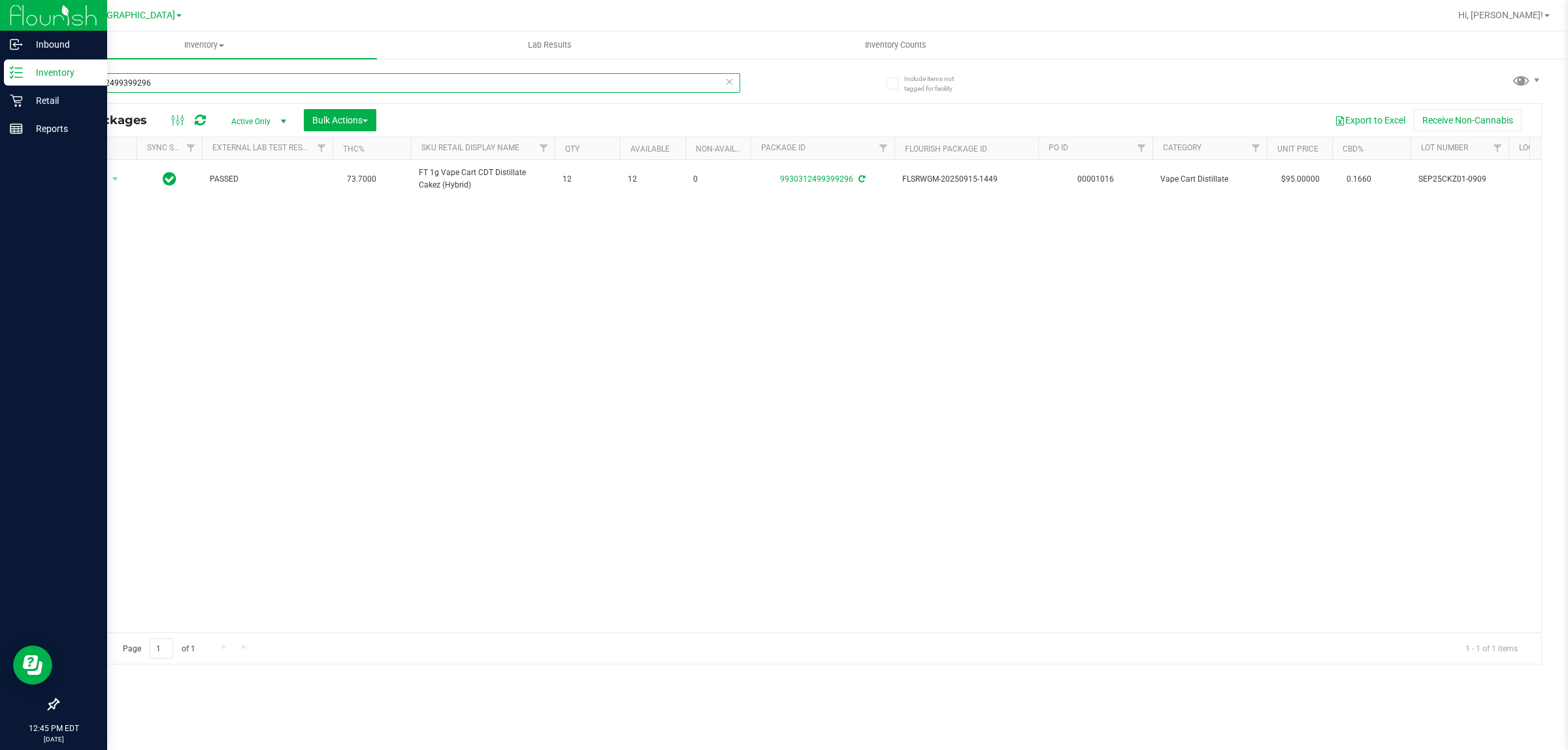
drag, startPoint x: 145, startPoint y: 78, endPoint x: 0, endPoint y: 67, distance: 145.4
click at [0, 67] on div "Inbound Inventory Retail Reports 12:45 PM EDT [DATE] 09/29 [GEOGRAPHIC_DATA] WC…" at bounding box center [784, 375] width 1568 height 750
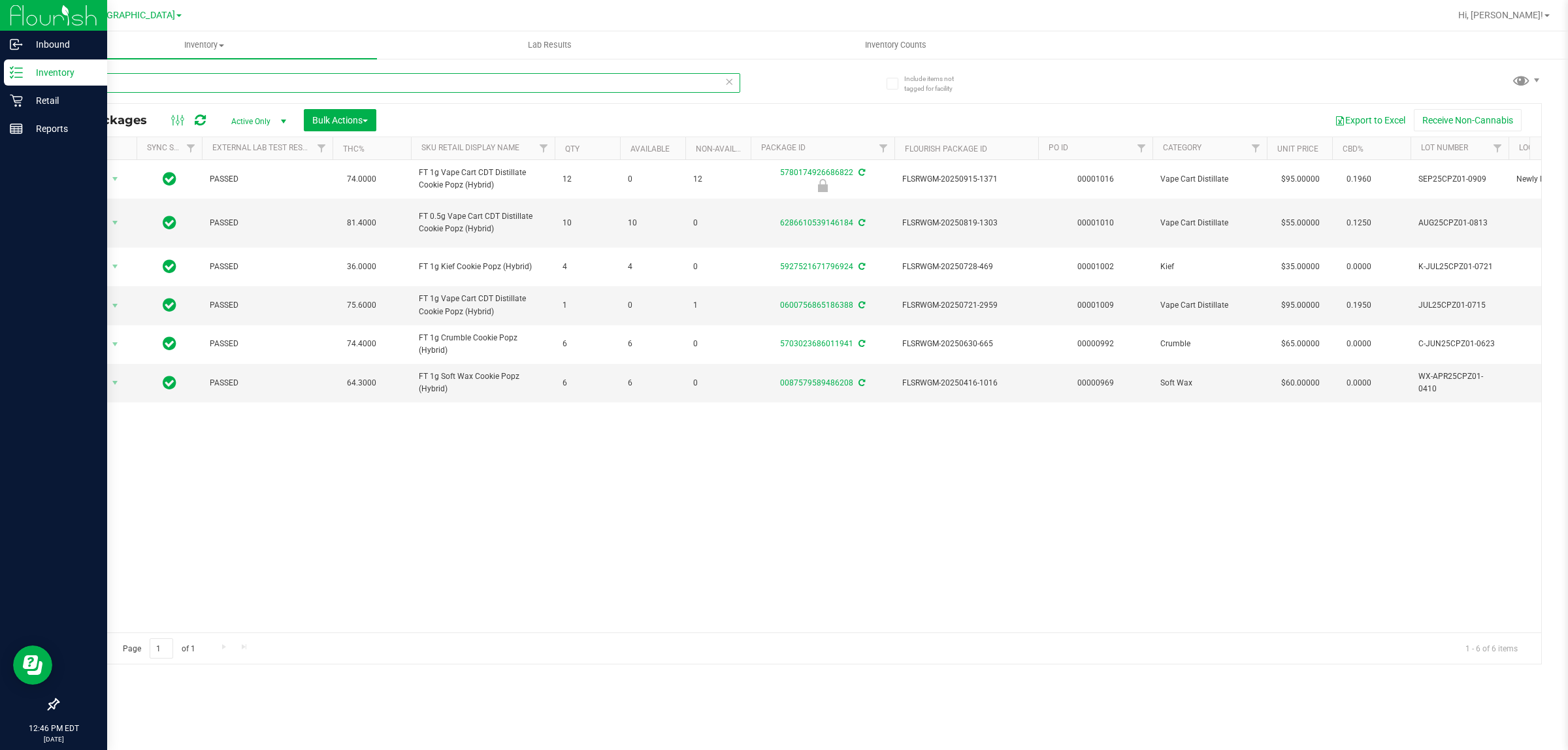
drag, startPoint x: 126, startPoint y: 74, endPoint x: 0, endPoint y: 86, distance: 126.6
click at [0, 86] on div "Inbound Inventory Retail Reports 12:46 PM EDT [DATE] 09/29 [GEOGRAPHIC_DATA] WC…" at bounding box center [784, 375] width 1568 height 750
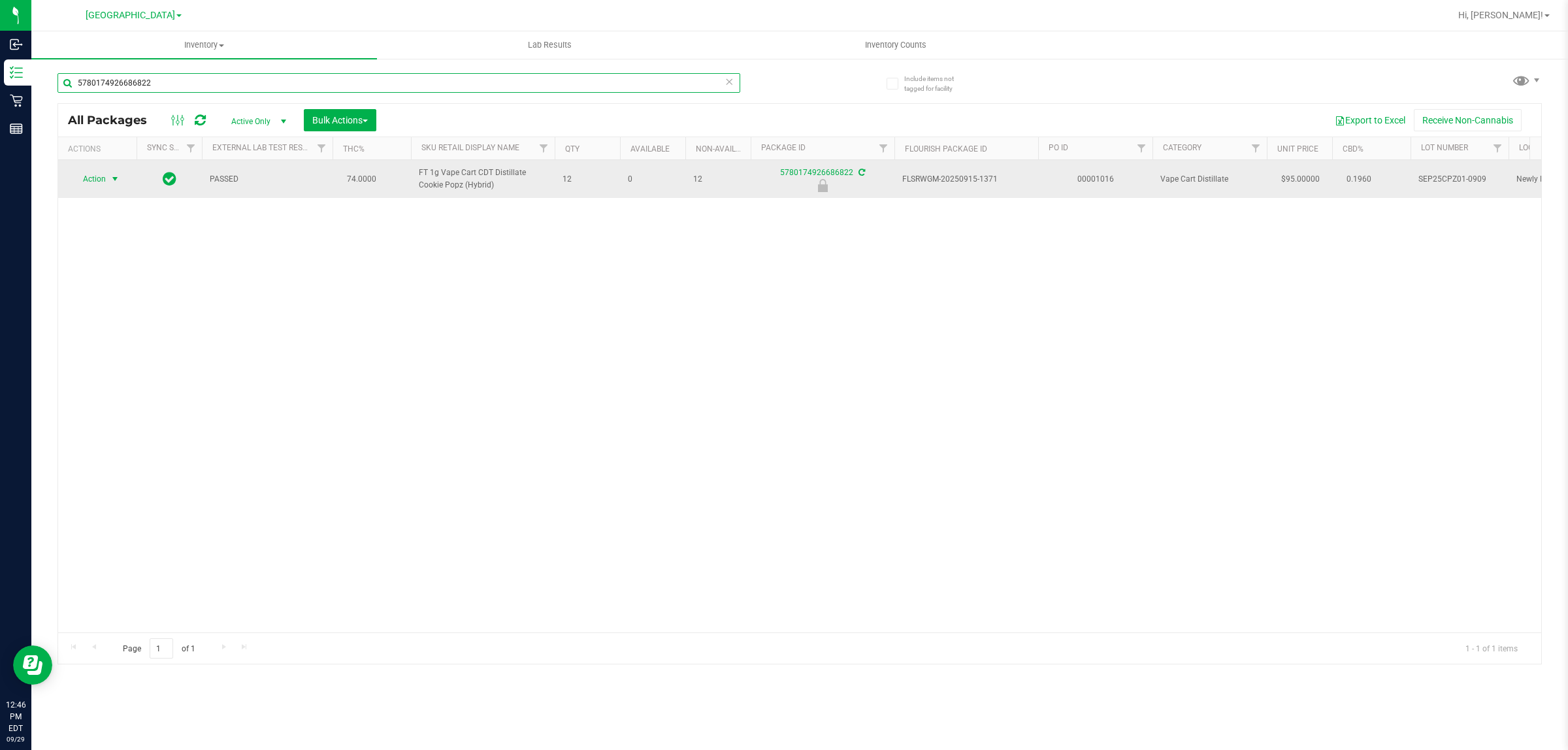
type input "5780174926686822"
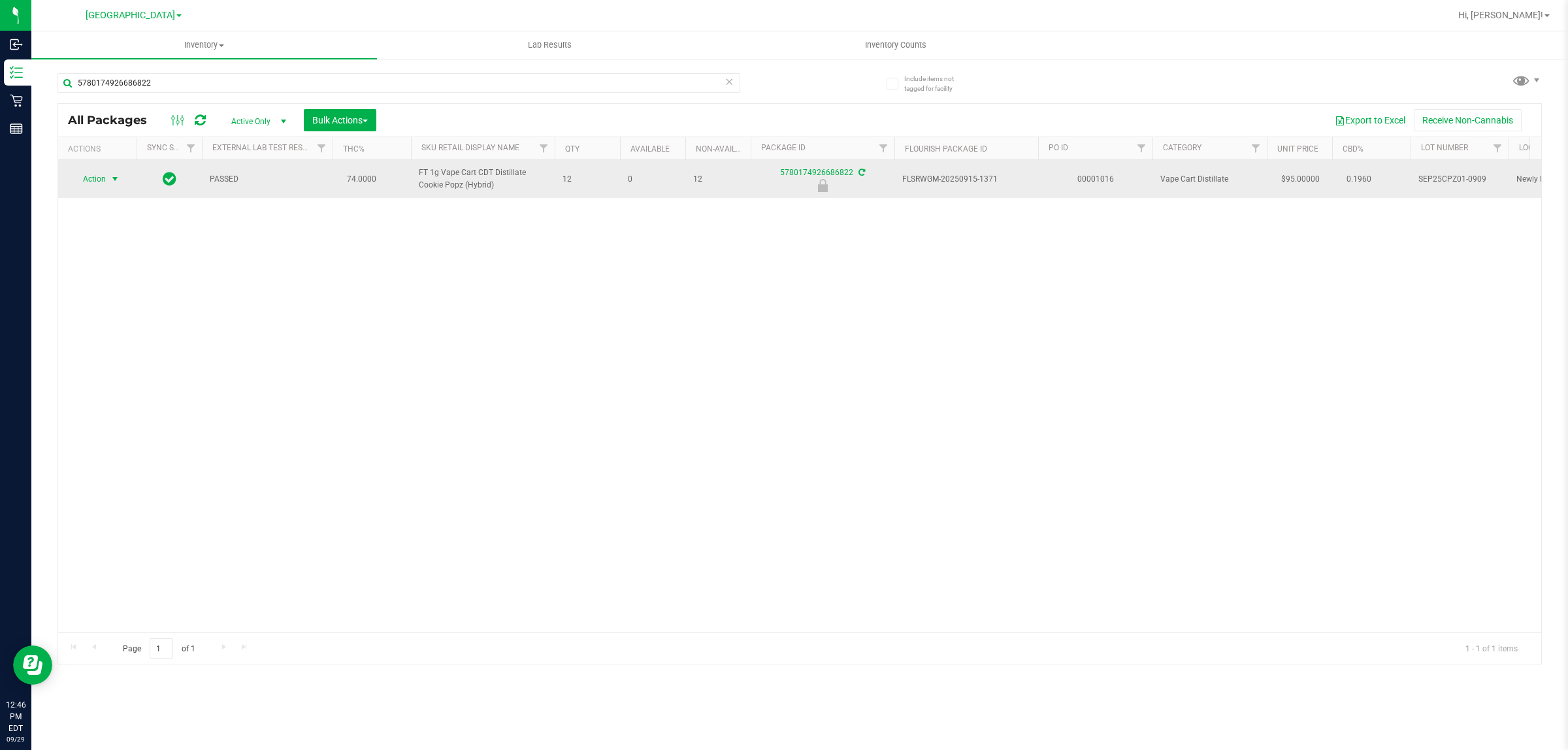
click at [88, 181] on span "Action" at bounding box center [88, 178] width 35 height 18
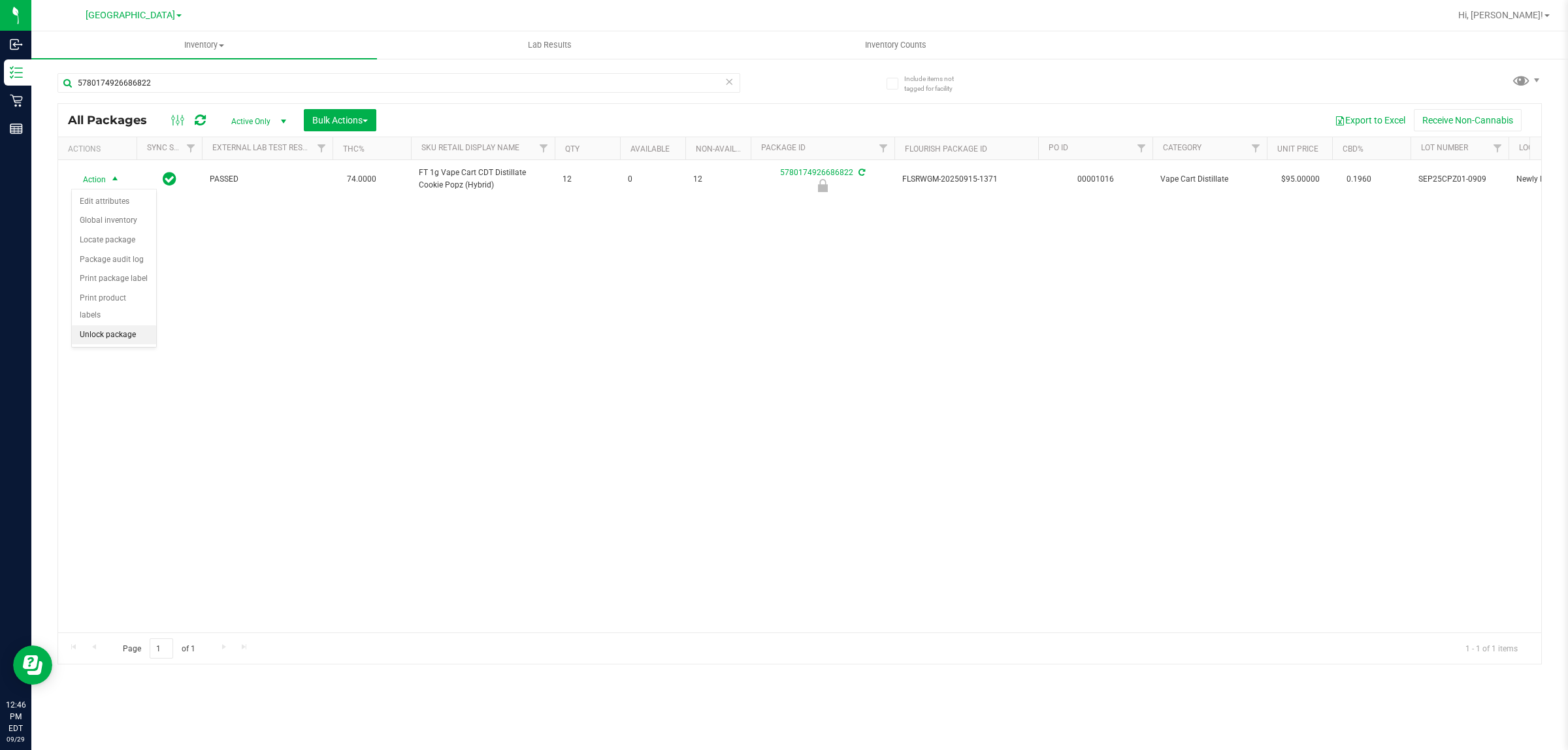
click at [92, 326] on li "Unlock package" at bounding box center [114, 335] width 84 height 20
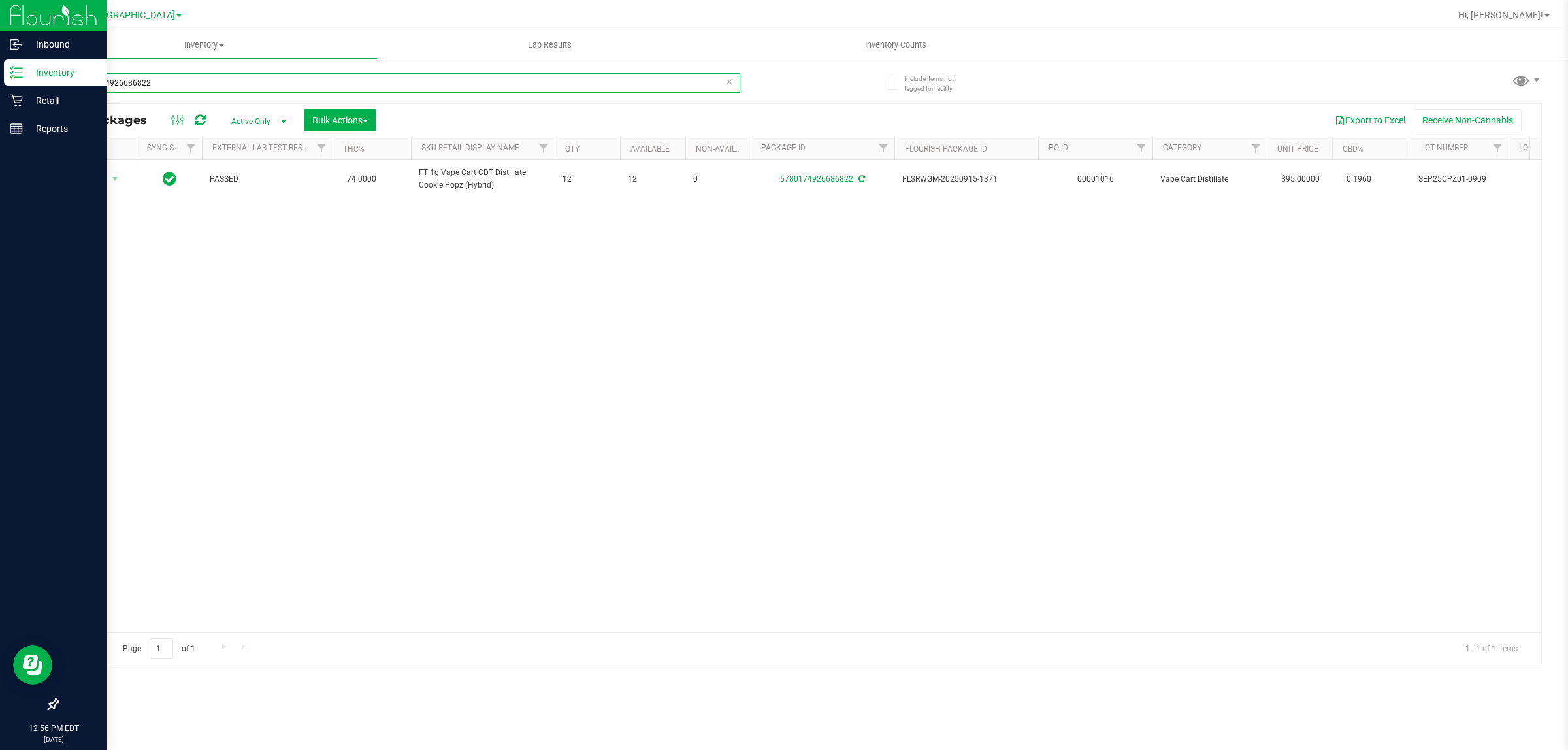
drag, startPoint x: 199, startPoint y: 78, endPoint x: 0, endPoint y: 79, distance: 199.0
click at [0, 90] on div "Inbound Inventory Retail Reports 12:56 PM EDT [DATE] 09/29 [GEOGRAPHIC_DATA] WC…" at bounding box center [784, 375] width 1568 height 750
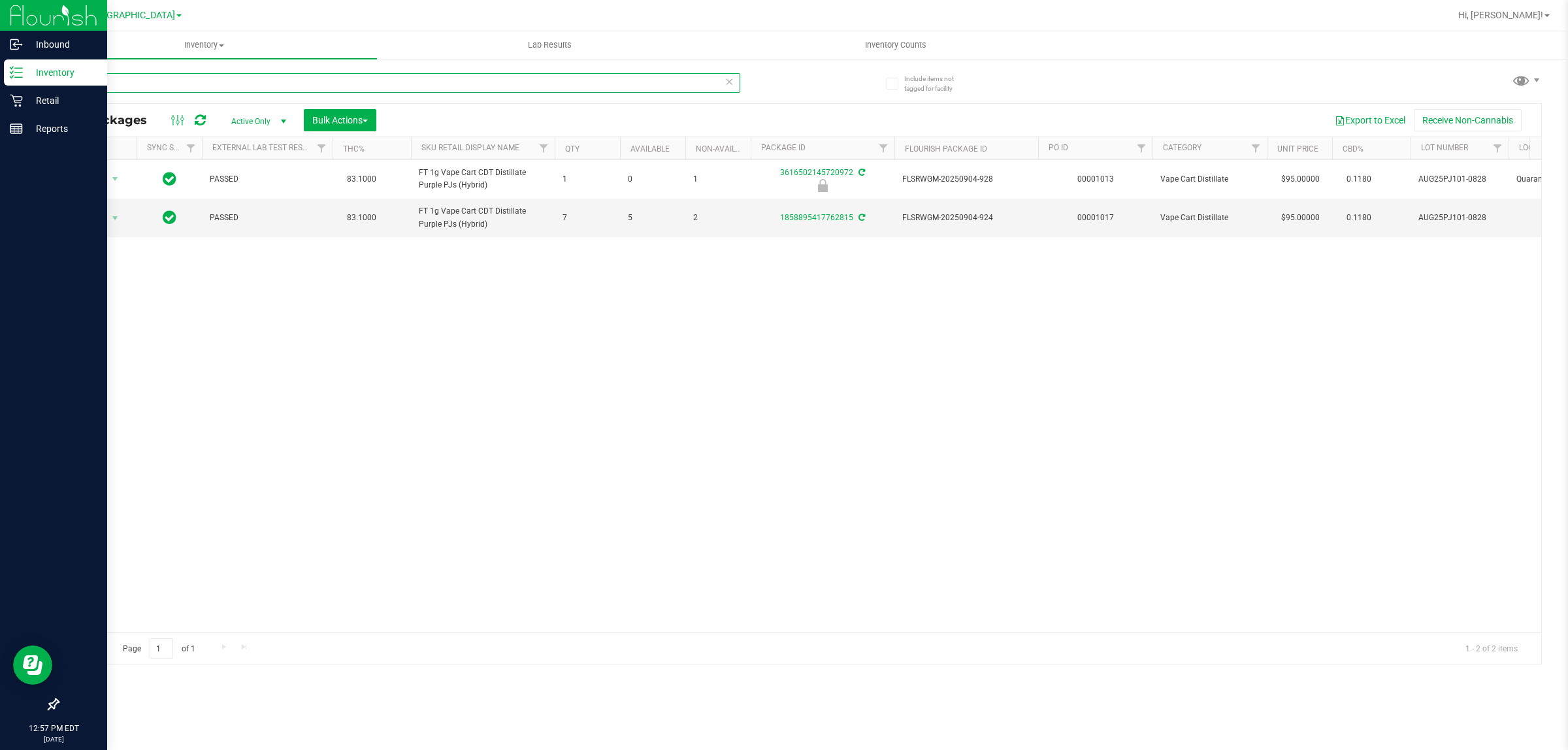
drag, startPoint x: 177, startPoint y: 92, endPoint x: 0, endPoint y: 67, distance: 178.8
click at [0, 67] on div "Inbound Inventory Retail Reports 12:57 PM EDT [DATE] 09/29 [GEOGRAPHIC_DATA] WC…" at bounding box center [784, 375] width 1568 height 750
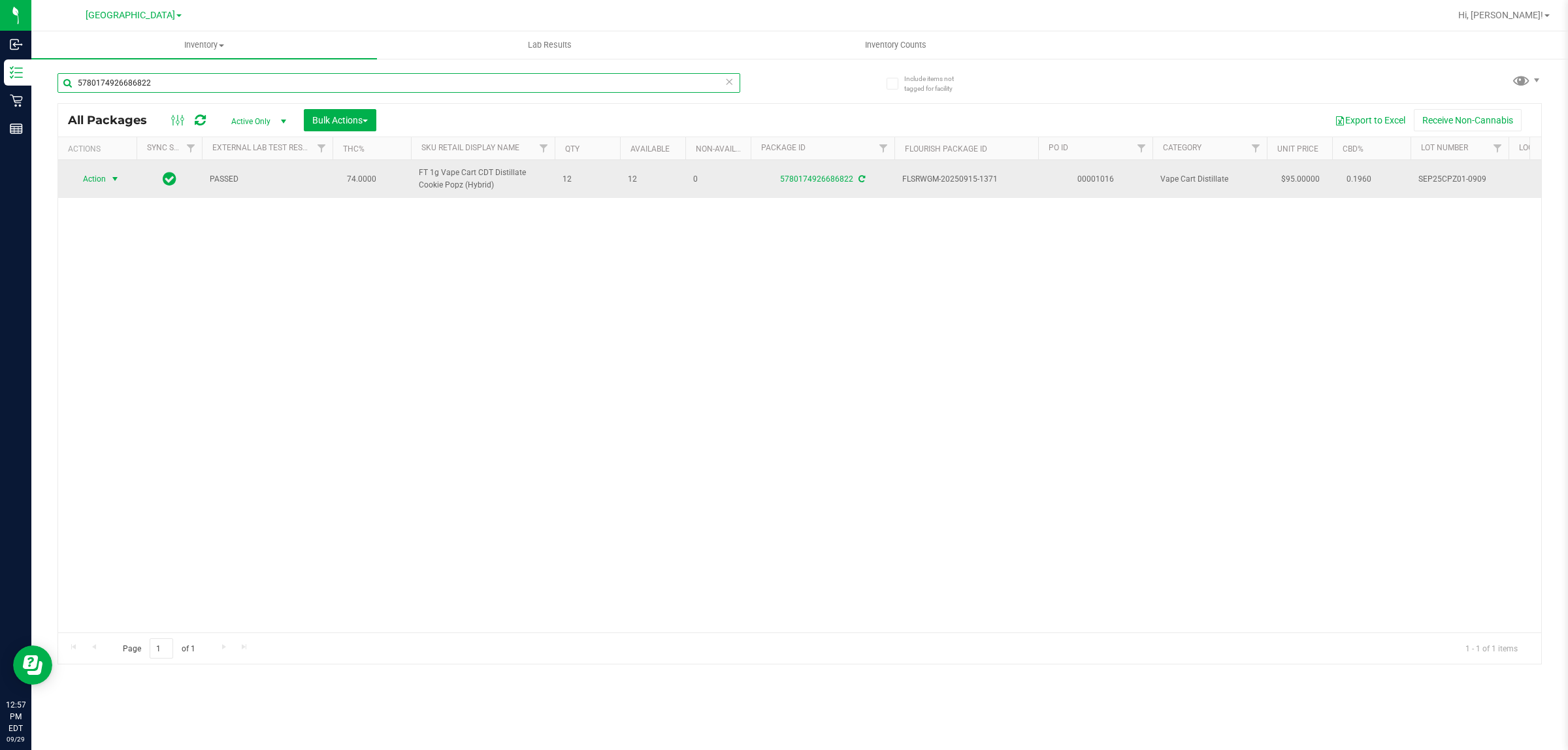
type input "5780174926686822"
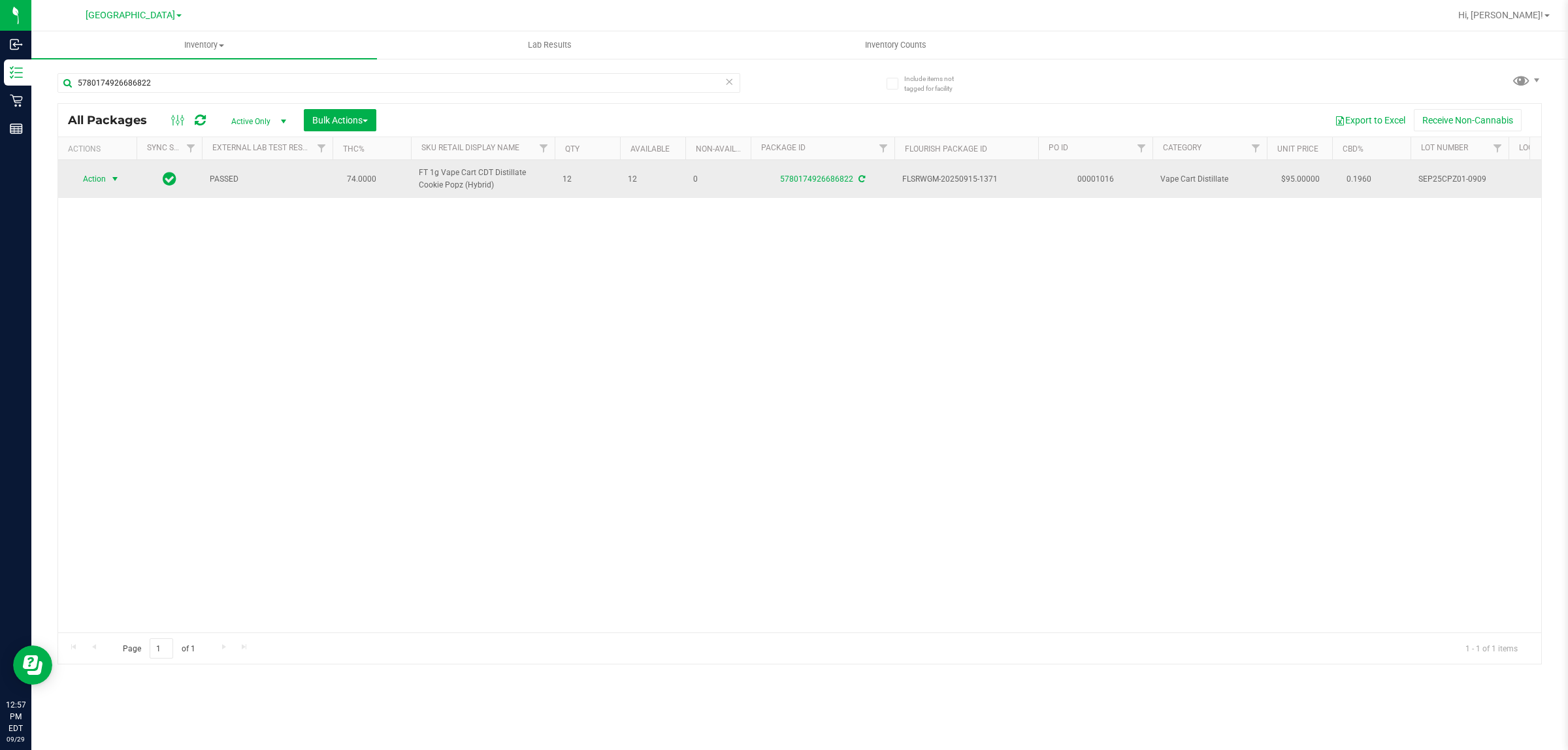
click at [111, 177] on span "select" at bounding box center [114, 178] width 10 height 10
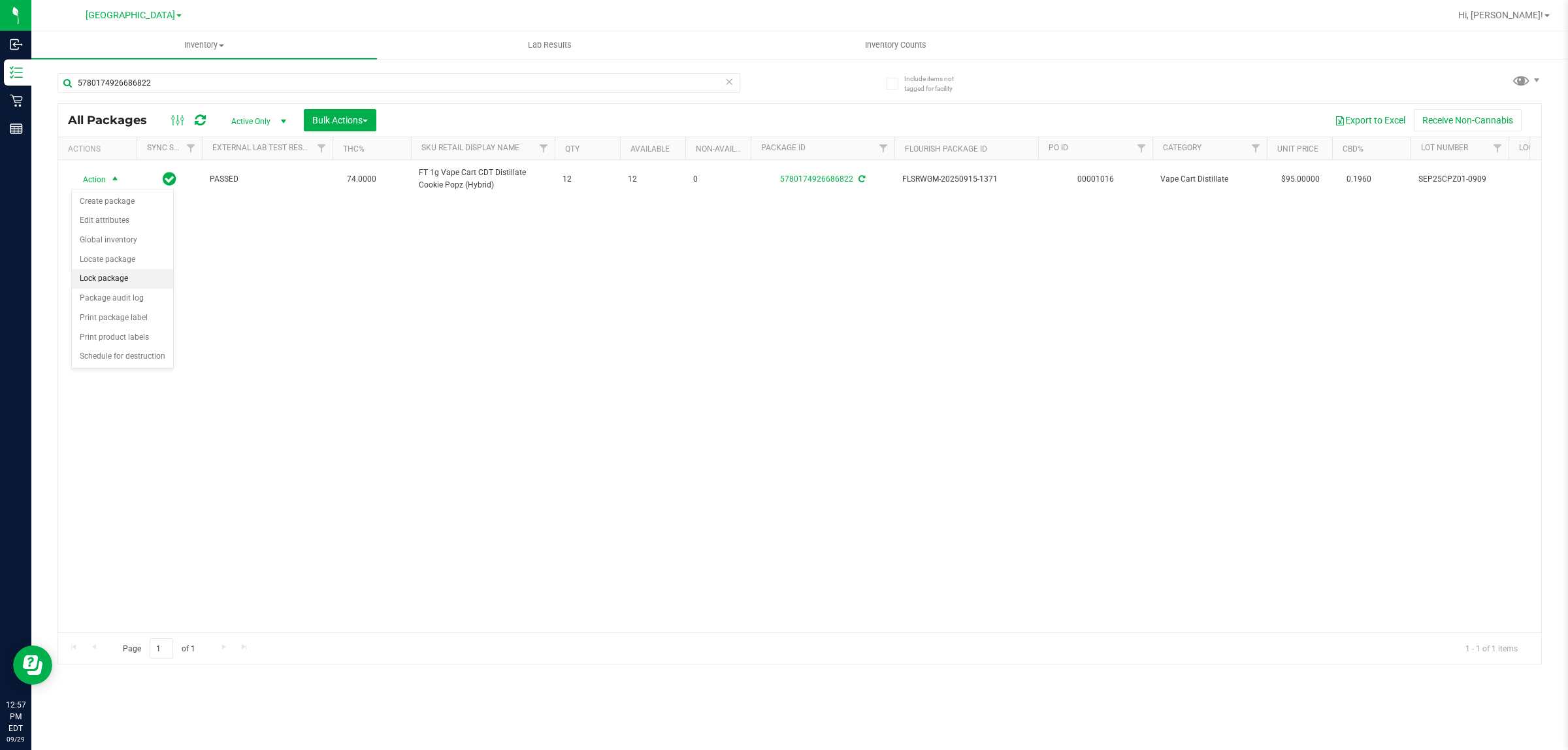
click at [115, 286] on li "Lock package" at bounding box center [122, 278] width 101 height 20
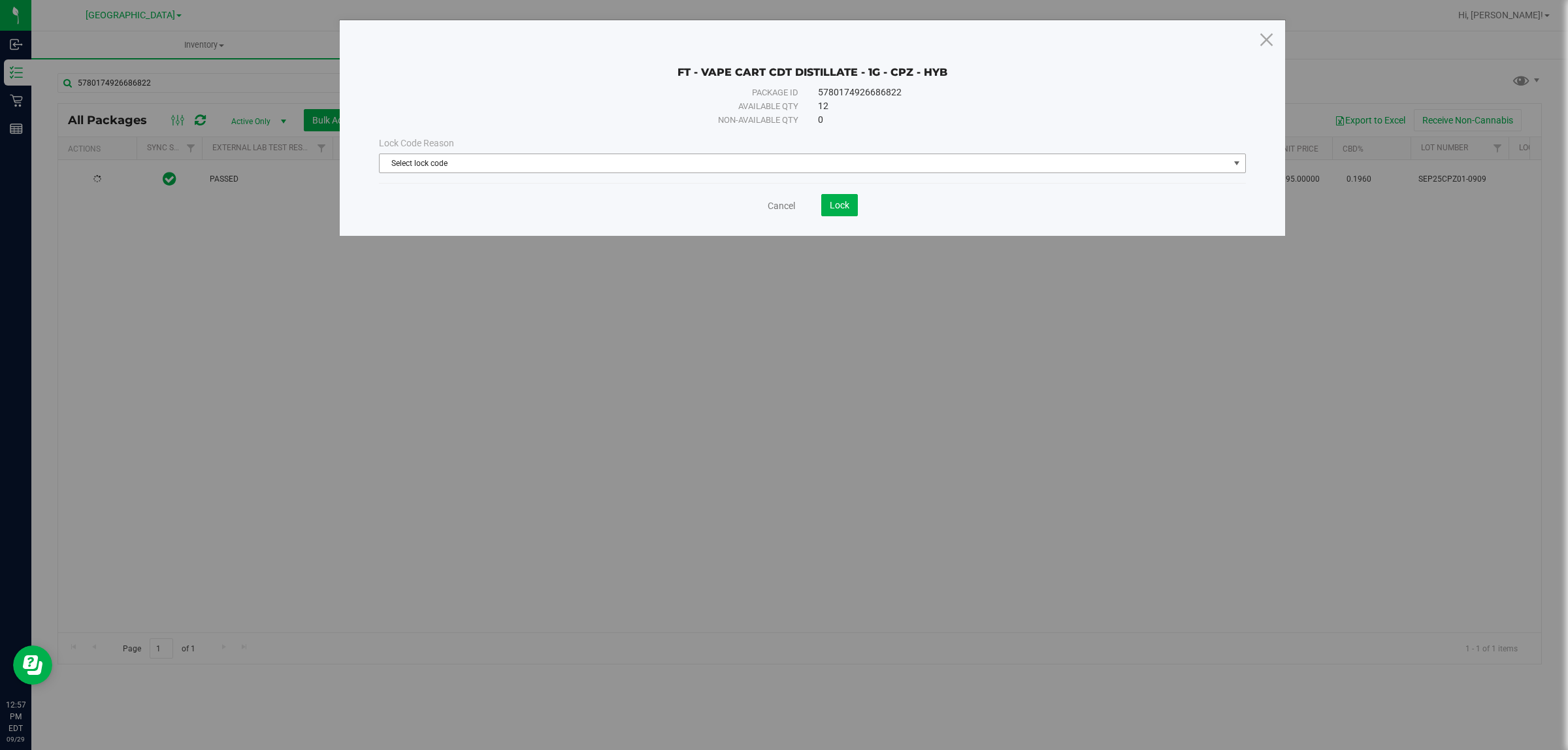
click at [474, 163] on span "Select lock code" at bounding box center [803, 163] width 849 height 18
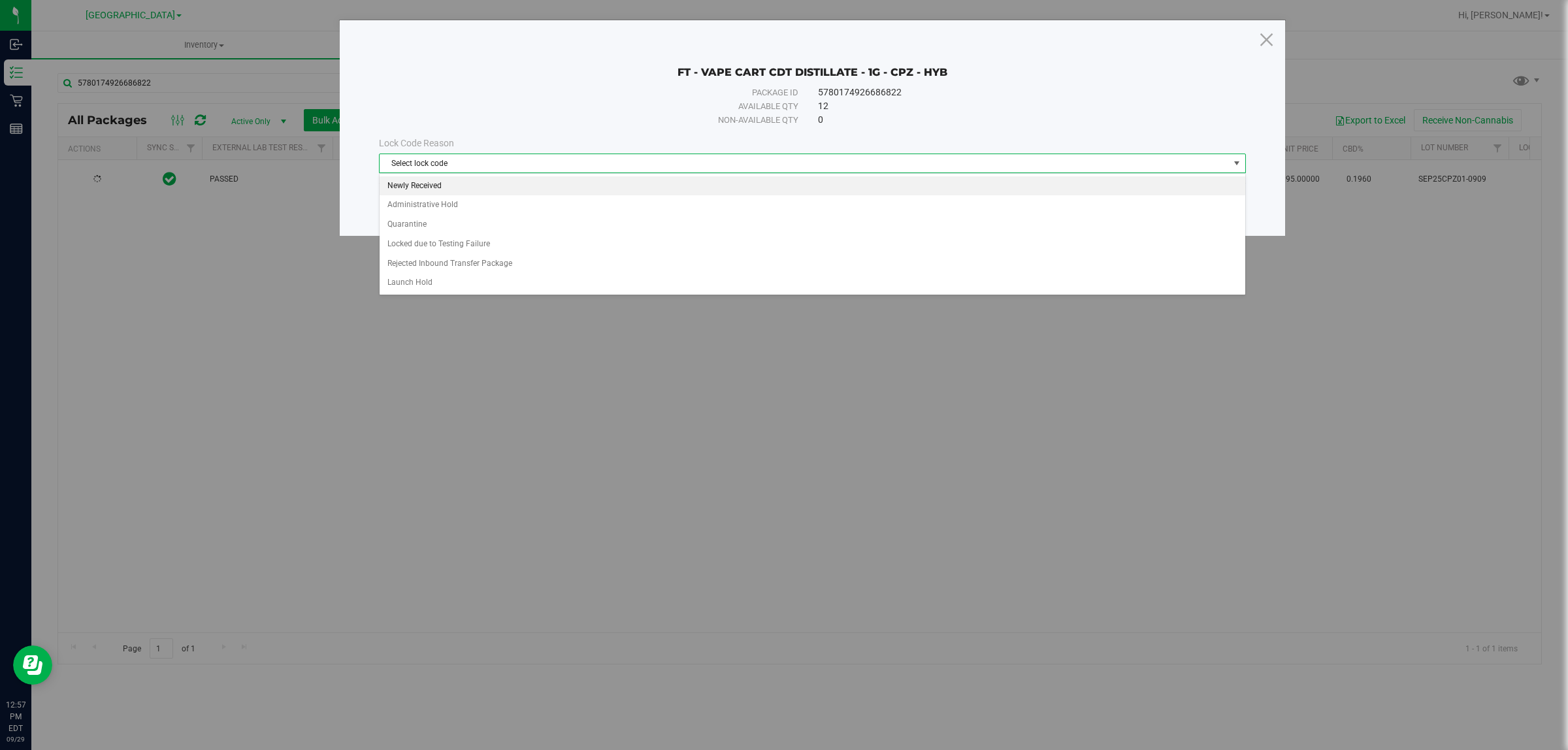
click at [475, 185] on li "Newly Received" at bounding box center [811, 186] width 865 height 20
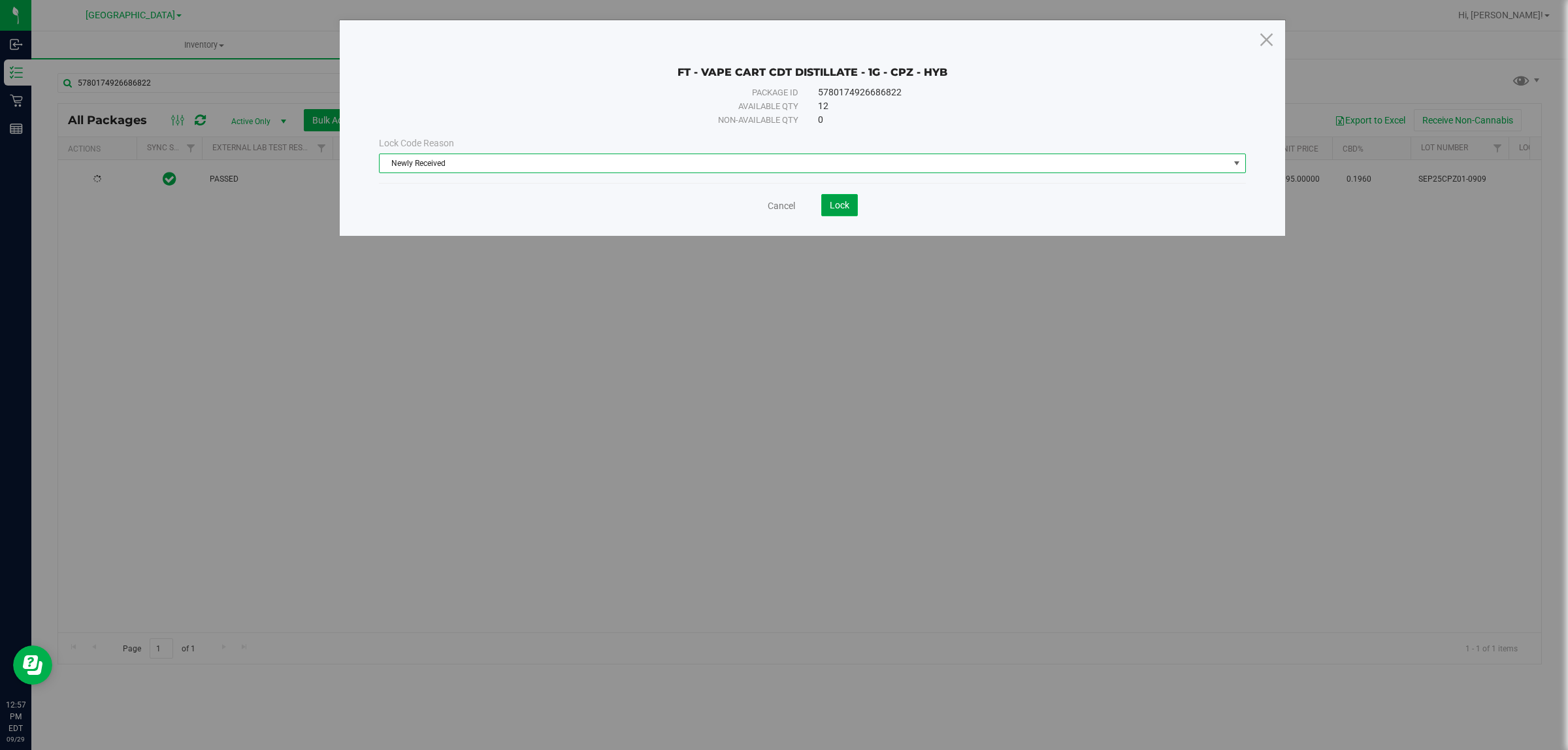
click at [844, 213] on button "Lock" at bounding box center [840, 205] width 36 height 22
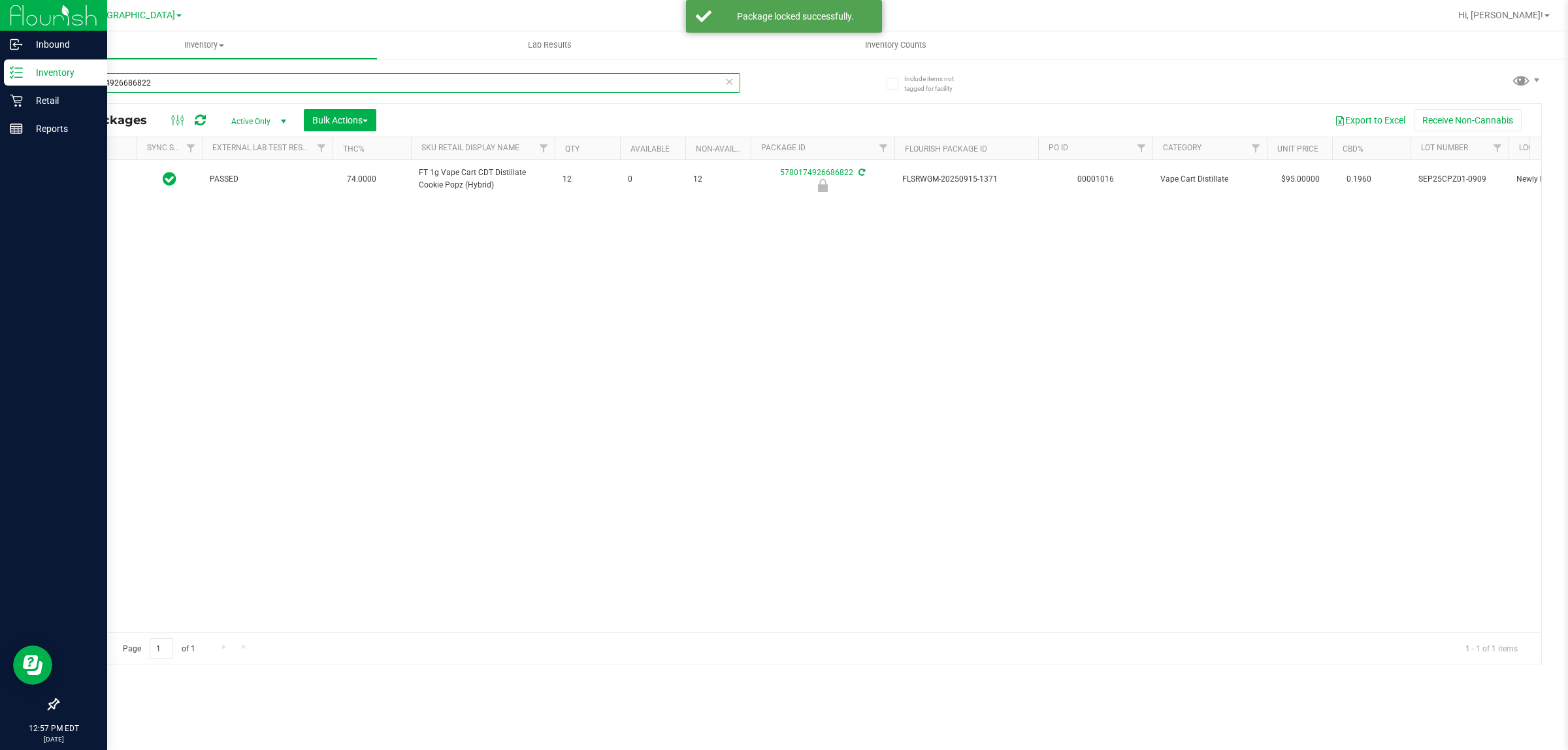
drag, startPoint x: 186, startPoint y: 79, endPoint x: 0, endPoint y: 66, distance: 186.5
click at [0, 66] on div "Inbound Inventory Retail Reports 12:57 PM EDT [DATE] 09/29 [GEOGRAPHIC_DATA] WC…" at bounding box center [784, 375] width 1568 height 750
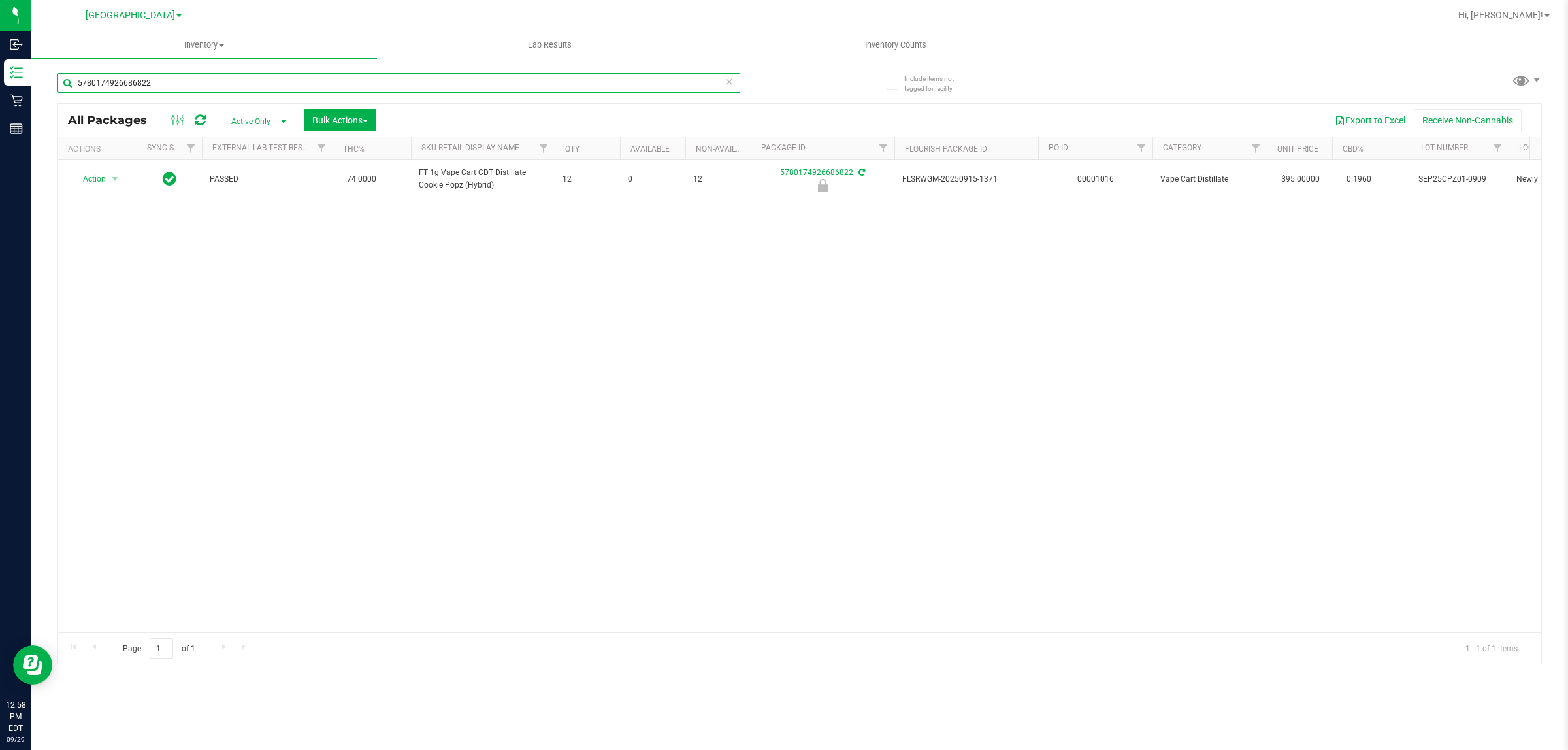
click at [184, 86] on input "5780174926686822" at bounding box center [399, 83] width 683 height 20
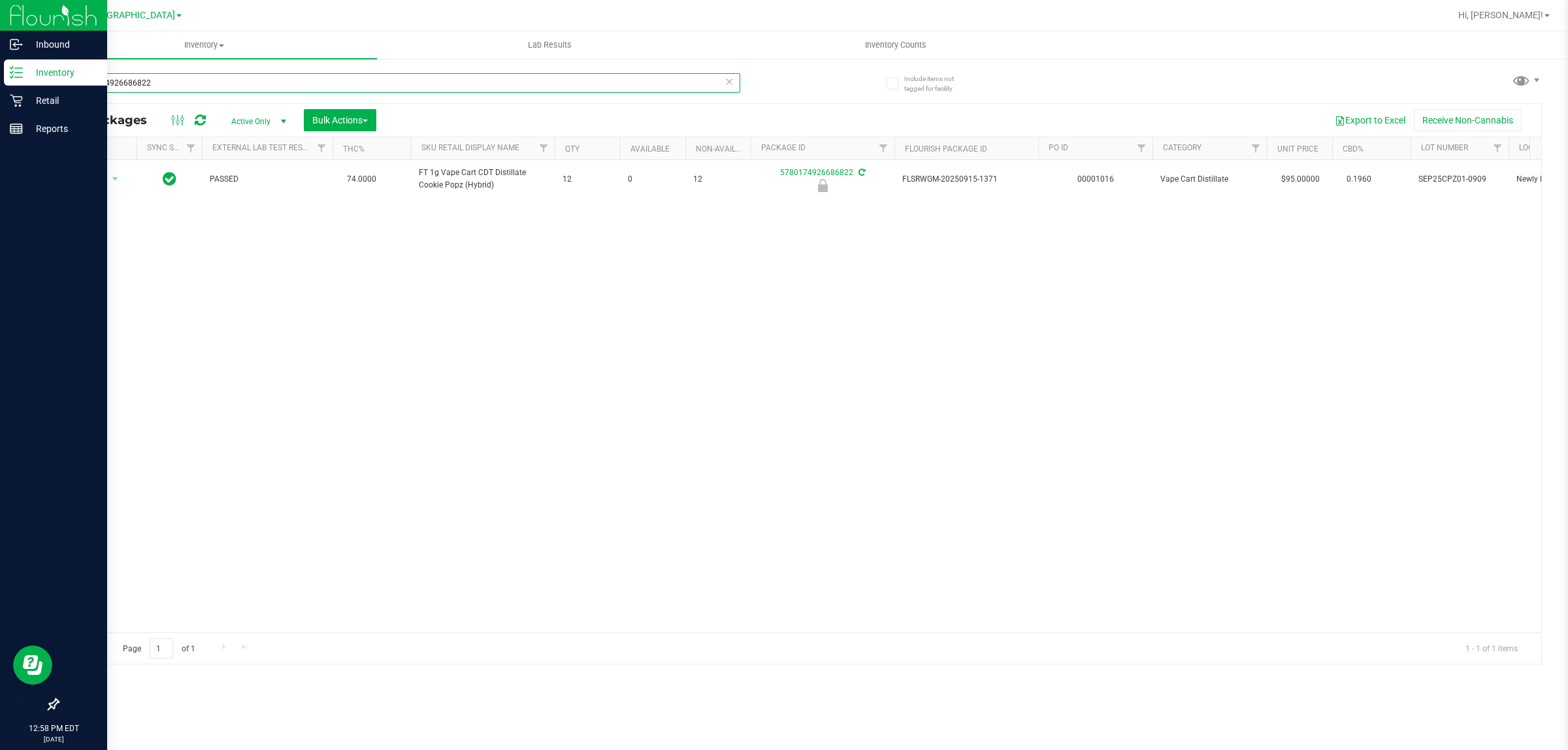
drag, startPoint x: 219, startPoint y: 76, endPoint x: 1, endPoint y: 77, distance: 218.0
click at [1, 77] on div "Inbound Inventory Retail Reports 12:58 PM EDT [DATE] 09/29 [GEOGRAPHIC_DATA] WC…" at bounding box center [784, 375] width 1568 height 750
type input "cpz"
